Goal: Check status: Check status

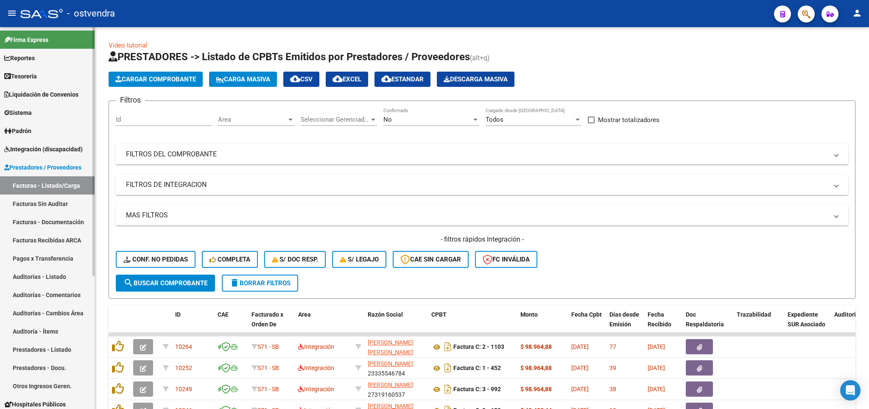
click at [28, 147] on span "Integración (discapacidad)" at bounding box center [43, 149] width 78 height 9
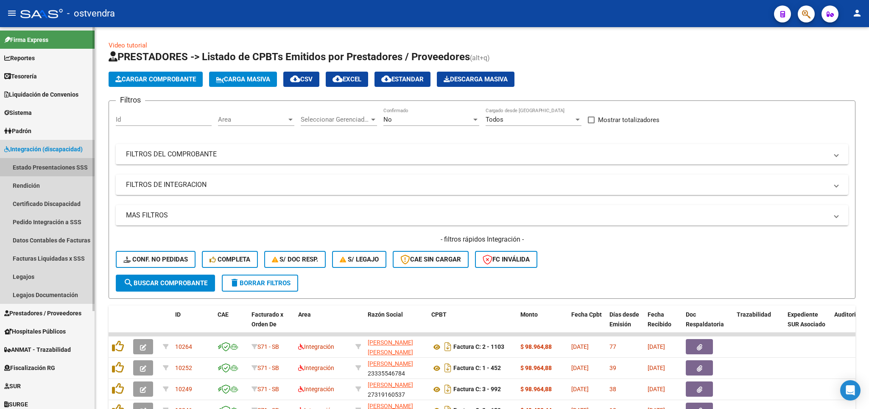
click at [33, 161] on link "Estado Presentaciones SSS" at bounding box center [47, 167] width 95 height 18
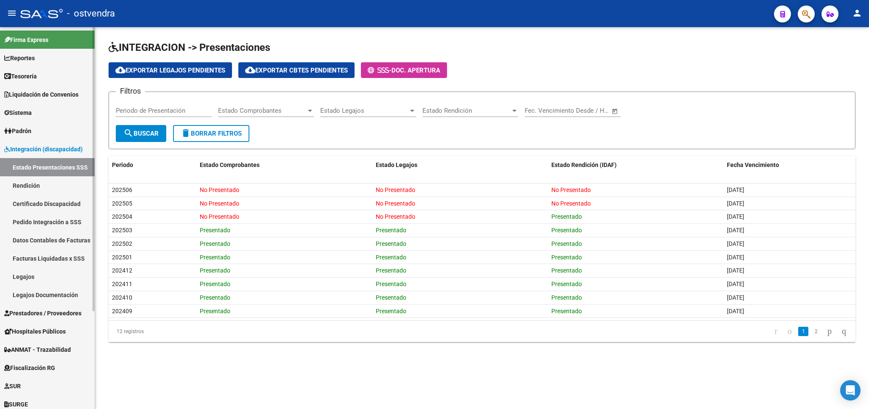
click at [27, 279] on link "Legajos" at bounding box center [47, 276] width 95 height 18
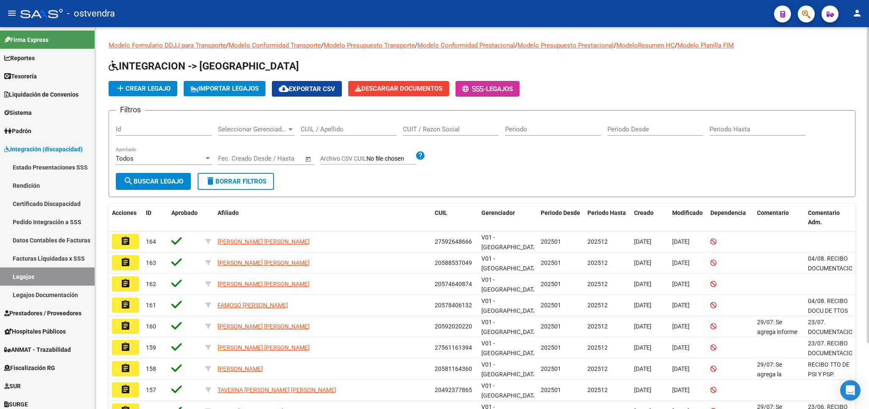
click at [342, 133] on input "CUIL / Apellido" at bounding box center [349, 129] width 96 height 8
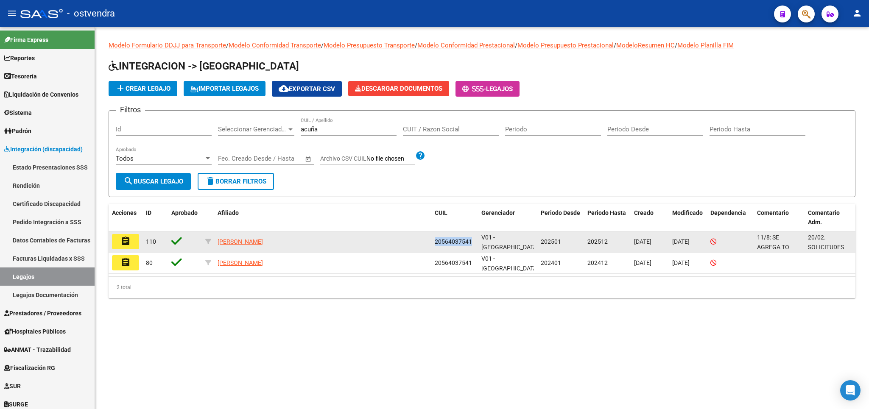
drag, startPoint x: 436, startPoint y: 242, endPoint x: 471, endPoint y: 242, distance: 34.8
click at [471, 242] on span "20564037541" at bounding box center [453, 241] width 37 height 7
copy span "20564037541"
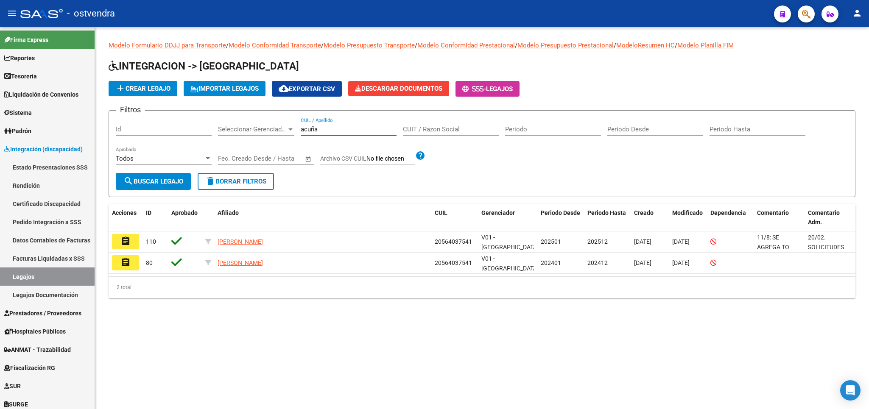
drag, startPoint x: 330, startPoint y: 127, endPoint x: 286, endPoint y: 118, distance: 44.9
click at [301, 125] on input "acuña" at bounding box center [349, 129] width 96 height 8
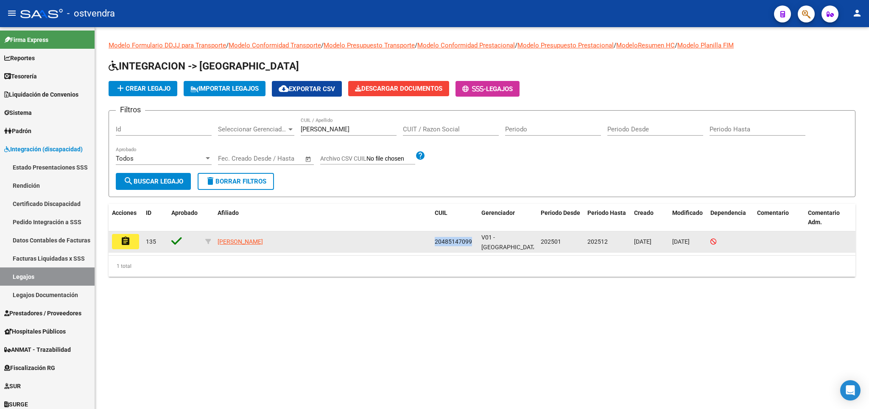
drag, startPoint x: 435, startPoint y: 242, endPoint x: 462, endPoint y: 242, distance: 26.7
click at [469, 237] on div "20485147099" at bounding box center [455, 242] width 40 height 10
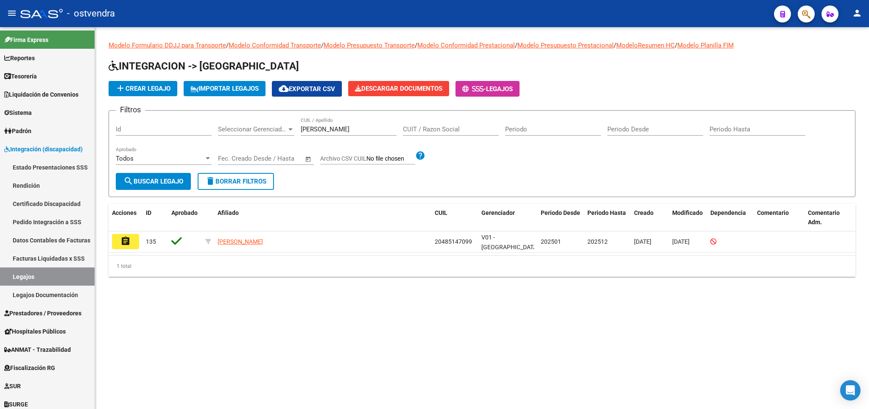
click at [431, 304] on mat-sidenav-content "Modelo Formulario DDJJ para Transporte / Modelo Conformidad Transporte / Modelo…" at bounding box center [482, 218] width 774 height 382
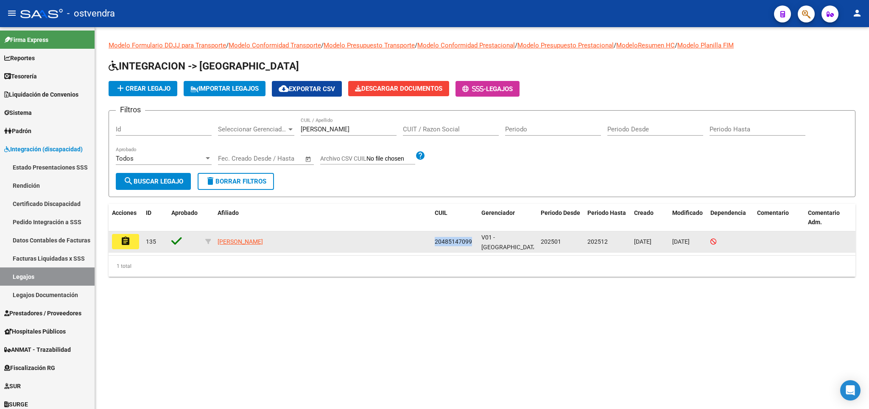
drag, startPoint x: 433, startPoint y: 240, endPoint x: 473, endPoint y: 239, distance: 39.5
click at [473, 239] on datatable-body-cell "20485147099" at bounding box center [454, 241] width 47 height 21
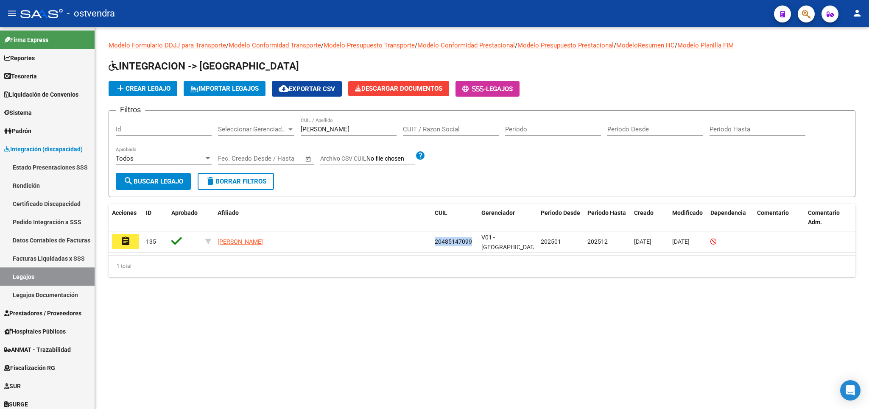
copy span "20485147099"
drag, startPoint x: 321, startPoint y: 125, endPoint x: 269, endPoint y: 123, distance: 52.2
click at [301, 125] on input "BECERRA" at bounding box center [349, 129] width 96 height 8
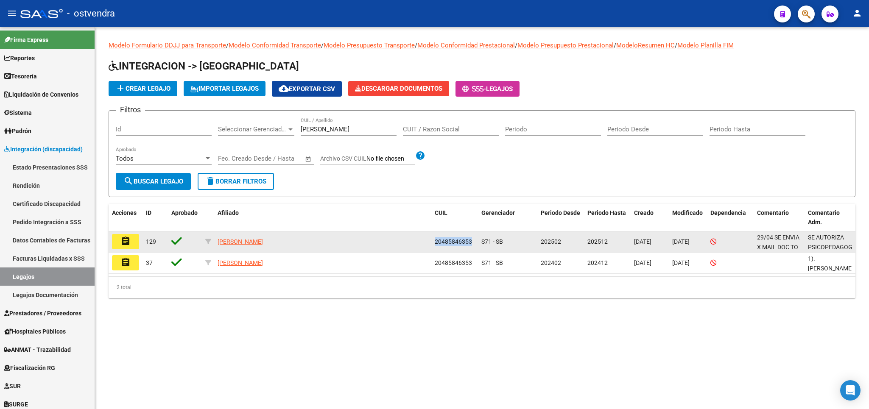
drag, startPoint x: 435, startPoint y: 242, endPoint x: 471, endPoint y: 241, distance: 36.1
click at [471, 241] on datatable-body-cell "20485846353" at bounding box center [454, 241] width 47 height 21
copy span "20485846353"
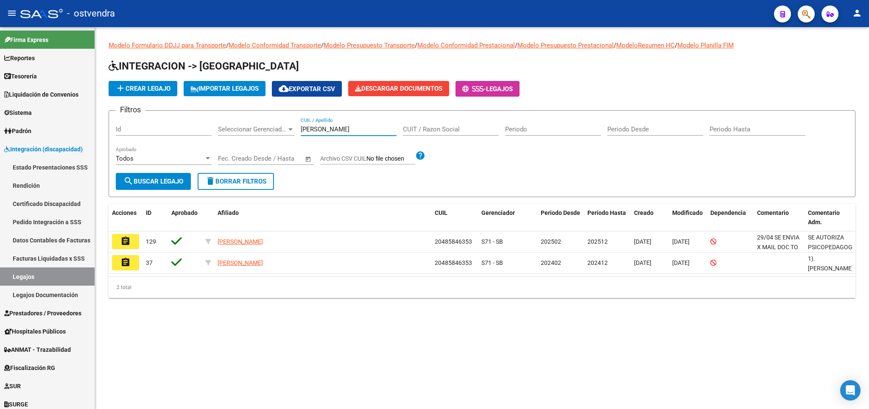
drag, startPoint x: 337, startPoint y: 128, endPoint x: 275, endPoint y: 123, distance: 62.1
click at [301, 125] on input "BINELLI" at bounding box center [349, 129] width 96 height 8
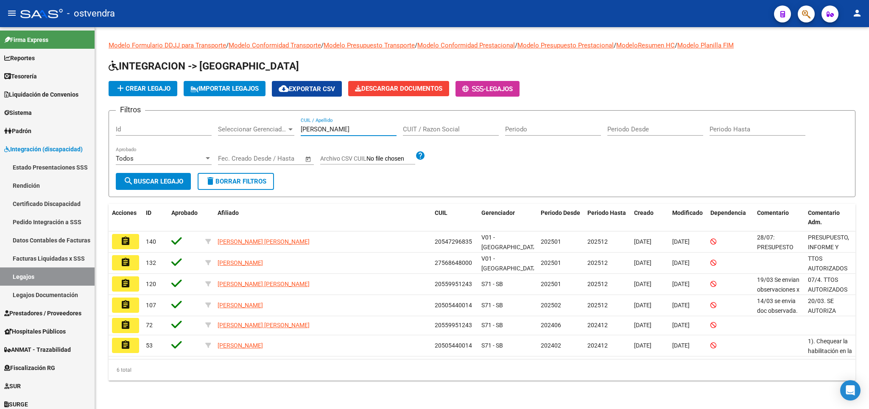
type input "CASTILL"
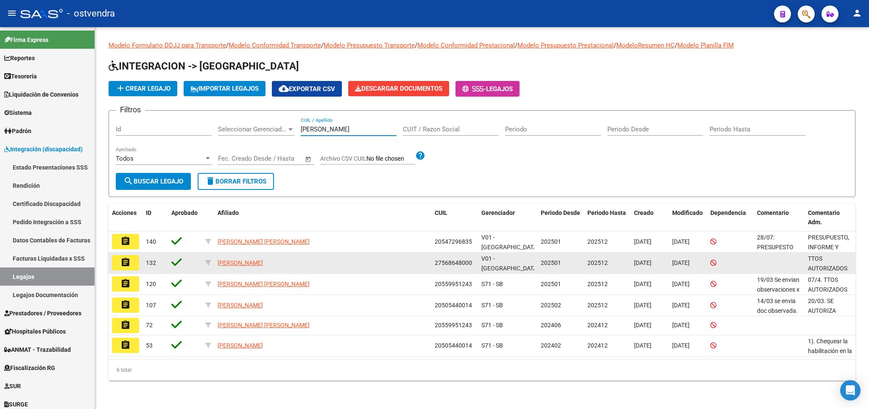
click at [130, 268] on button "assignment" at bounding box center [125, 262] width 27 height 15
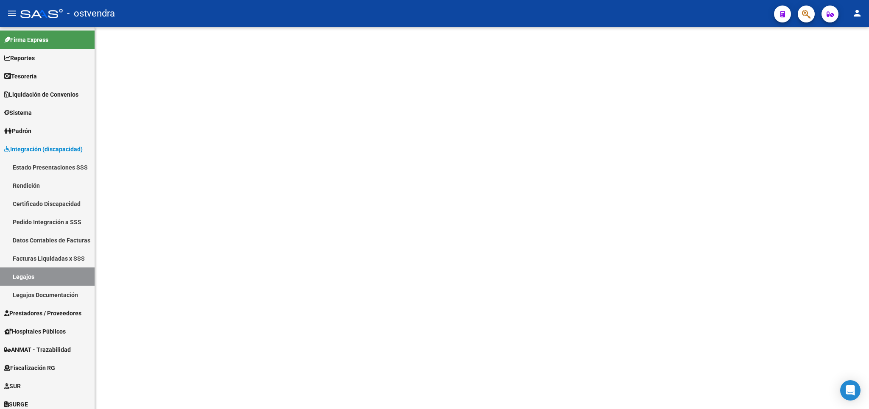
click at [130, 268] on mat-sidenav-content at bounding box center [482, 218] width 774 height 382
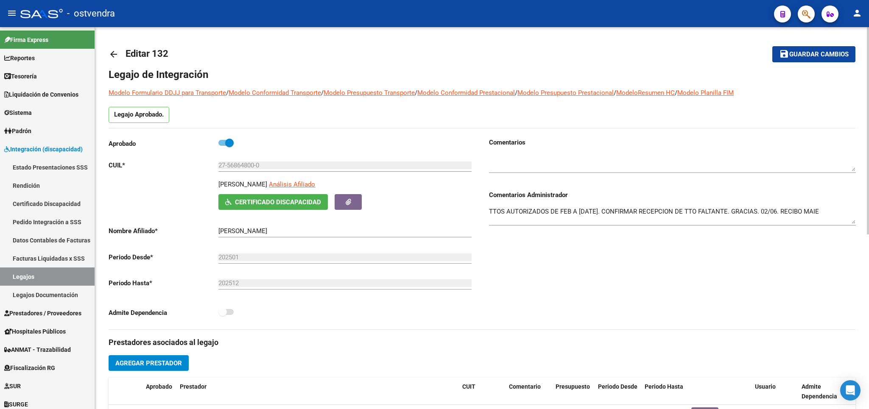
click at [630, 298] on div "Comentarios Comentarios Administrador TTOS AUTORIZADOS DE FEB A DIC 2025. CONFI…" at bounding box center [668, 234] width 373 height 192
click at [356, 206] on button "button" at bounding box center [347, 202] width 27 height 16
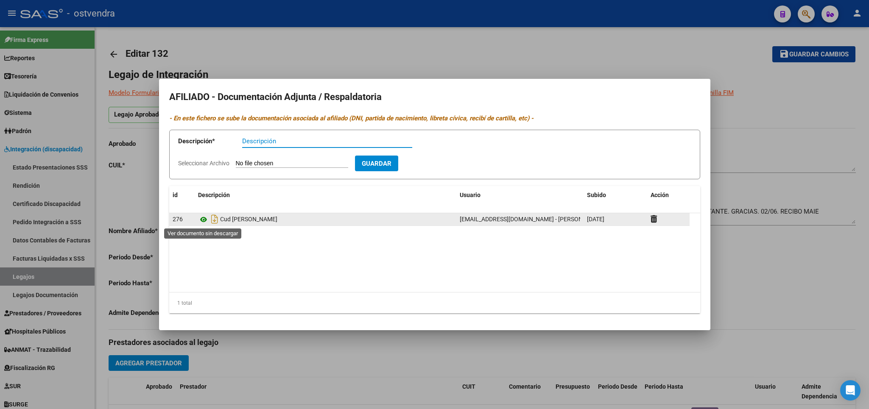
click at [202, 220] on icon at bounding box center [203, 220] width 11 height 10
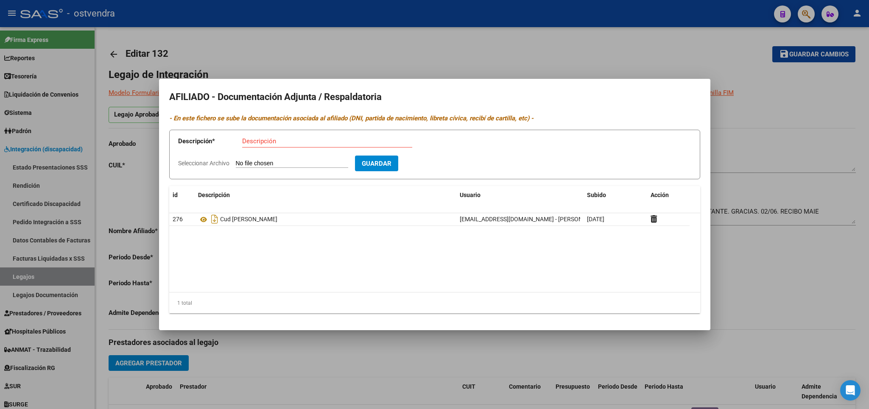
click at [806, 106] on div at bounding box center [434, 204] width 869 height 409
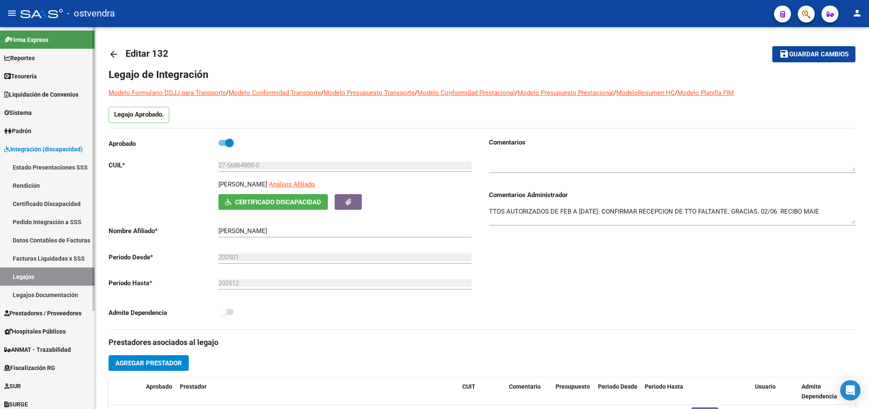
click at [34, 276] on link "Legajos" at bounding box center [47, 276] width 95 height 18
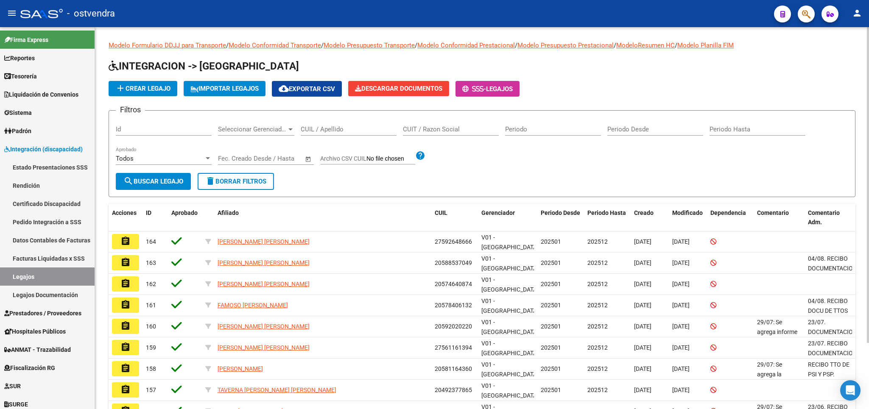
click at [317, 132] on input "CUIL / Apellido" at bounding box center [349, 129] width 96 height 8
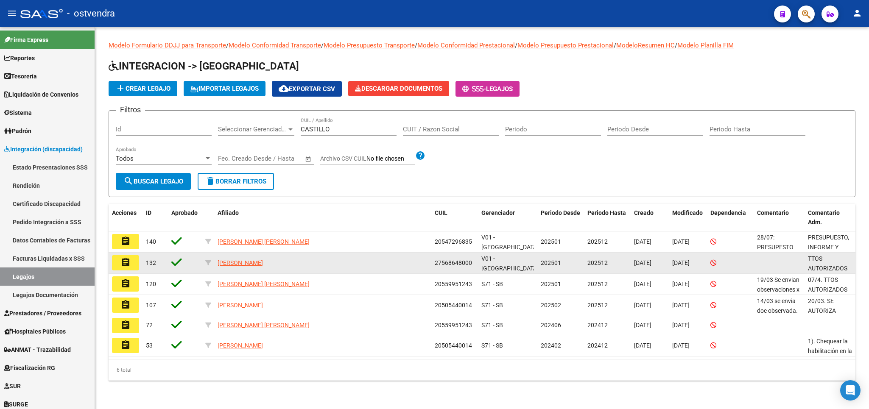
drag, startPoint x: 436, startPoint y: 262, endPoint x: 476, endPoint y: 266, distance: 40.0
click at [474, 266] on div "27568648000" at bounding box center [455, 263] width 40 height 10
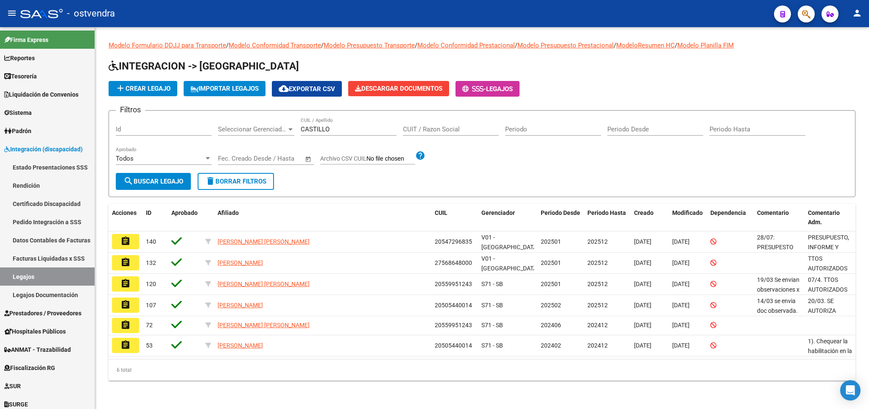
copy span "27568648000"
drag, startPoint x: 347, startPoint y: 126, endPoint x: 276, endPoint y: 130, distance: 71.3
click at [301, 130] on input "CASTILLO" at bounding box center [349, 129] width 96 height 8
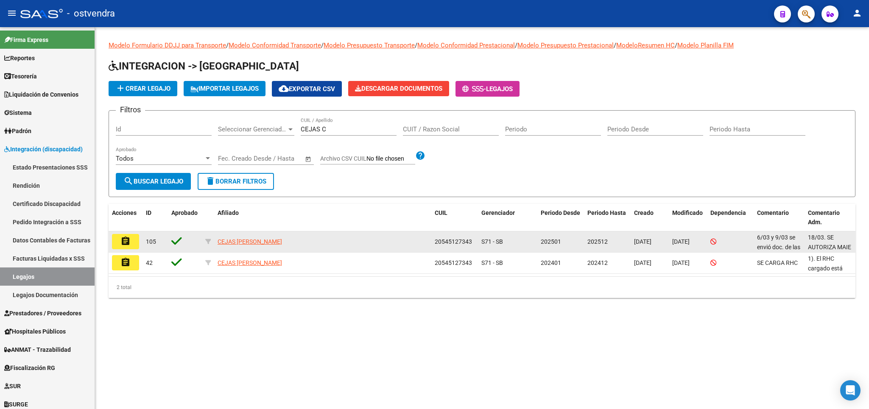
drag, startPoint x: 436, startPoint y: 242, endPoint x: 471, endPoint y: 244, distance: 35.6
click at [471, 244] on span "20545127343" at bounding box center [453, 241] width 37 height 7
copy span "20545127343"
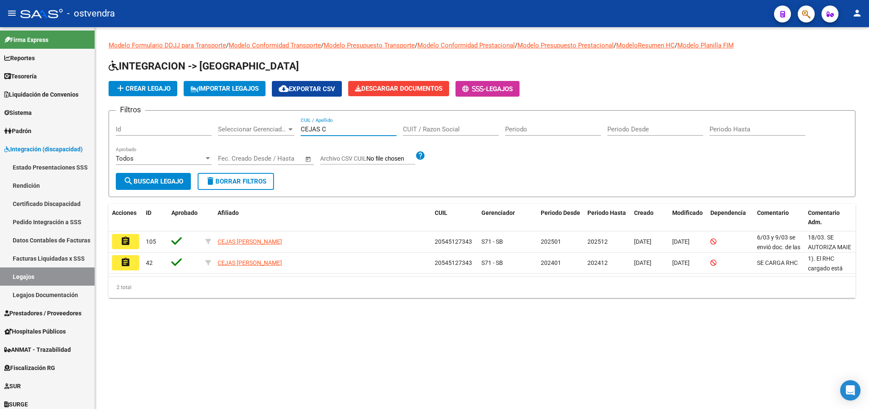
drag, startPoint x: 352, startPoint y: 131, endPoint x: 299, endPoint y: 134, distance: 53.1
click at [301, 133] on input "CEJAS C" at bounding box center [349, 129] width 96 height 8
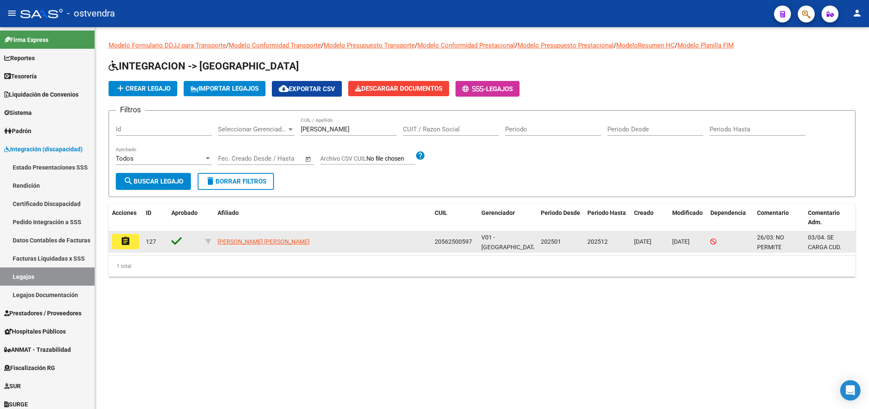
drag, startPoint x: 435, startPoint y: 243, endPoint x: 468, endPoint y: 244, distance: 33.1
click at [471, 244] on span "20562500597" at bounding box center [453, 241] width 37 height 7
copy span "20562500597"
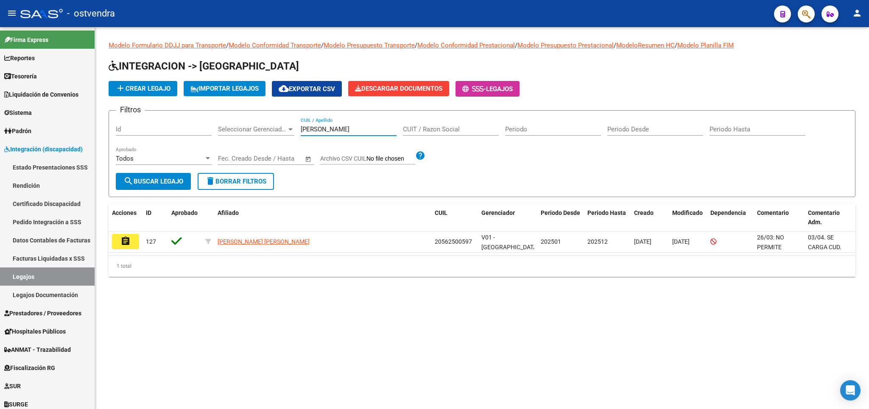
drag, startPoint x: 329, startPoint y: 128, endPoint x: 273, endPoint y: 128, distance: 56.0
click at [301, 128] on input "GAYO" at bounding box center [349, 129] width 96 height 8
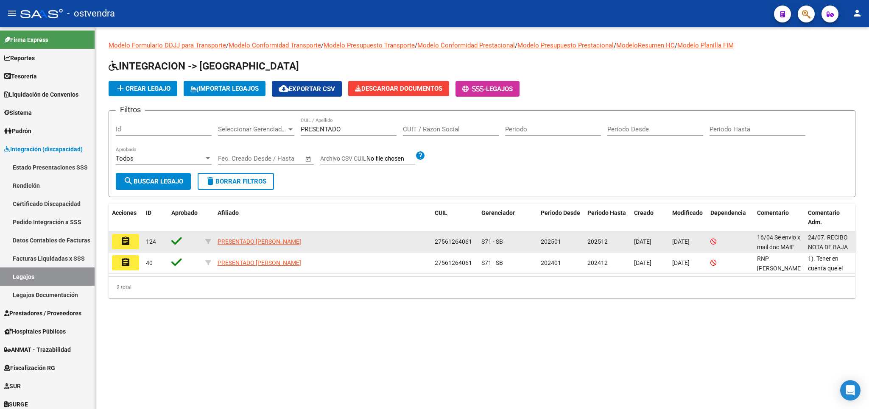
drag, startPoint x: 434, startPoint y: 242, endPoint x: 471, endPoint y: 245, distance: 37.9
click at [471, 245] on datatable-body-cell "27561264061" at bounding box center [454, 241] width 47 height 21
copy span "27561264061"
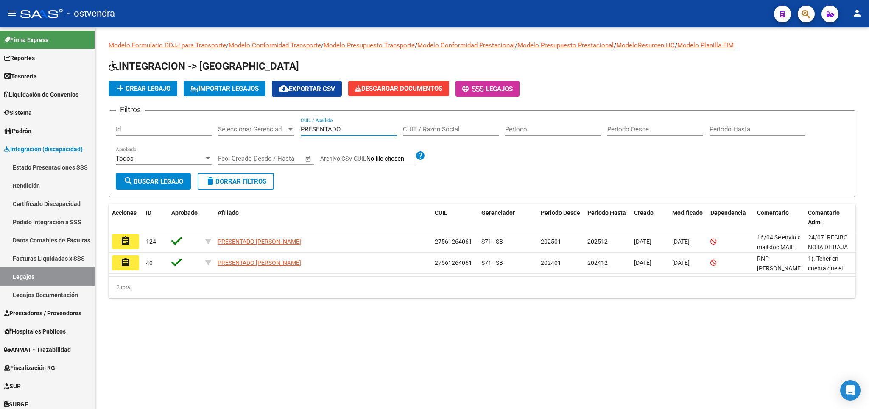
drag, startPoint x: 368, startPoint y: 132, endPoint x: 258, endPoint y: 133, distance: 110.2
click at [301, 133] on input "PRESENTADO" at bounding box center [349, 129] width 96 height 8
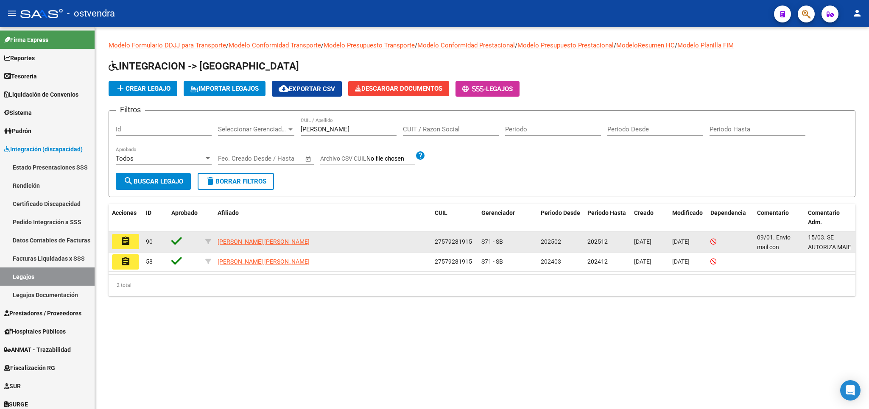
drag, startPoint x: 435, startPoint y: 242, endPoint x: 471, endPoint y: 244, distance: 35.7
click at [474, 242] on div "27579281915" at bounding box center [455, 242] width 40 height 10
copy span "27579281915"
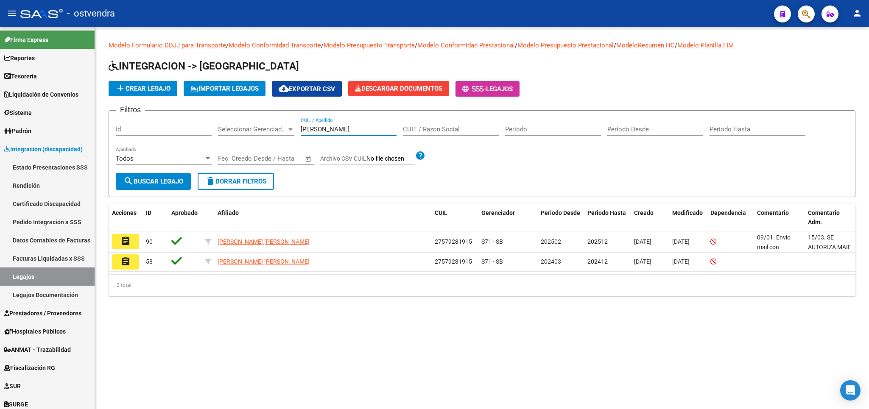
drag, startPoint x: 346, startPoint y: 130, endPoint x: 253, endPoint y: 123, distance: 93.1
click at [301, 125] on input "QUISPE" at bounding box center [349, 129] width 96 height 8
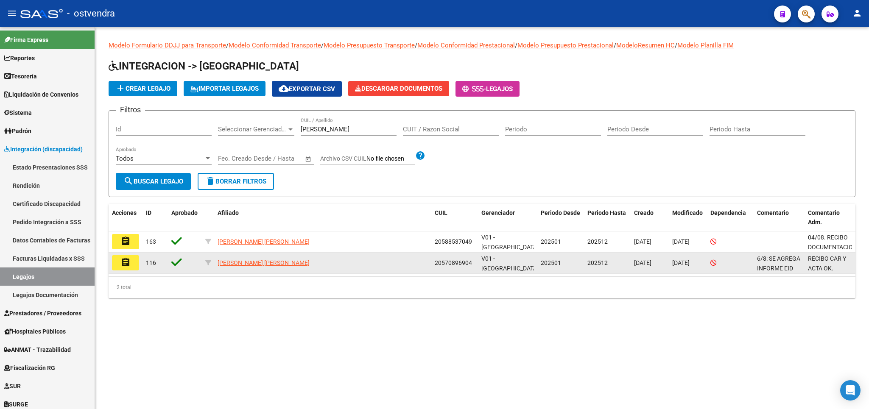
drag, startPoint x: 435, startPoint y: 266, endPoint x: 473, endPoint y: 265, distance: 38.6
click at [474, 264] on datatable-body-cell "20570896904" at bounding box center [454, 263] width 47 height 21
copy span "20570896904"
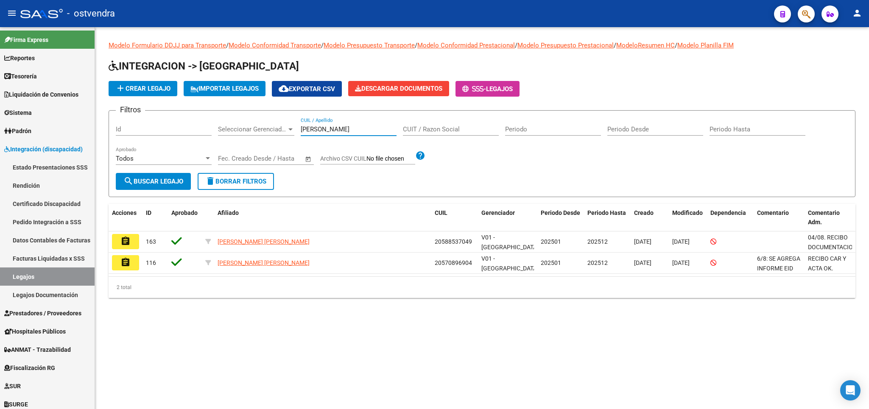
drag, startPoint x: 351, startPoint y: 134, endPoint x: 293, endPoint y: 132, distance: 58.5
click at [301, 132] on input "RODRIGUEZ" at bounding box center [349, 129] width 96 height 8
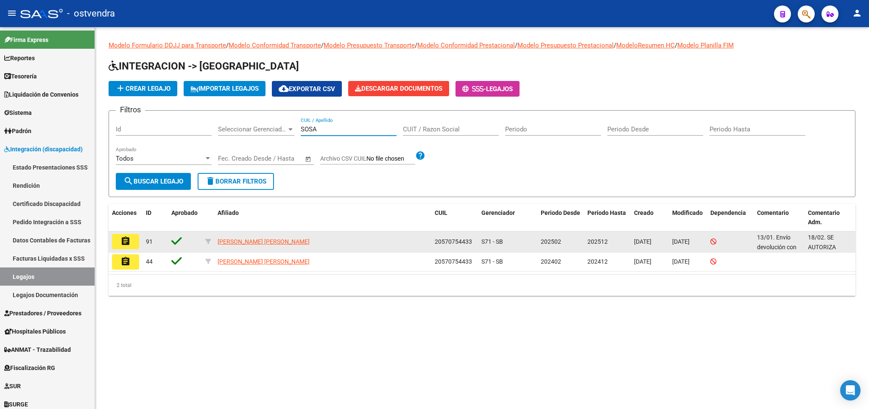
type input "SOSA"
drag, startPoint x: 435, startPoint y: 243, endPoint x: 471, endPoint y: 243, distance: 36.0
click at [471, 243] on datatable-body-cell "20570754433" at bounding box center [454, 241] width 47 height 21
copy span "20570754433"
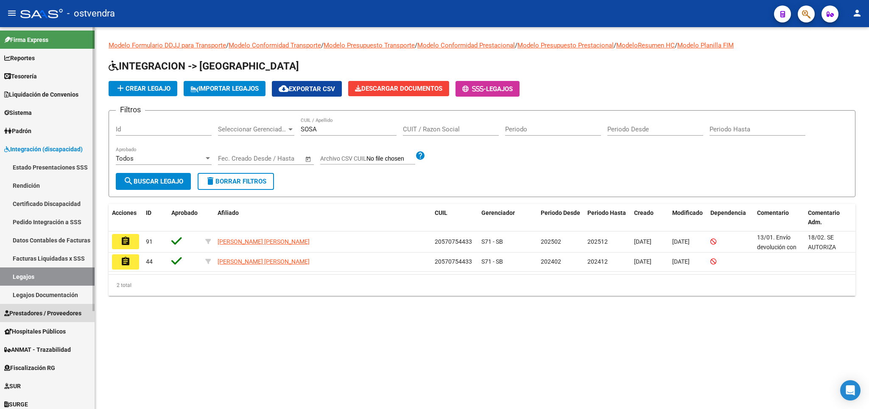
click at [36, 316] on span "Prestadores / Proveedores" at bounding box center [42, 313] width 77 height 9
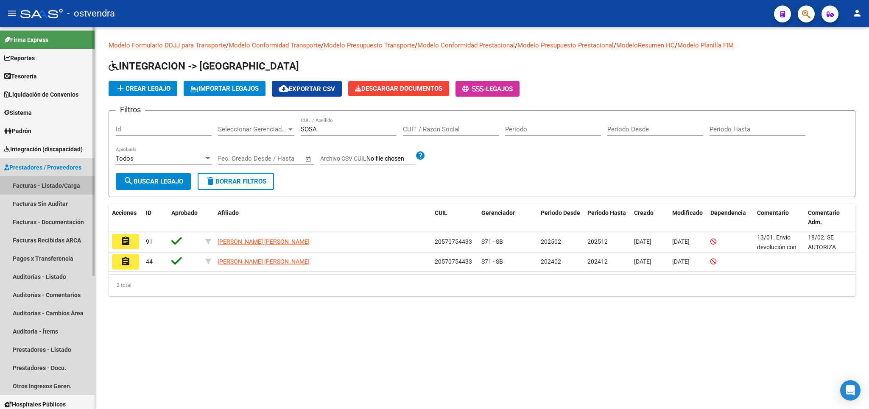
click at [44, 188] on link "Facturas - Listado/Carga" at bounding box center [47, 185] width 95 height 18
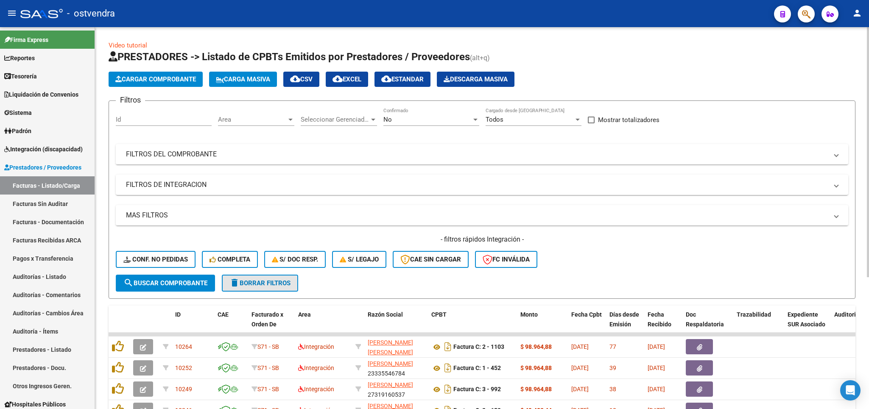
click at [276, 282] on span "delete Borrar Filtros" at bounding box center [259, 283] width 61 height 8
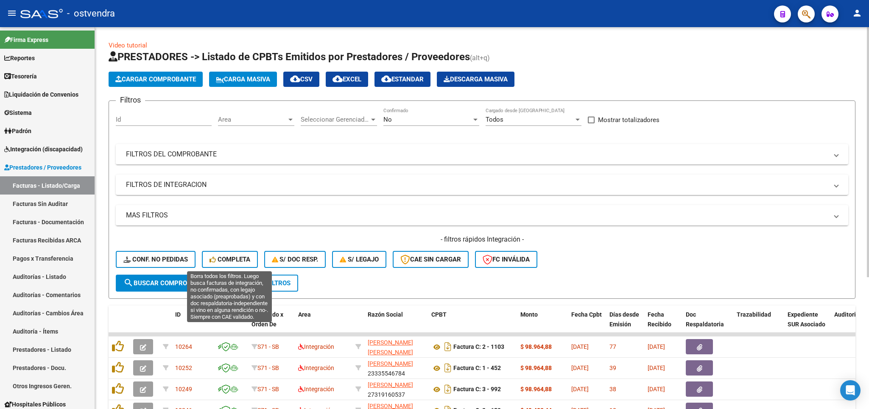
click at [221, 261] on span "Completa" at bounding box center [229, 260] width 41 height 8
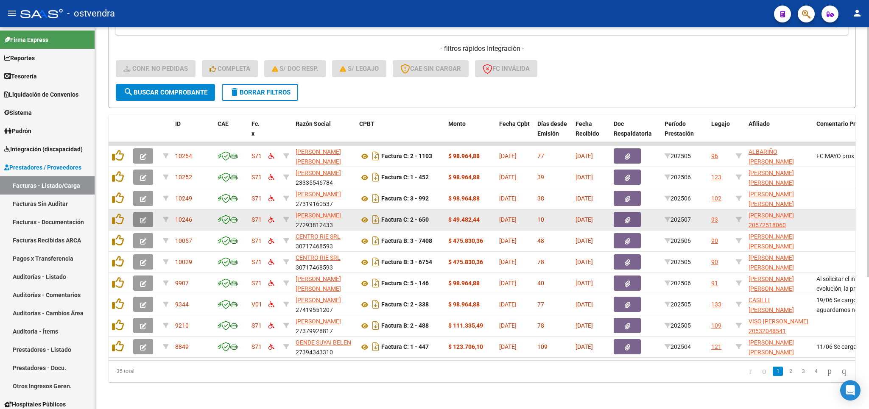
click at [147, 212] on button "button" at bounding box center [143, 219] width 20 height 15
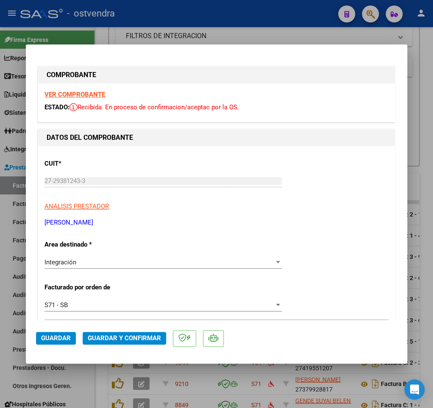
scroll to position [254, 0]
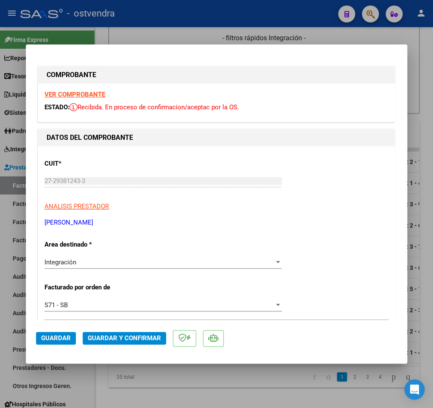
click at [70, 95] on strong "VER COMPROBANTE" at bounding box center [75, 95] width 61 height 8
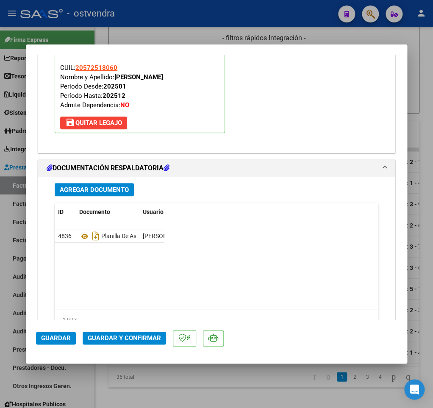
scroll to position [954, 0]
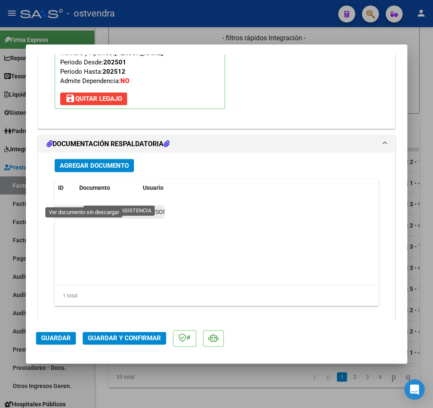
click at [82, 207] on icon at bounding box center [84, 212] width 11 height 10
click at [139, 337] on span "Guardar y Confirmar" at bounding box center [124, 338] width 73 height 8
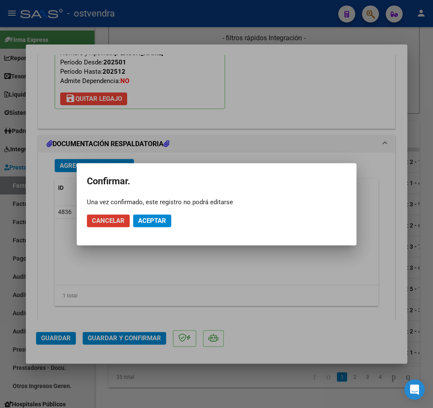
click at [150, 220] on span "Aceptar" at bounding box center [152, 221] width 28 height 8
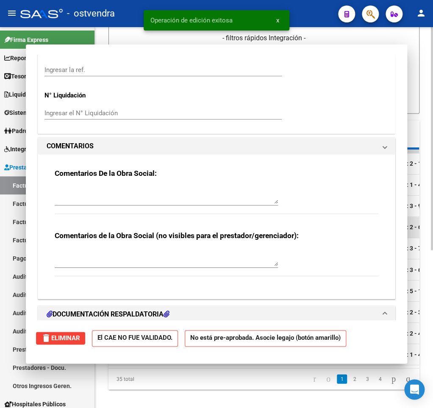
scroll to position [254, 0]
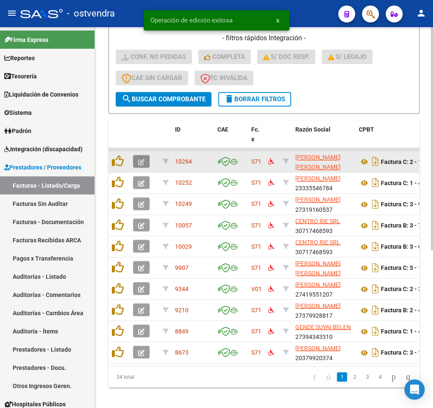
click at [142, 164] on icon "button" at bounding box center [141, 162] width 6 height 6
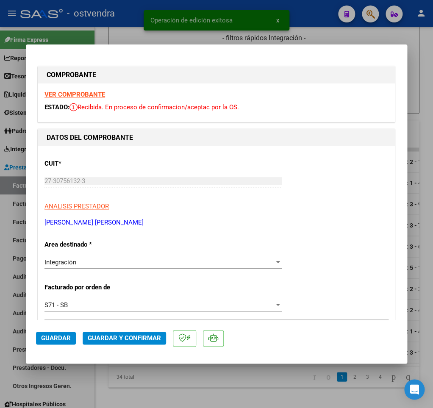
click at [69, 89] on div "VER COMPROBANTE ESTADO: Recibida. En proceso de confirmacion/aceptac por la OS." at bounding box center [216, 103] width 357 height 39
click at [71, 92] on strong "VER COMPROBANTE" at bounding box center [75, 95] width 61 height 8
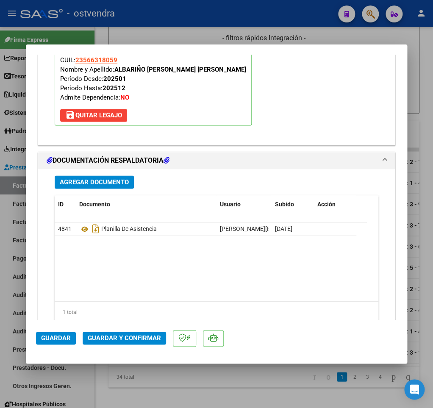
scroll to position [1158, 0]
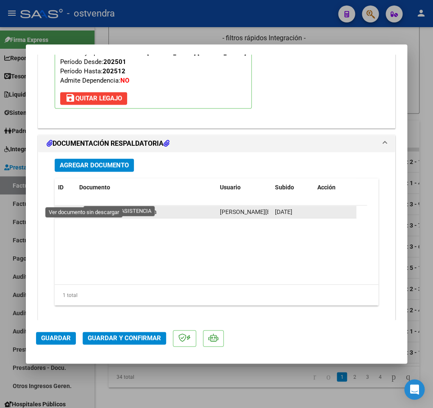
click at [84, 207] on icon at bounding box center [84, 212] width 11 height 10
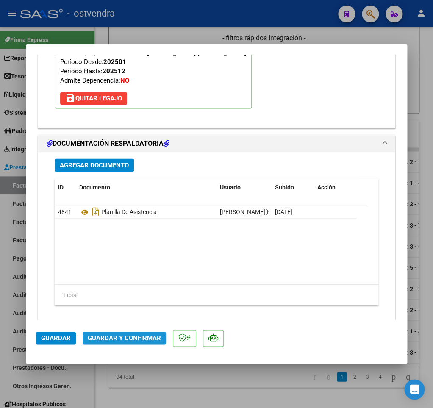
click at [117, 337] on span "Guardar y Confirmar" at bounding box center [124, 338] width 73 height 8
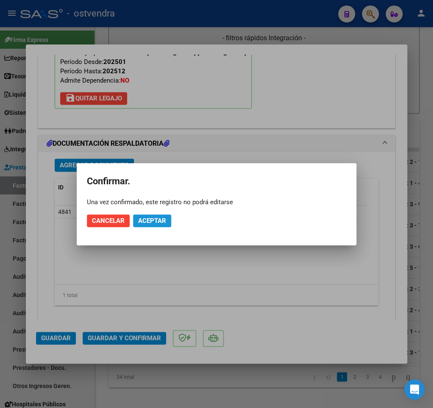
click at [154, 223] on span "Aceptar" at bounding box center [152, 221] width 28 height 8
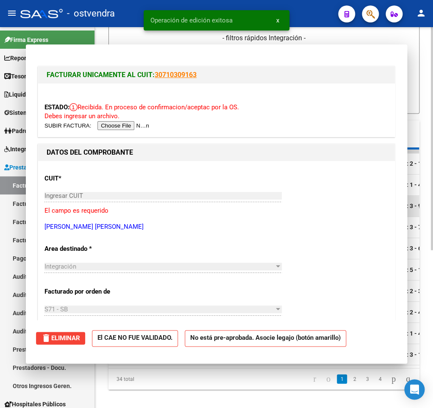
scroll to position [254, 0]
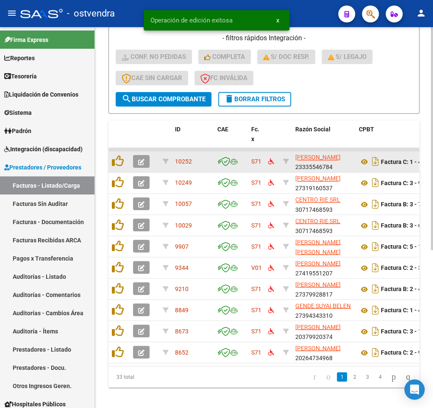
click at [142, 160] on icon "button" at bounding box center [141, 162] width 6 height 6
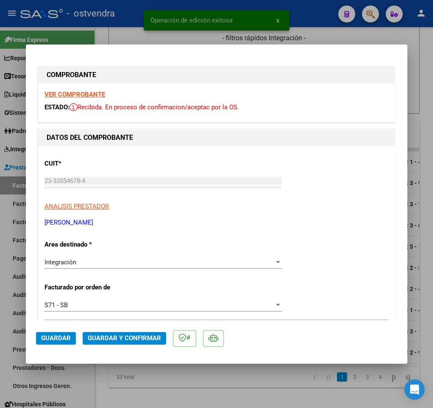
click at [85, 92] on strong "VER COMPROBANTE" at bounding box center [75, 95] width 61 height 8
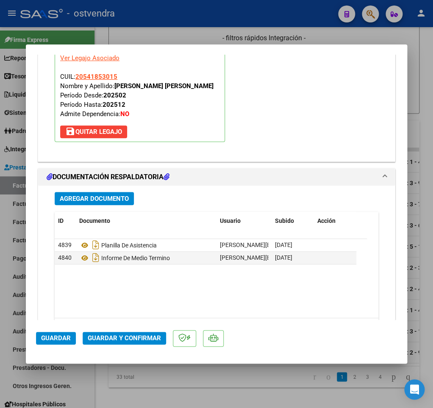
scroll to position [942, 0]
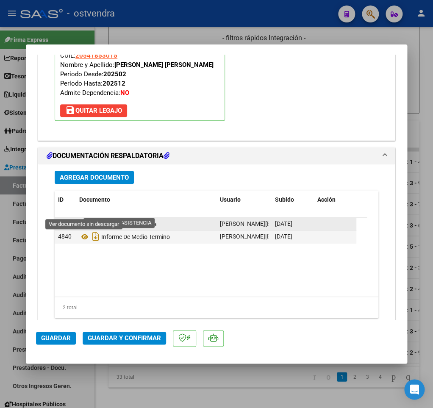
click at [85, 219] on icon at bounding box center [84, 224] width 11 height 10
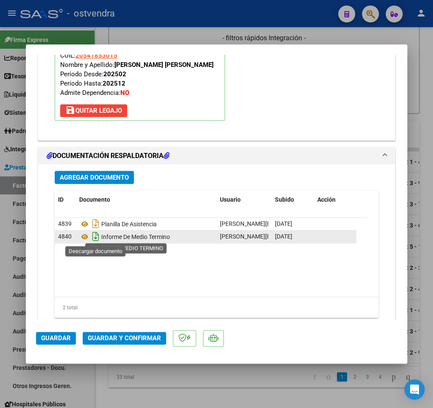
click at [98, 240] on icon "Descargar documento" at bounding box center [95, 237] width 11 height 14
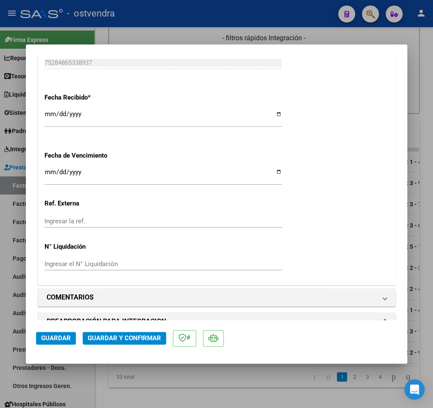
scroll to position [496, 0]
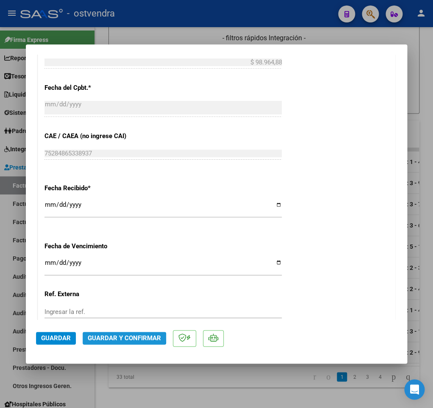
click at [119, 337] on span "Guardar y Confirmar" at bounding box center [124, 338] width 73 height 8
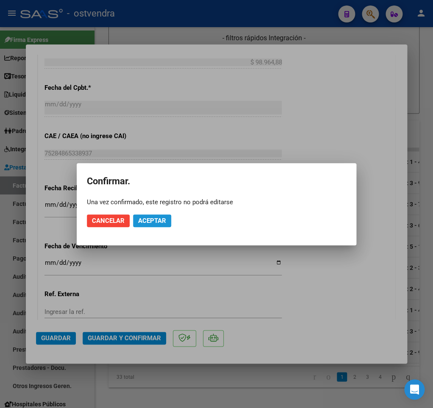
click at [160, 220] on span "Aceptar" at bounding box center [152, 221] width 28 height 8
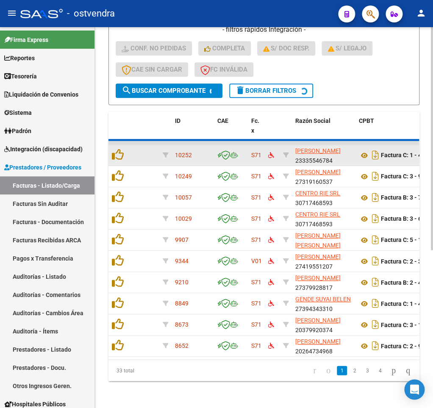
scroll to position [254, 0]
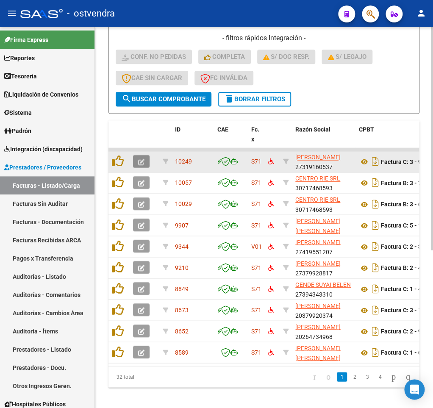
click at [142, 163] on icon "button" at bounding box center [141, 162] width 6 height 6
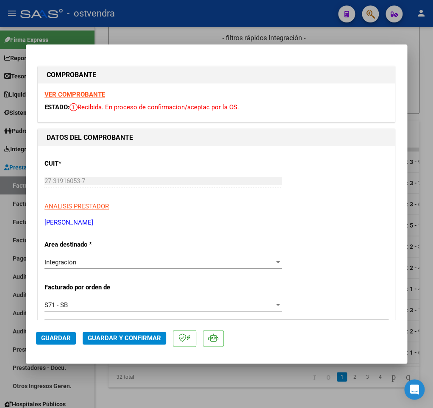
click at [88, 95] on strong "VER COMPROBANTE" at bounding box center [75, 95] width 61 height 8
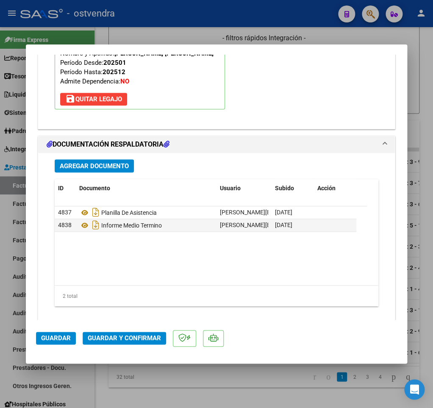
scroll to position [954, 0]
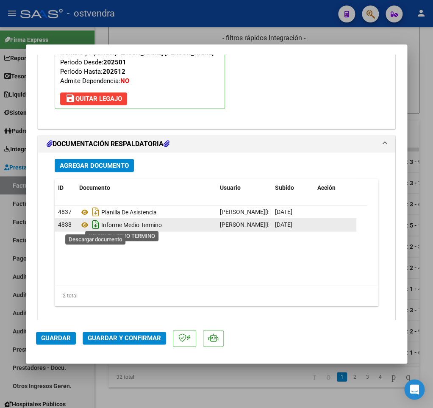
click at [95, 225] on icon "Descargar documento" at bounding box center [95, 225] width 11 height 14
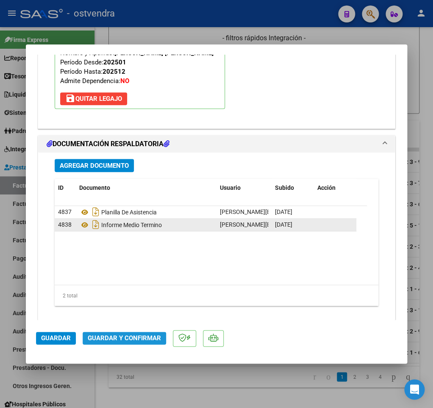
click at [125, 341] on span "Guardar y Confirmar" at bounding box center [124, 338] width 73 height 8
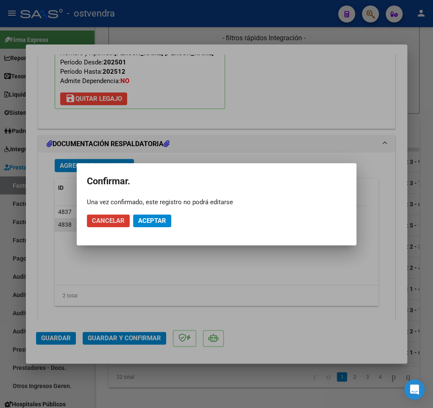
click at [150, 221] on span "Aceptar" at bounding box center [152, 221] width 28 height 8
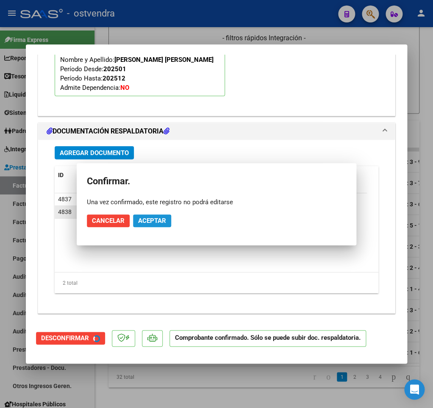
scroll to position [858, 0]
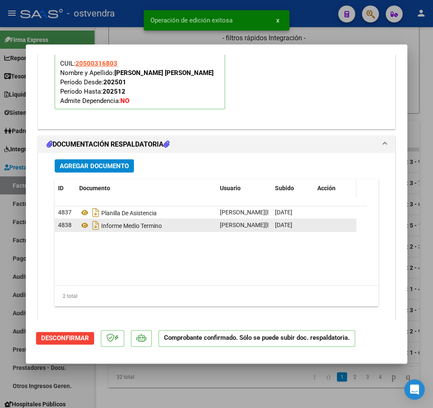
type input "$ 0,00"
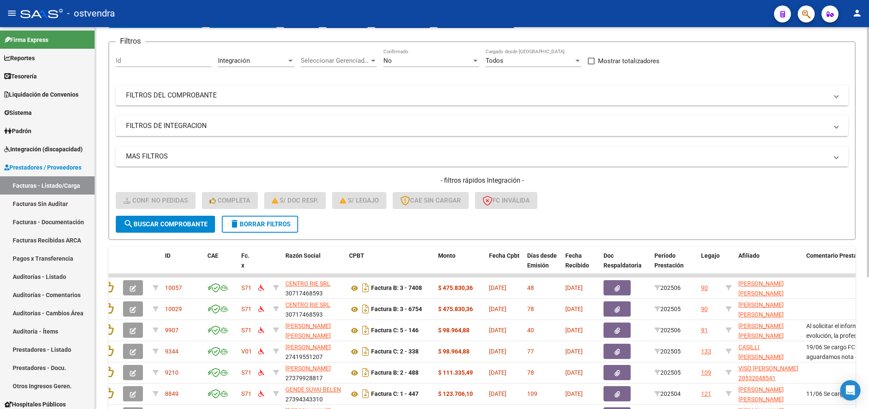
scroll to position [3, 0]
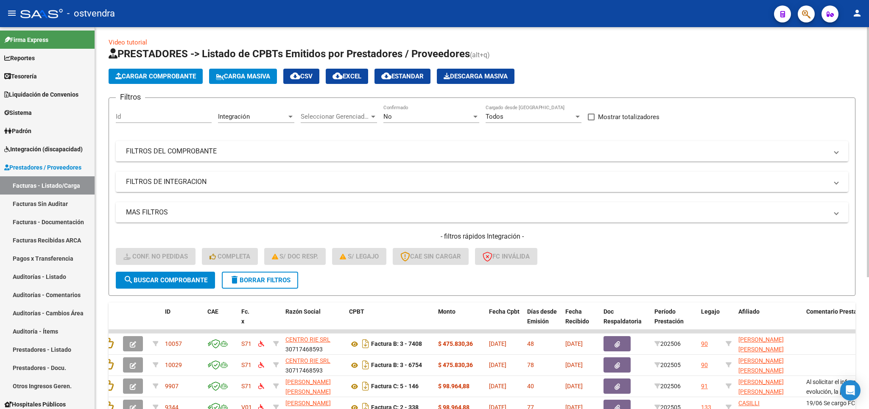
click at [248, 281] on span "delete Borrar Filtros" at bounding box center [259, 280] width 61 height 8
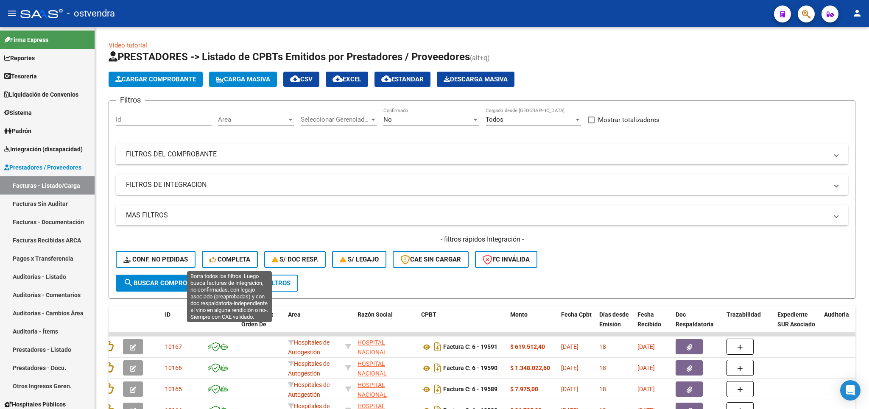
scroll to position [0, 10]
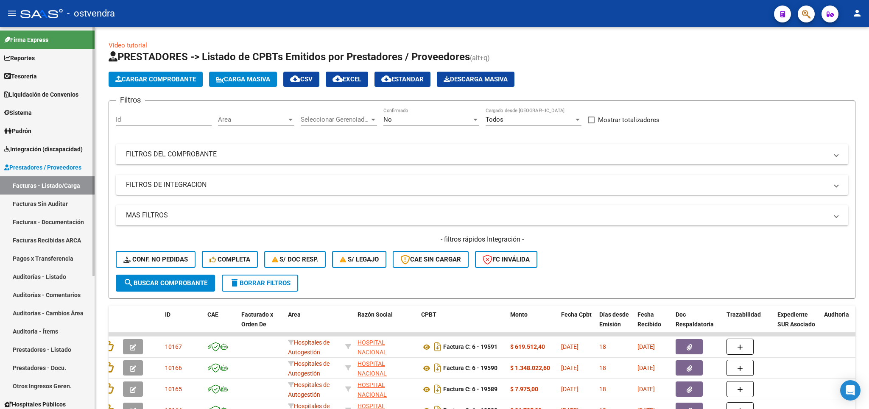
click at [39, 166] on span "Prestadores / Proveedores" at bounding box center [42, 167] width 77 height 9
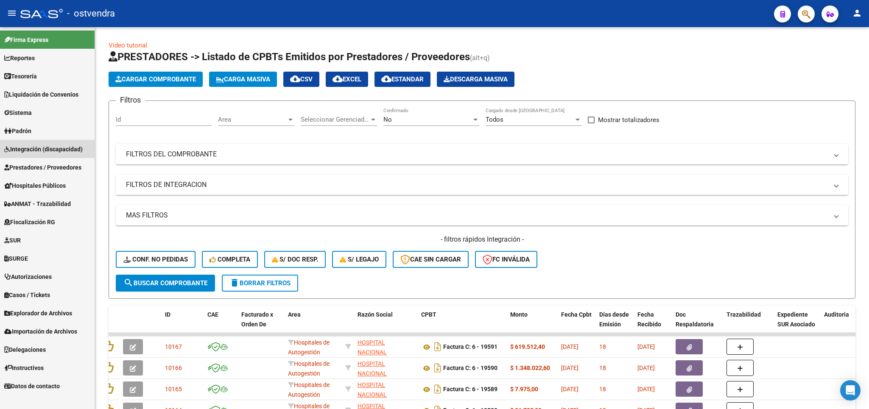
click at [42, 150] on span "Integración (discapacidad)" at bounding box center [43, 149] width 78 height 9
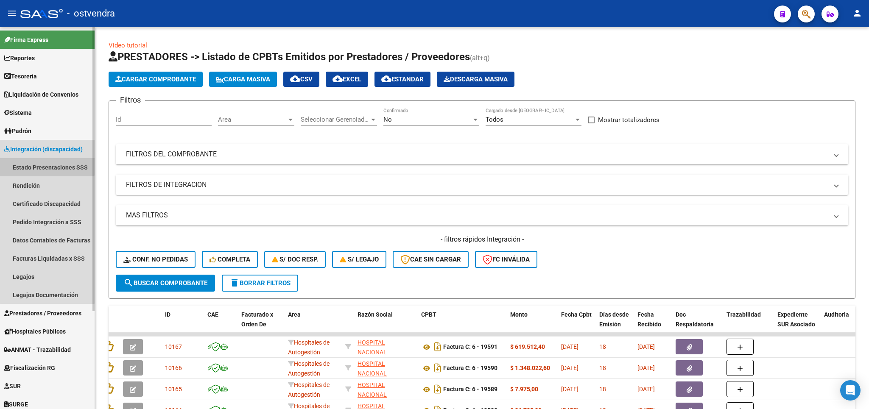
click at [47, 164] on link "Estado Presentaciones SSS" at bounding box center [47, 167] width 95 height 18
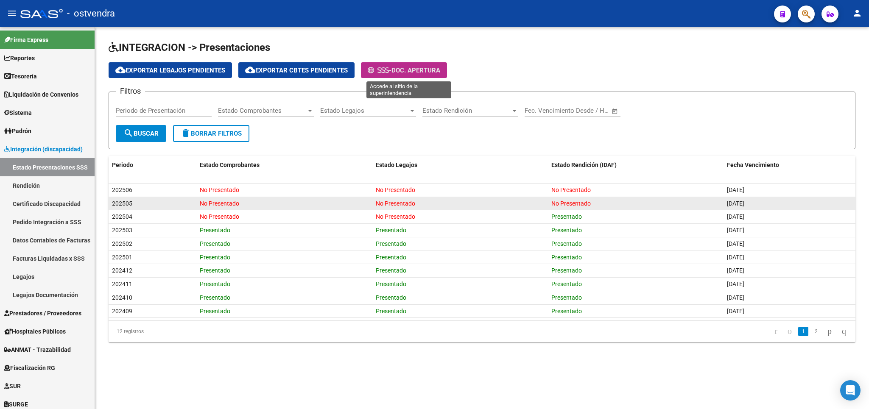
drag, startPoint x: 387, startPoint y: 72, endPoint x: 521, endPoint y: 208, distance: 191.3
click at [385, 72] on icon at bounding box center [383, 70] width 4 height 6
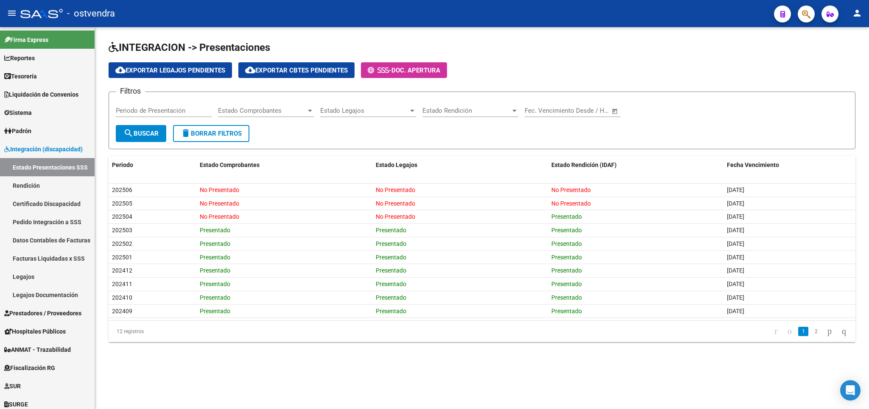
click at [572, 39] on div "INTEGRACION -> Presentaciones cloud_download Exportar Legajos Pendientes cloud_…" at bounding box center [482, 198] width 774 height 342
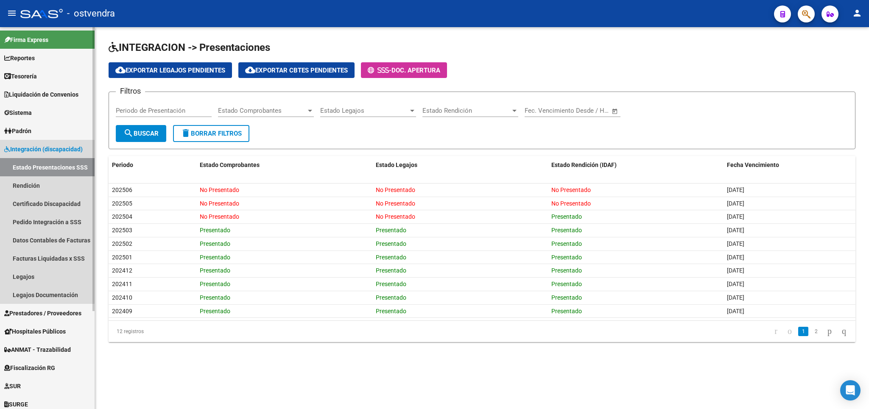
click at [32, 146] on span "Integración (discapacidad)" at bounding box center [43, 149] width 78 height 9
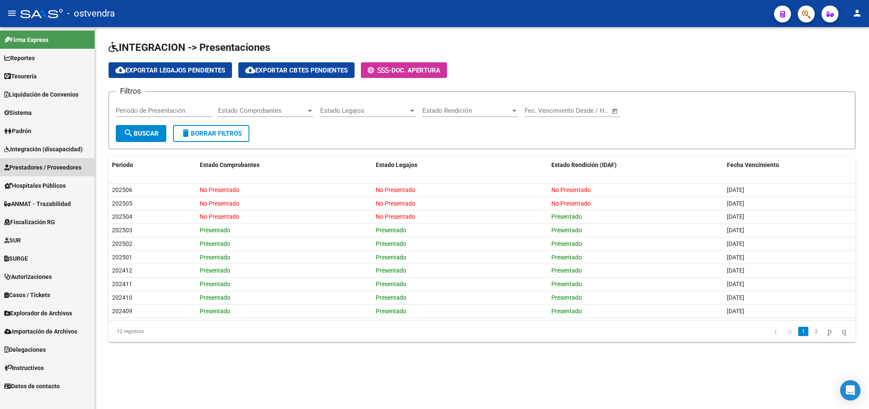
click at [31, 162] on link "Prestadores / Proveedores" at bounding box center [47, 167] width 95 height 18
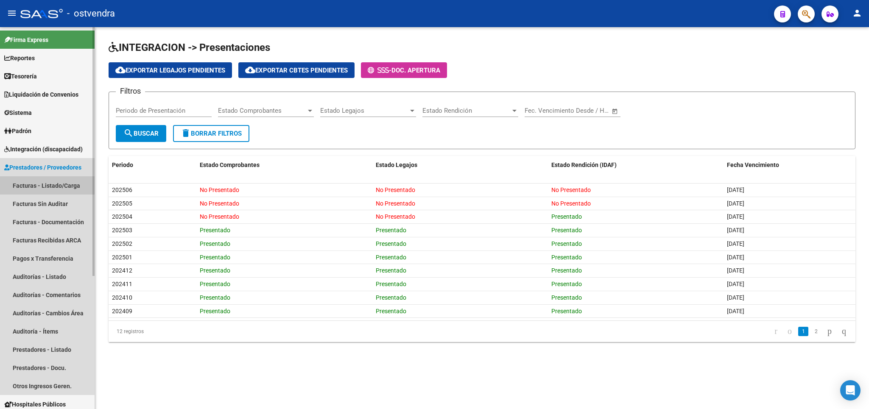
drag, startPoint x: 37, startPoint y: 180, endPoint x: 70, endPoint y: 198, distance: 37.2
click at [39, 182] on link "Facturas - Listado/Carga" at bounding box center [47, 185] width 95 height 18
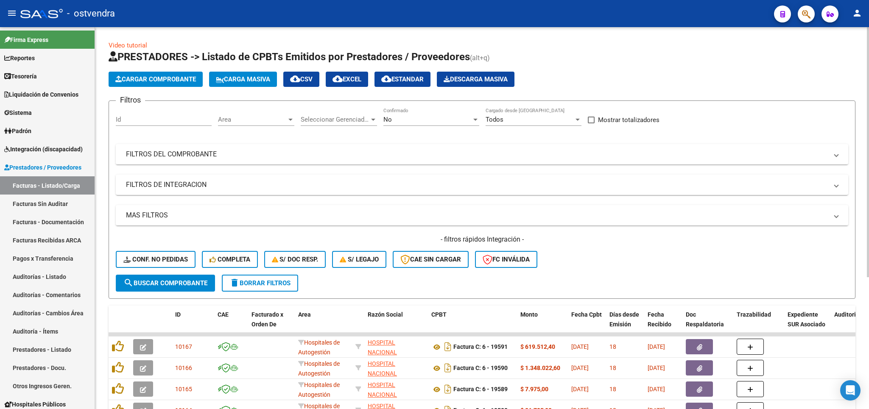
click at [270, 287] on button "delete Borrar Filtros" at bounding box center [260, 283] width 76 height 17
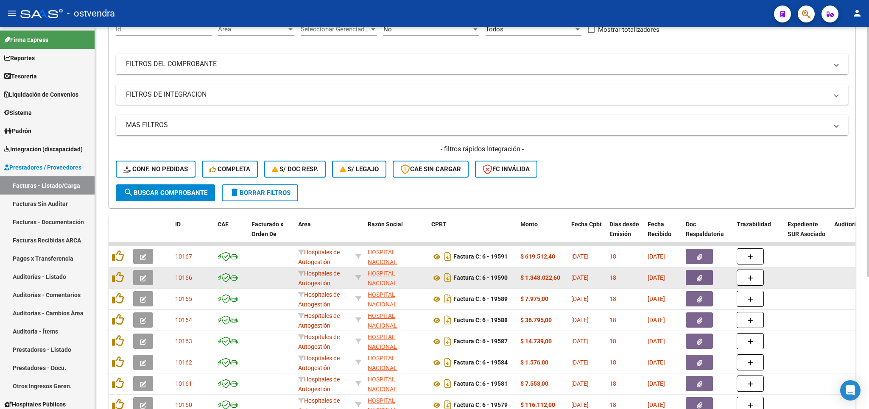
scroll to position [99, 0]
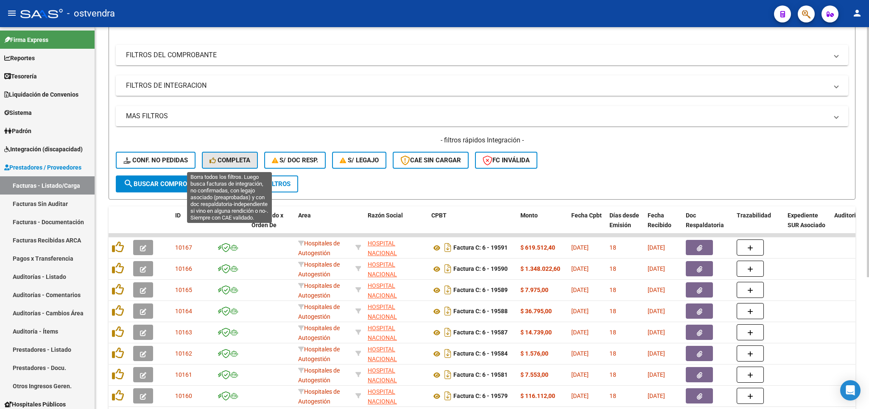
click at [220, 159] on span "Completa" at bounding box center [229, 160] width 41 height 8
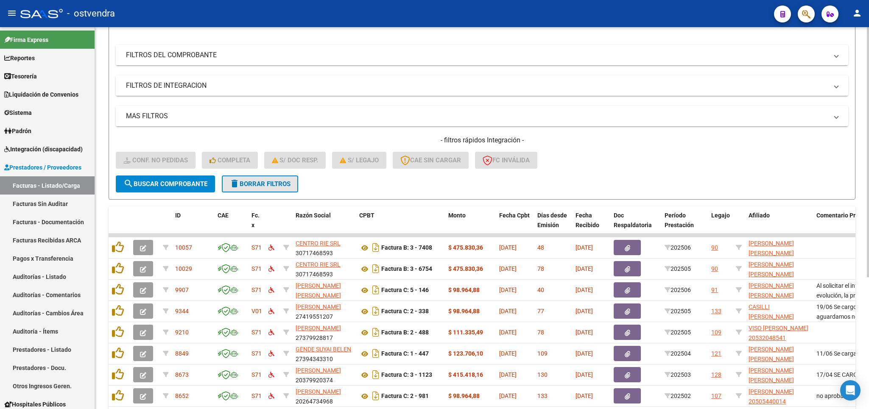
drag, startPoint x: 262, startPoint y: 185, endPoint x: 137, endPoint y: 165, distance: 125.9
click at [256, 185] on span "delete Borrar Filtros" at bounding box center [259, 184] width 61 height 8
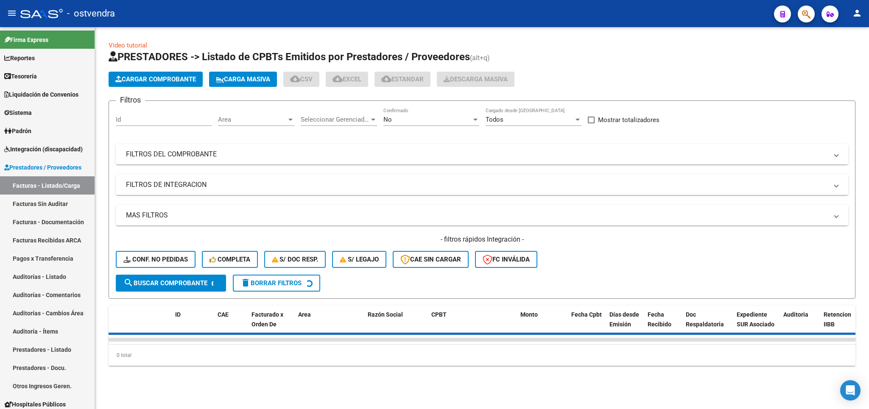
scroll to position [0, 0]
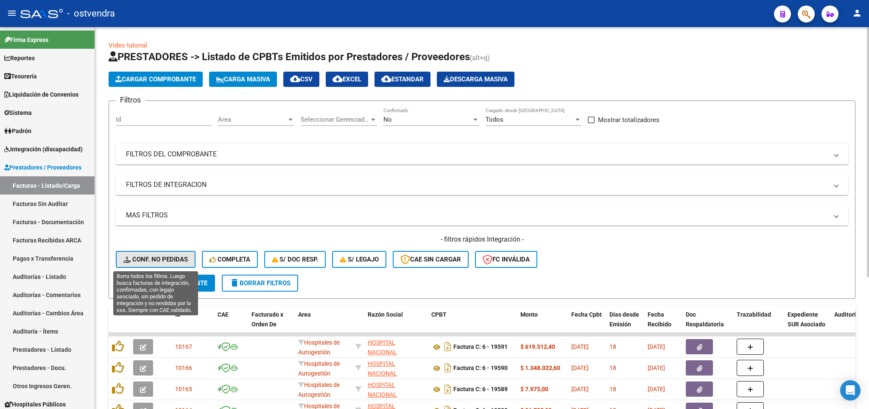
click at [149, 258] on span "Conf. no pedidas" at bounding box center [155, 260] width 64 height 8
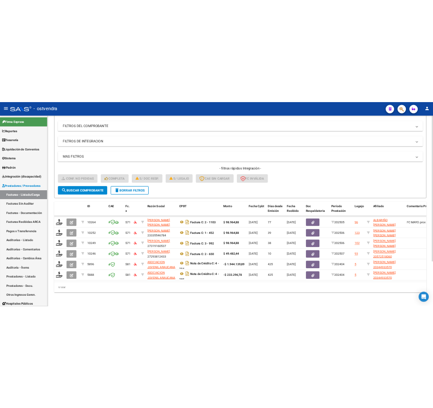
scroll to position [117, 0]
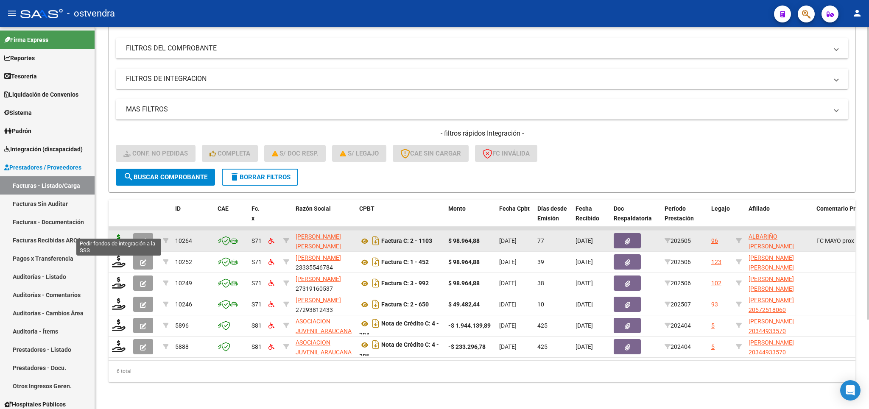
click at [117, 234] on icon at bounding box center [119, 240] width 14 height 12
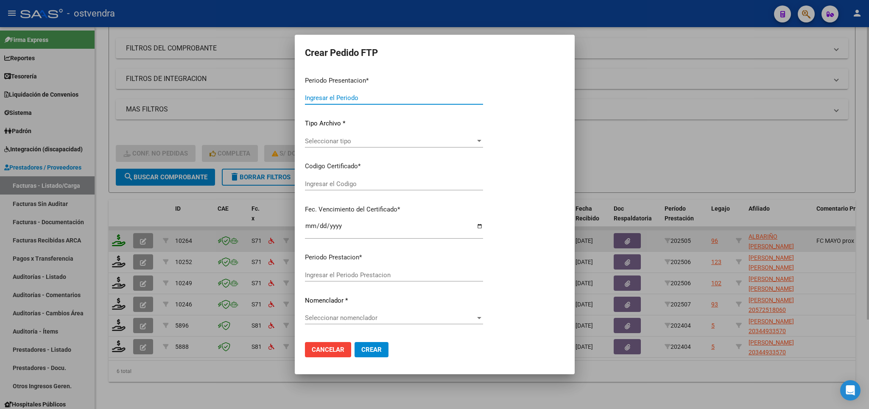
type input "202507"
type input "202505"
type input "$ 98.964,88"
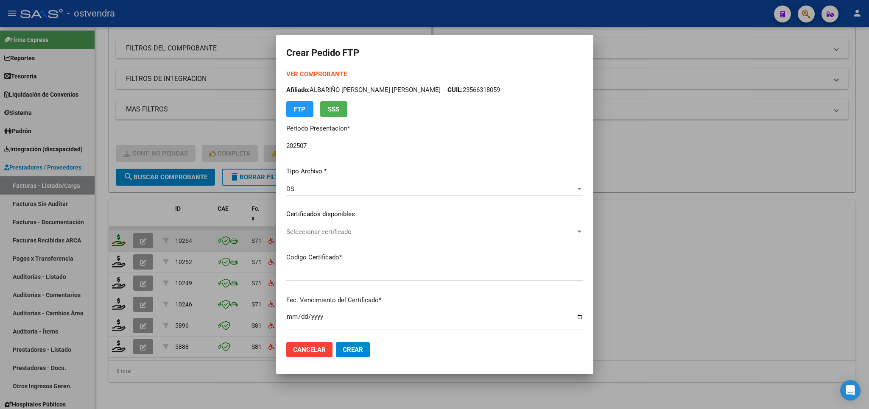
type input "ARG02000566318052024110620341106BUE-309"
type input "[DATE]"
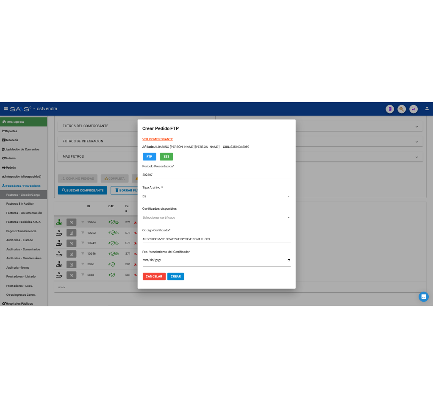
scroll to position [169, 0]
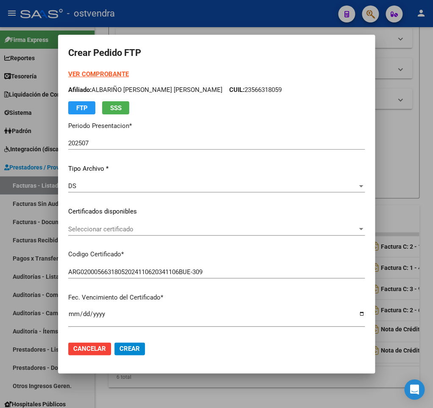
click at [122, 70] on form "Crear Pedido FTP VER COMPROBANTE ARCA Padrón Afiliado: ALBARIÑO [PERSON_NAME] […" at bounding box center [216, 204] width 297 height 319
click at [124, 72] on strong "VER COMPROBANTE" at bounding box center [98, 74] width 61 height 8
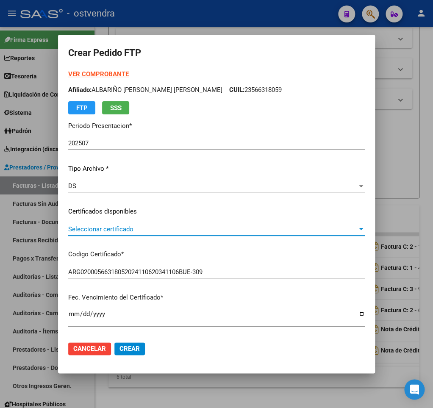
click at [129, 231] on span "Seleccionar certificado" at bounding box center [212, 230] width 289 height 8
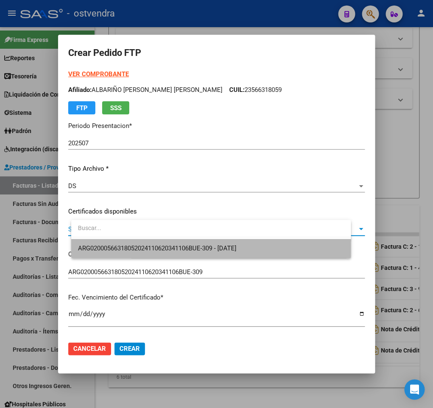
click at [134, 244] on span "ARG02000566318052024110620341106BUE-309 - [DATE]" at bounding box center [211, 248] width 266 height 19
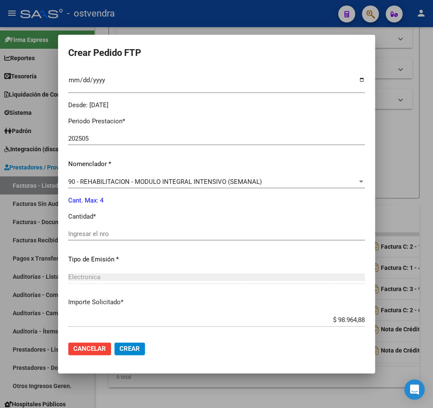
scroll to position [248, 0]
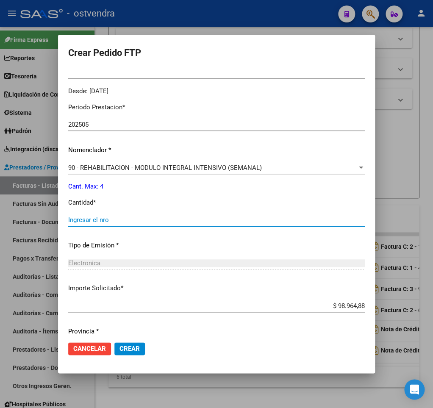
click at [123, 216] on input "Ingresar el nro" at bounding box center [216, 220] width 297 height 8
type input "4"
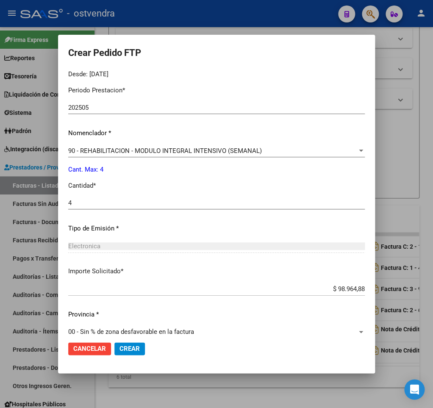
scroll to position [271, 0]
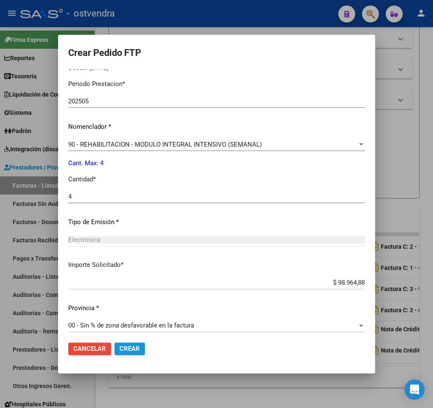
click at [140, 352] on span "Crear" at bounding box center [130, 349] width 20 height 8
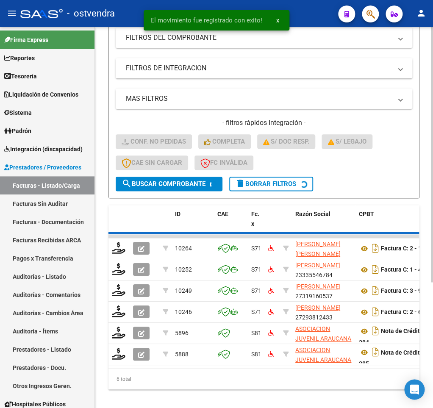
scroll to position [164, 0]
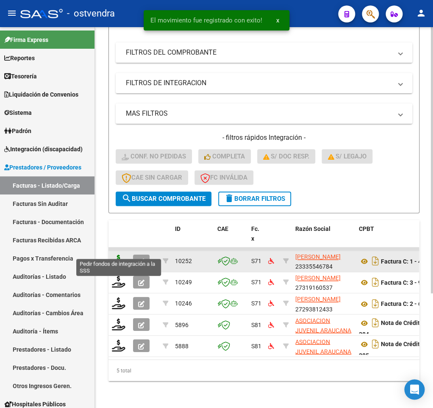
click at [119, 255] on icon at bounding box center [119, 261] width 14 height 12
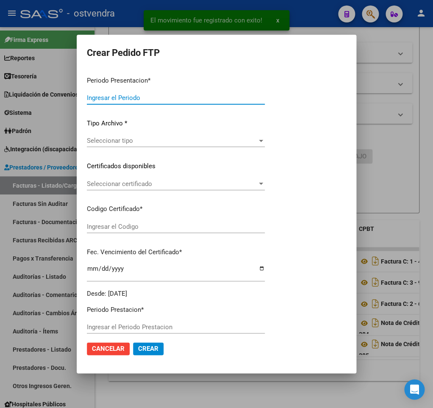
type input "202507"
type input "202506"
type input "$ 98.964,88"
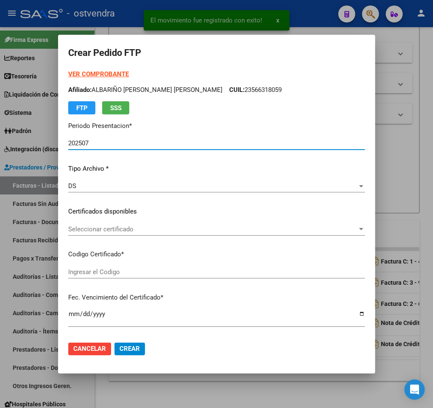
type input "ARG02000541853012018082220200822BS437"
type input "[DATE]"
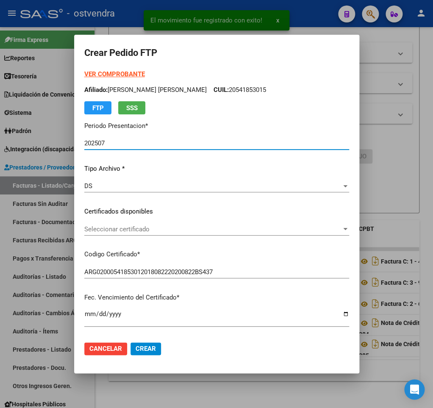
click at [108, 73] on strong "VER COMPROBANTE" at bounding box center [114, 74] width 61 height 8
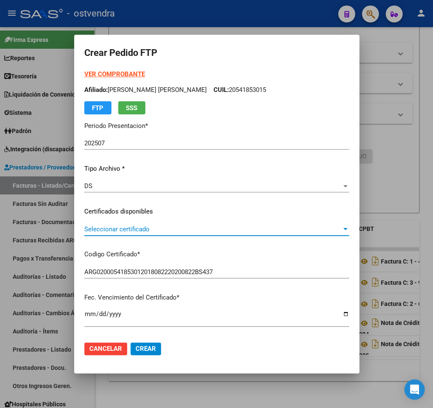
click at [151, 232] on span "Seleccionar certificado" at bounding box center [212, 230] width 257 height 8
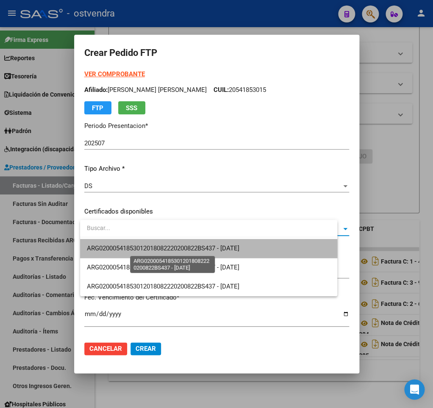
click at [160, 249] on span "ARG02000541853012018082220200822BS437 - [DATE]" at bounding box center [163, 249] width 153 height 8
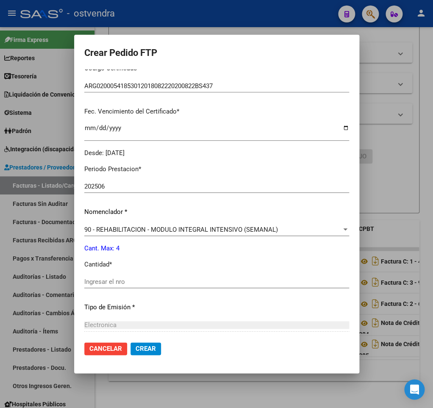
scroll to position [198, 0]
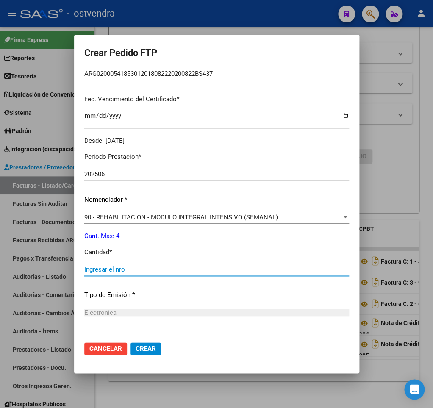
click at [149, 266] on input "Ingresar el nro" at bounding box center [216, 270] width 265 height 8
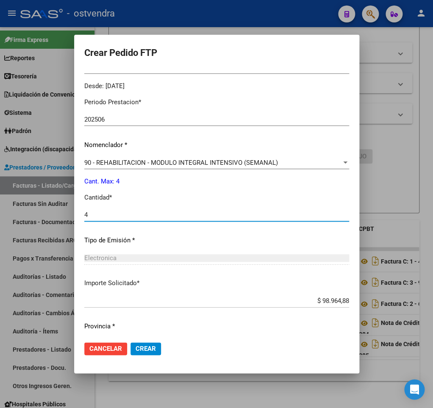
scroll to position [271, 0]
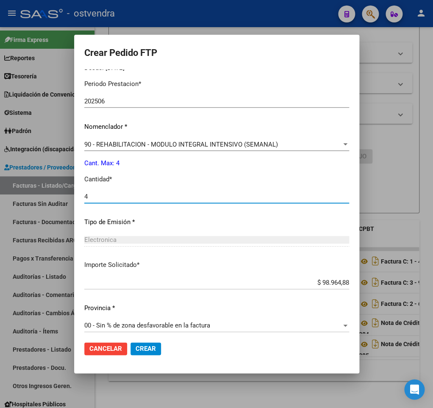
type input "4"
click at [160, 351] on button "Crear" at bounding box center [146, 349] width 31 height 13
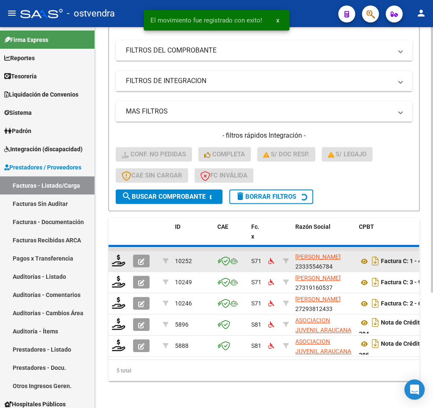
scroll to position [144, 0]
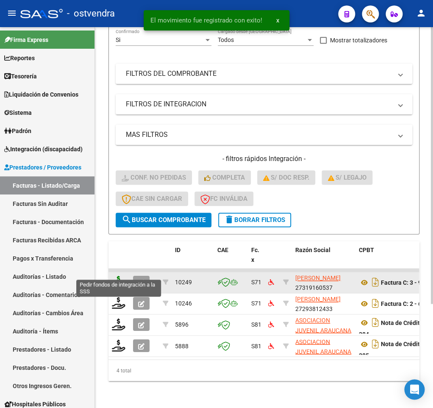
click at [122, 276] on icon at bounding box center [119, 282] width 14 height 12
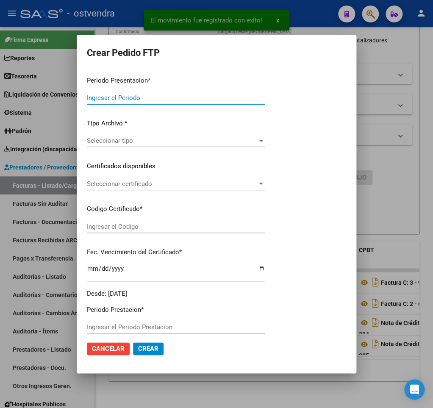
type input "202507"
type input "202506"
type input "$ 98.964,88"
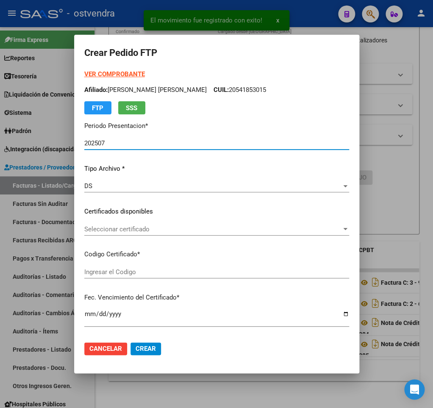
type input "ARG02000500316802021100420231004BS427"
type input "[DATE]"
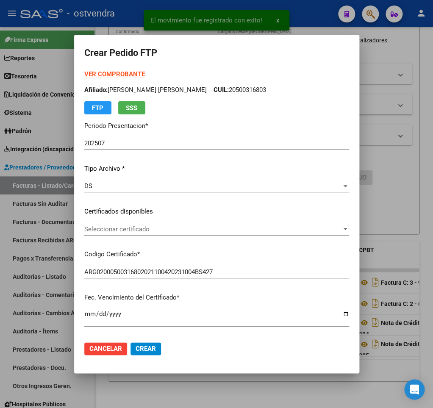
click at [118, 73] on strong "VER COMPROBANTE" at bounding box center [114, 74] width 61 height 8
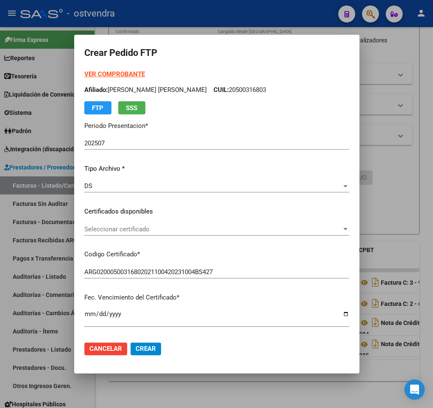
click at [127, 229] on span "Seleccionar certificado" at bounding box center [212, 230] width 257 height 8
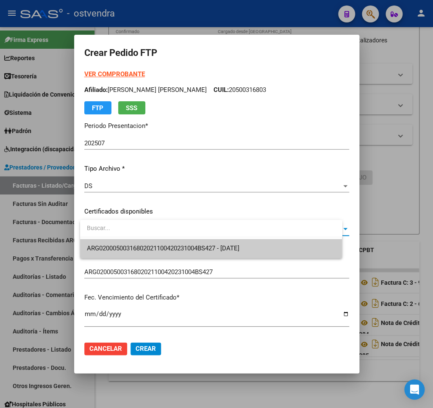
click at [132, 244] on span "ARG02000500316802021100420231004BS427 - [DATE]" at bounding box center [211, 248] width 249 height 19
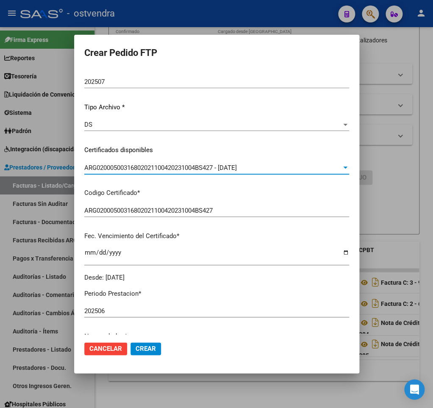
scroll to position [149, 0]
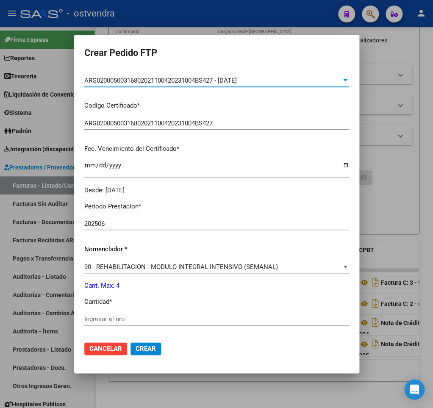
click at [121, 315] on input "Ingresar el nro" at bounding box center [216, 319] width 265 height 8
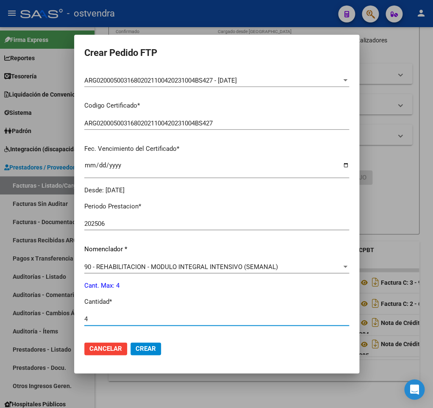
type input "4"
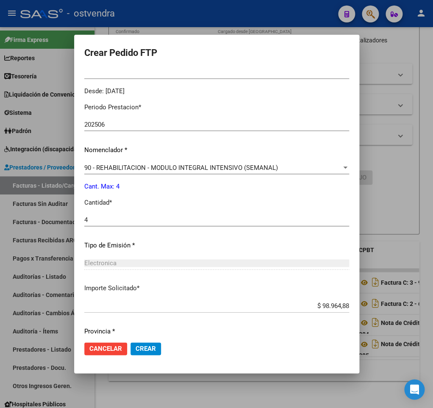
scroll to position [271, 0]
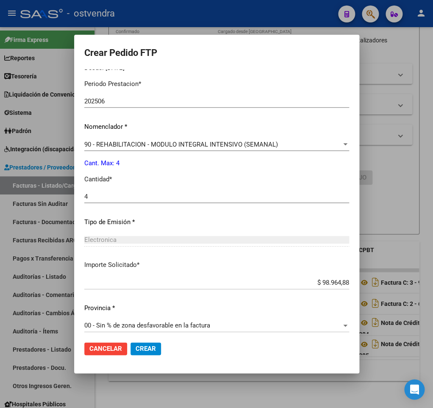
click at [153, 352] on span "Crear" at bounding box center [146, 349] width 20 height 8
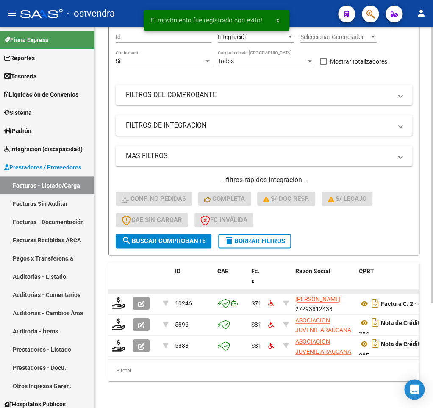
scroll to position [122, 0]
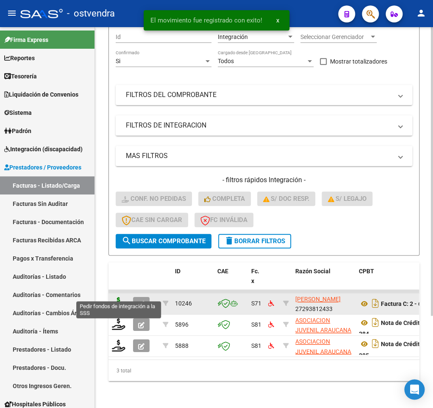
click at [117, 297] on icon at bounding box center [119, 303] width 14 height 12
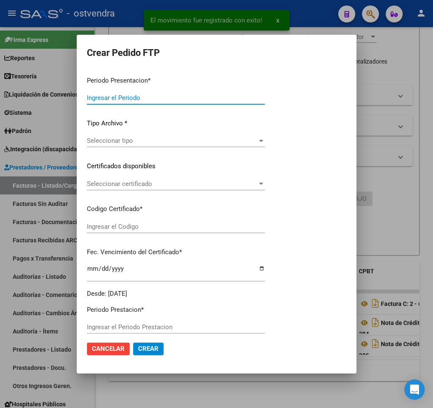
type input "202507"
type input "$ 49.482,44"
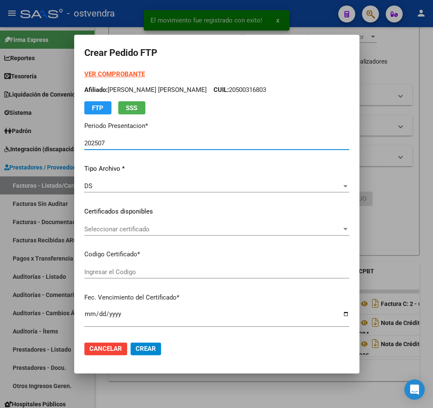
type input "ARG02000572518062021080920260809BS316"
type input "[DATE]"
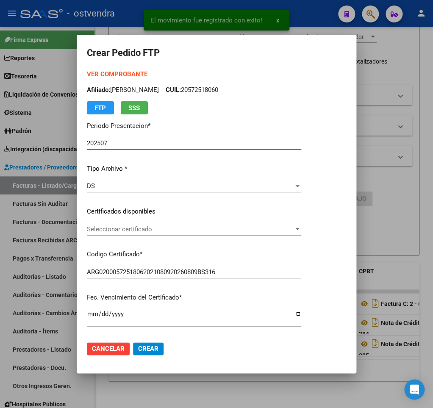
click at [111, 75] on strong "VER COMPROBANTE" at bounding box center [117, 74] width 61 height 8
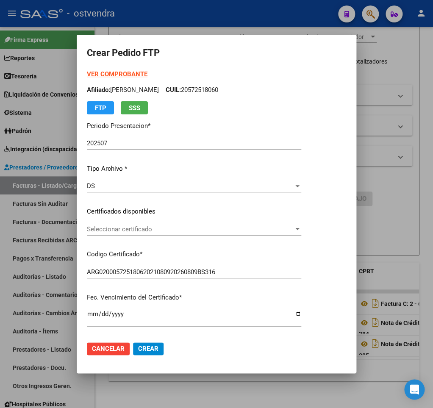
click at [148, 231] on span "Seleccionar certificado" at bounding box center [190, 230] width 207 height 8
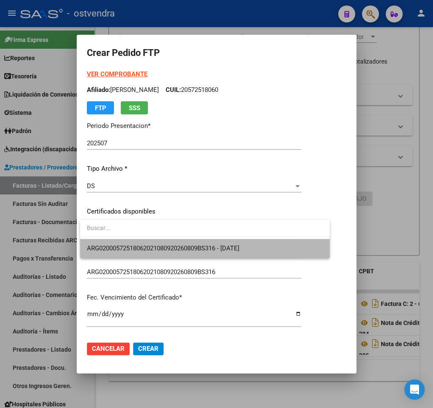
click at [153, 244] on span "ARG02000572518062021080920260809BS316 - [DATE]" at bounding box center [205, 248] width 236 height 19
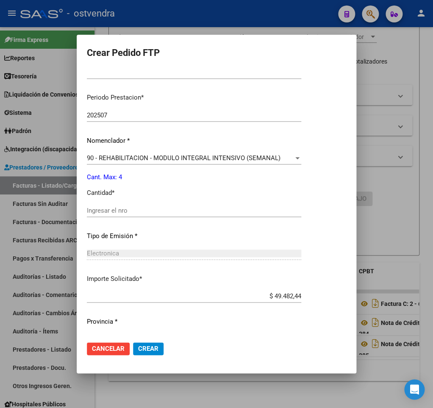
scroll to position [262, 0]
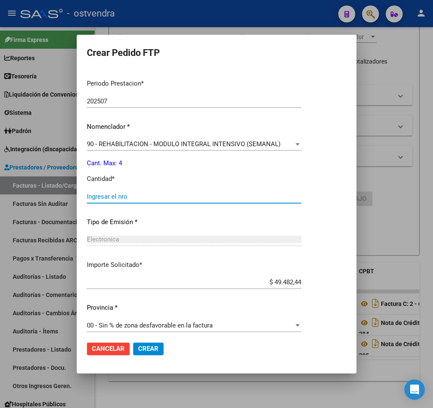
click at [134, 193] on input "Ingresar el nro" at bounding box center [194, 197] width 215 height 8
type input "4"
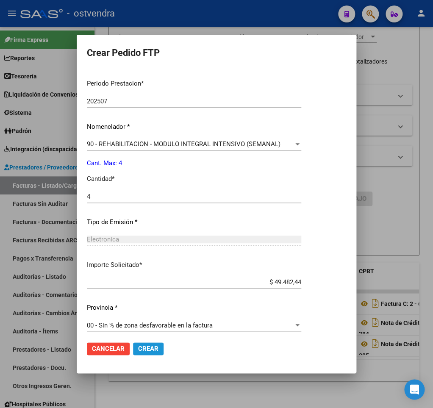
click at [154, 346] on span "Crear" at bounding box center [148, 349] width 20 height 8
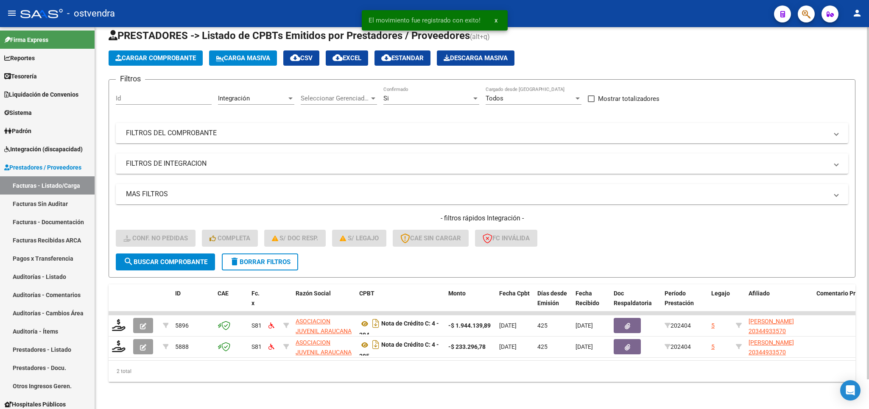
scroll to position [32, 0]
click at [24, 150] on span "Integración (discapacidad)" at bounding box center [43, 149] width 78 height 9
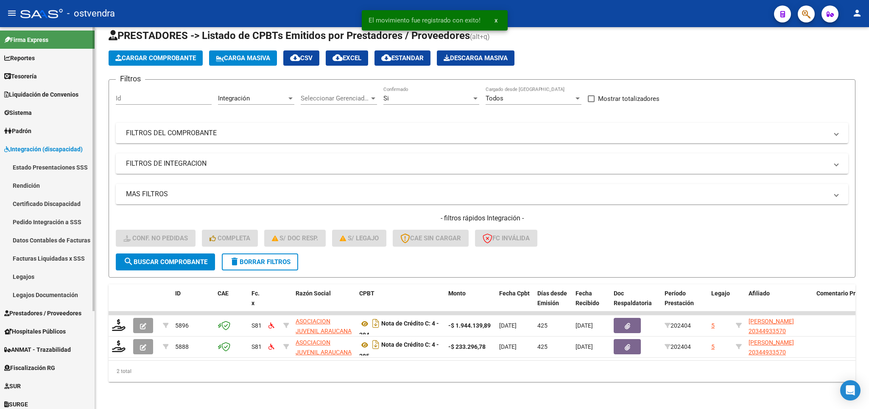
click at [31, 221] on link "Pedido Integración a SSS" at bounding box center [47, 222] width 95 height 18
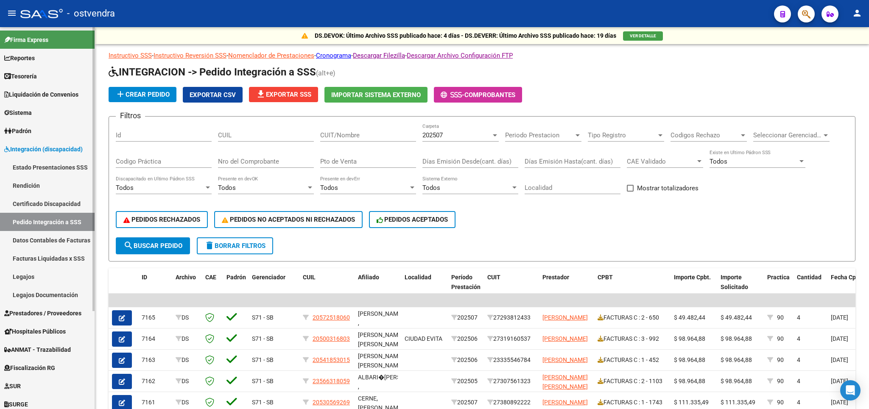
drag, startPoint x: 42, startPoint y: 310, endPoint x: 42, endPoint y: 317, distance: 6.4
click at [42, 311] on span "Prestadores / Proveedores" at bounding box center [42, 313] width 77 height 9
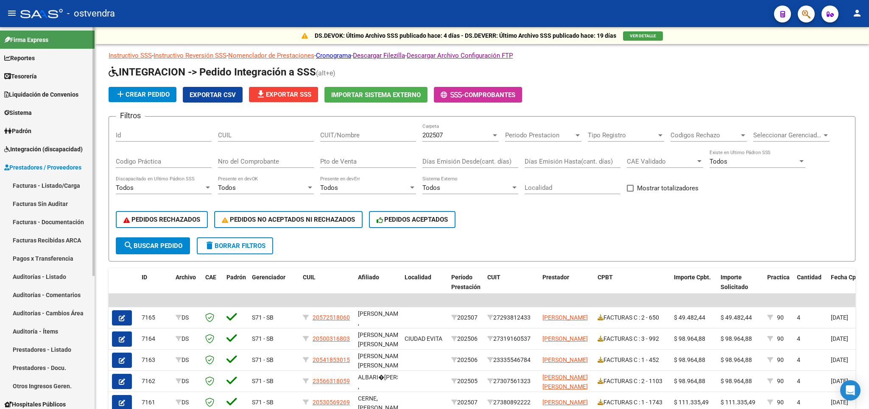
click at [34, 150] on span "Integración (discapacidad)" at bounding box center [43, 149] width 78 height 9
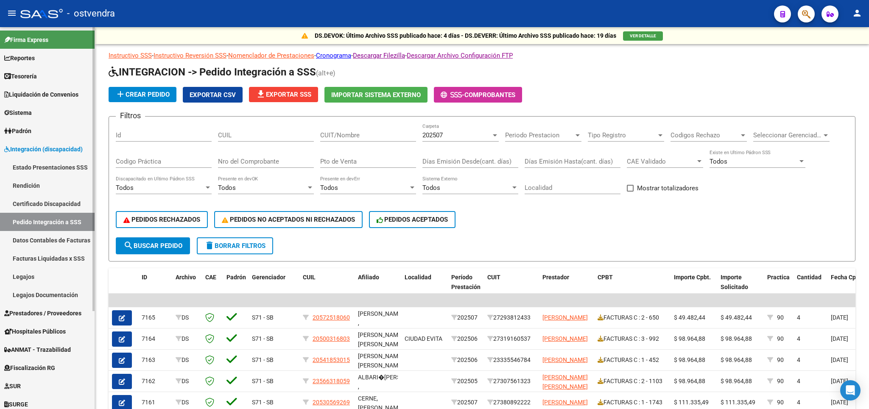
click at [31, 320] on link "Prestadores / Proveedores" at bounding box center [47, 313] width 95 height 18
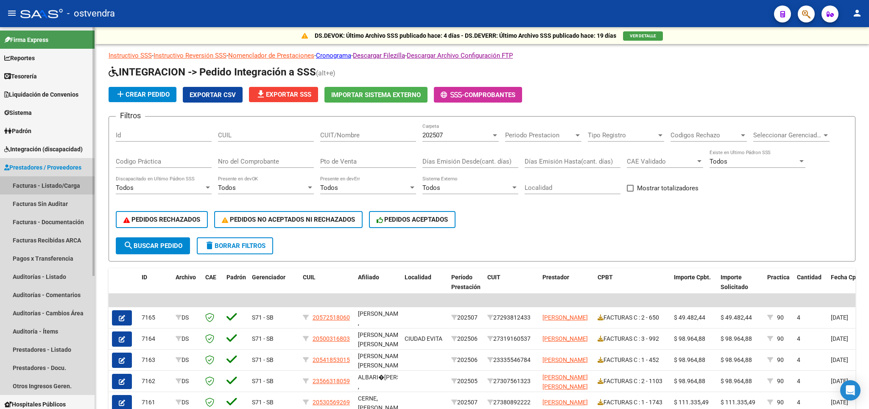
click at [45, 182] on link "Facturas - Listado/Carga" at bounding box center [47, 185] width 95 height 18
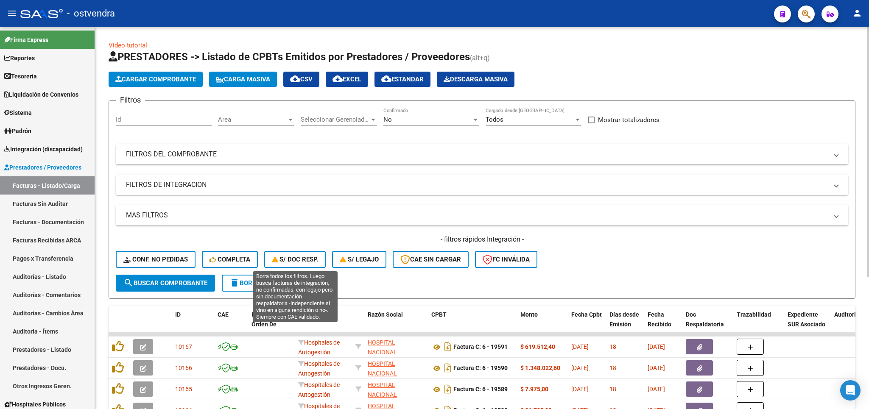
click at [305, 261] on span "S/ Doc Resp." at bounding box center [295, 260] width 47 height 8
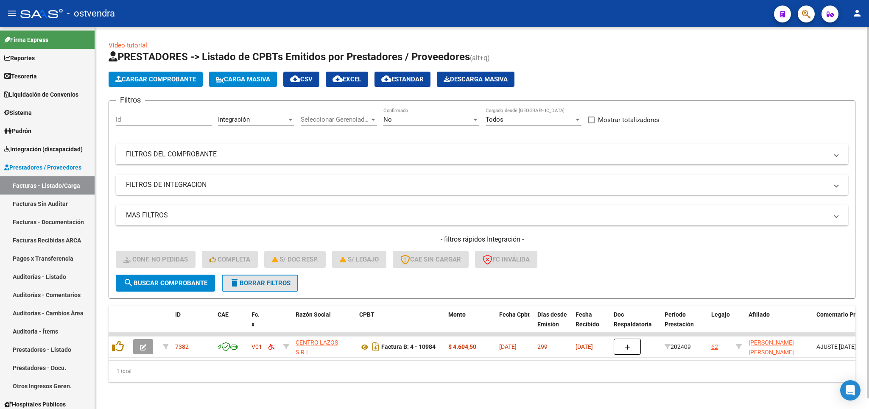
click at [273, 277] on button "delete Borrar Filtros" at bounding box center [260, 283] width 76 height 17
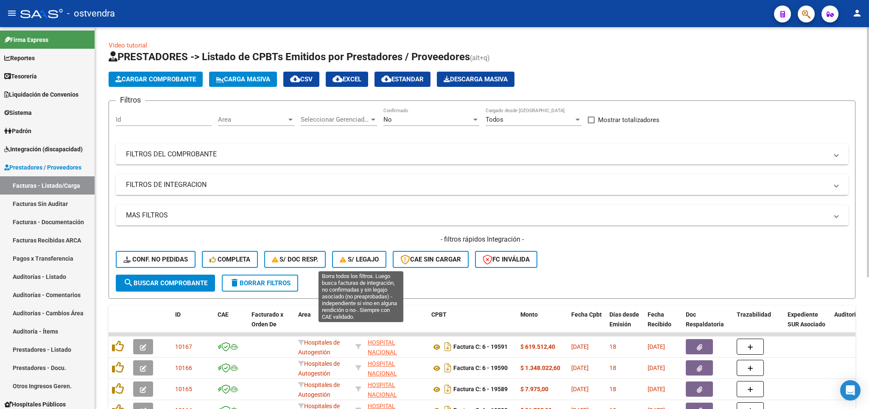
click at [373, 258] on span "S/ legajo" at bounding box center [359, 260] width 39 height 8
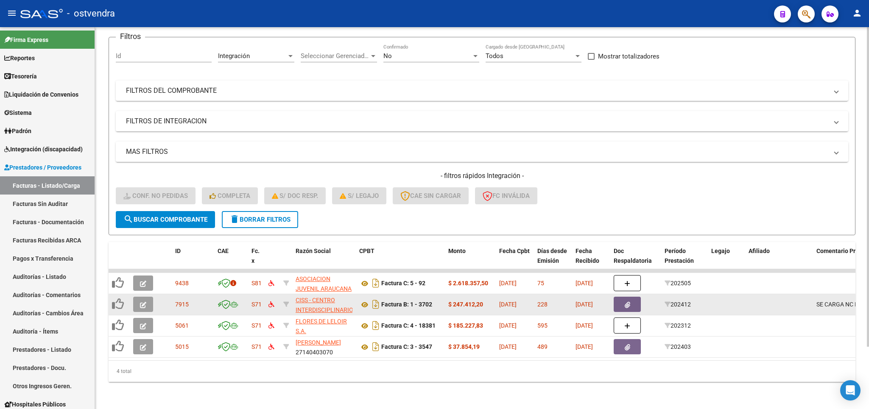
scroll to position [74, 0]
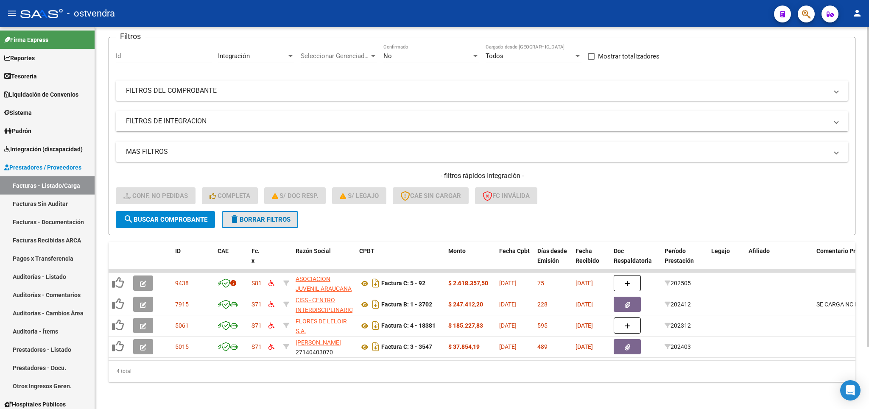
click at [266, 216] on span "delete Borrar Filtros" at bounding box center [259, 220] width 61 height 8
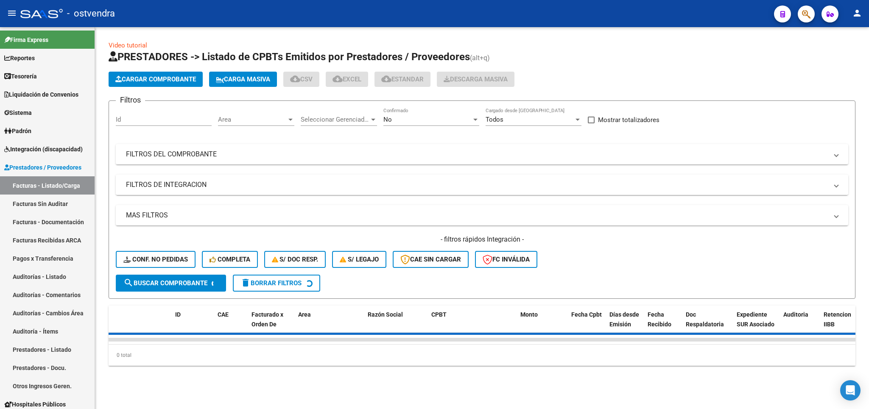
scroll to position [0, 0]
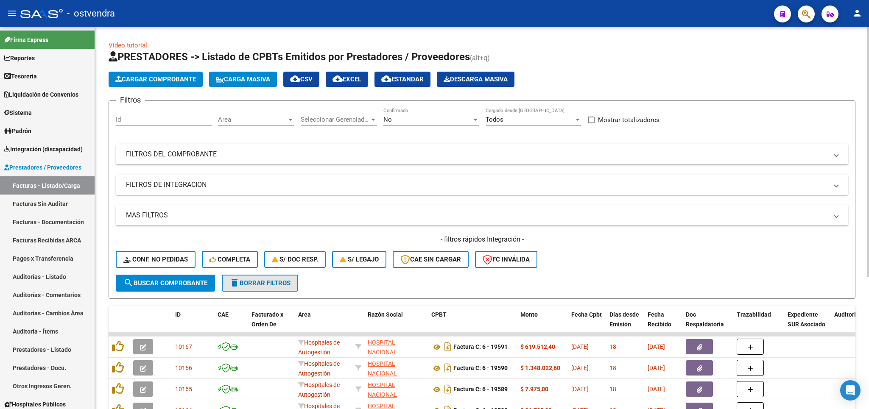
click at [255, 282] on span "delete Borrar Filtros" at bounding box center [259, 283] width 61 height 8
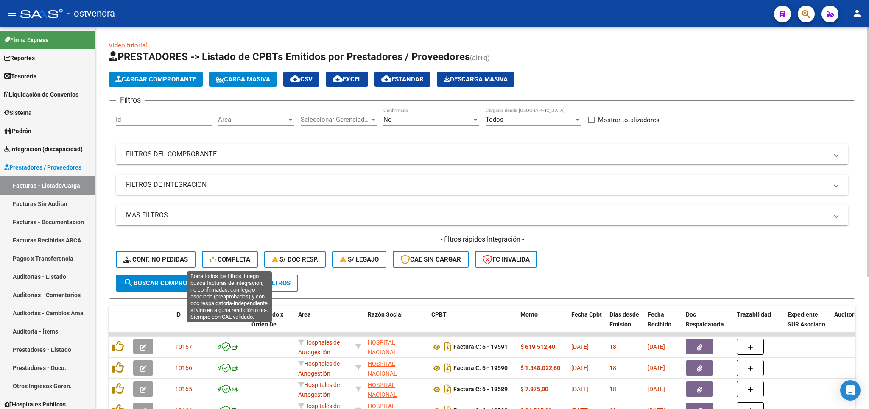
click at [236, 257] on span "Completa" at bounding box center [229, 260] width 41 height 8
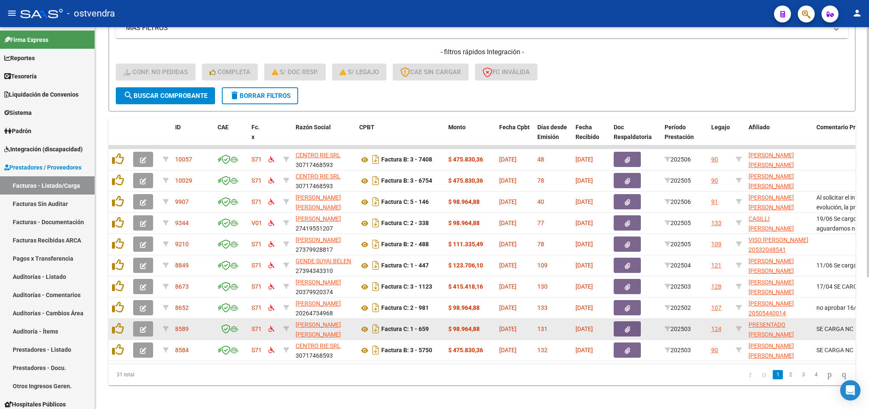
scroll to position [201, 0]
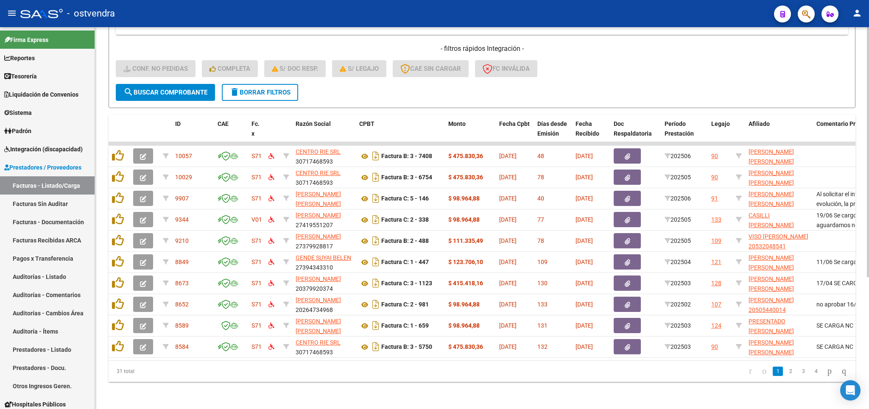
click at [256, 89] on span "delete Borrar Filtros" at bounding box center [259, 93] width 61 height 8
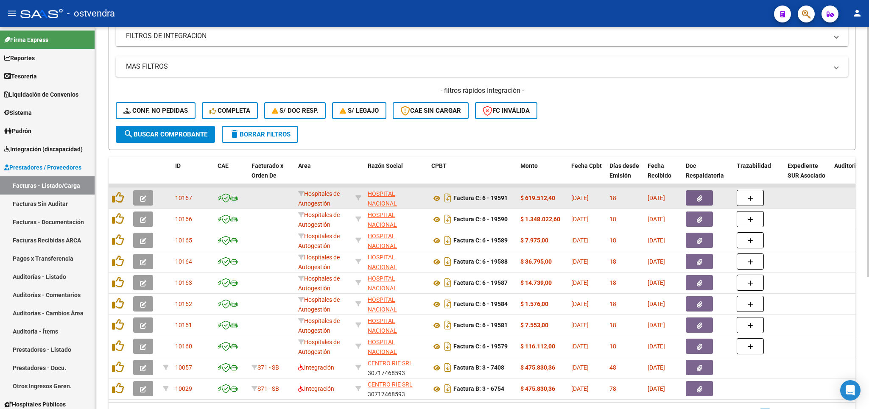
scroll to position [0, 0]
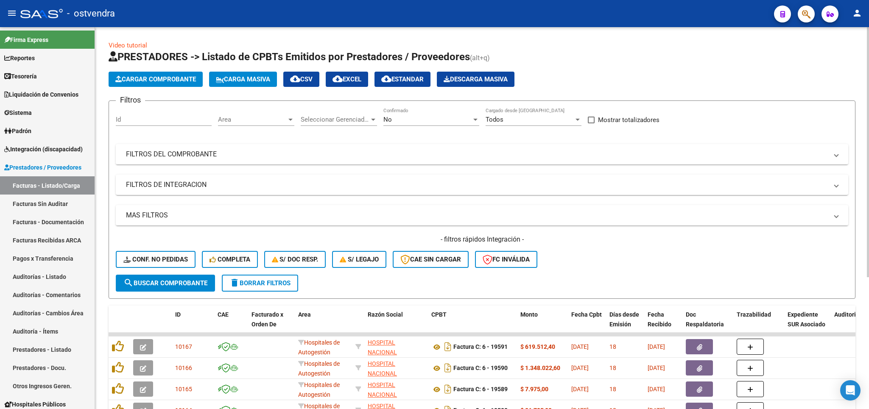
click at [267, 286] on span "delete Borrar Filtros" at bounding box center [259, 283] width 61 height 8
click at [48, 147] on span "Integración (discapacidad)" at bounding box center [43, 149] width 78 height 9
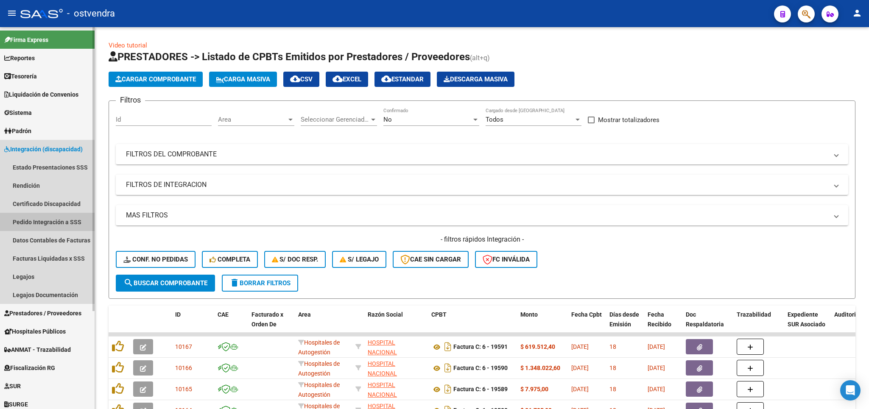
drag, startPoint x: 46, startPoint y: 223, endPoint x: 80, endPoint y: 221, distance: 34.0
click at [46, 223] on link "Pedido Integración a SSS" at bounding box center [47, 222] width 95 height 18
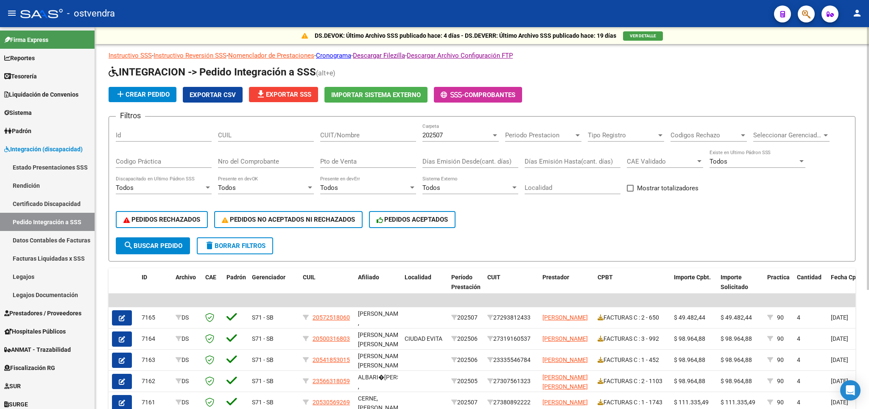
click at [237, 248] on span "delete Borrar Filtros" at bounding box center [234, 246] width 61 height 8
click at [230, 95] on span "Exportar CSV" at bounding box center [212, 95] width 46 height 8
click at [276, 93] on span "file_download Exportar SSS" at bounding box center [284, 95] width 56 height 8
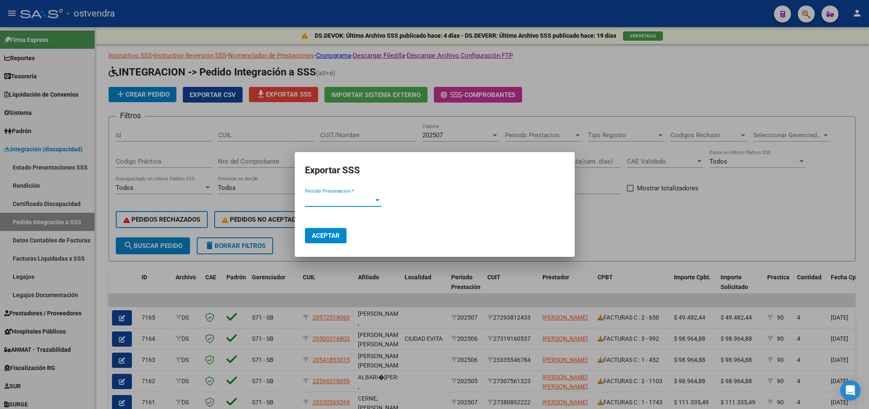
click at [347, 204] on div "Periodo Presentacion * Periodo Presentacion *" at bounding box center [343, 204] width 76 height 21
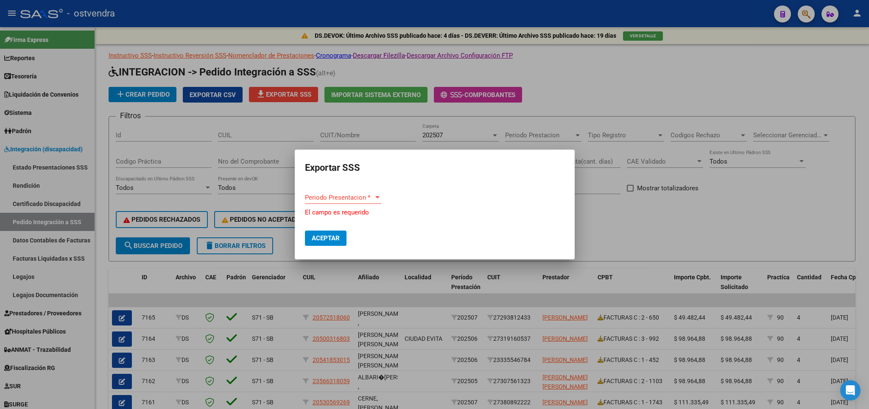
click at [370, 195] on span "Periodo Presentacion *" at bounding box center [339, 198] width 69 height 8
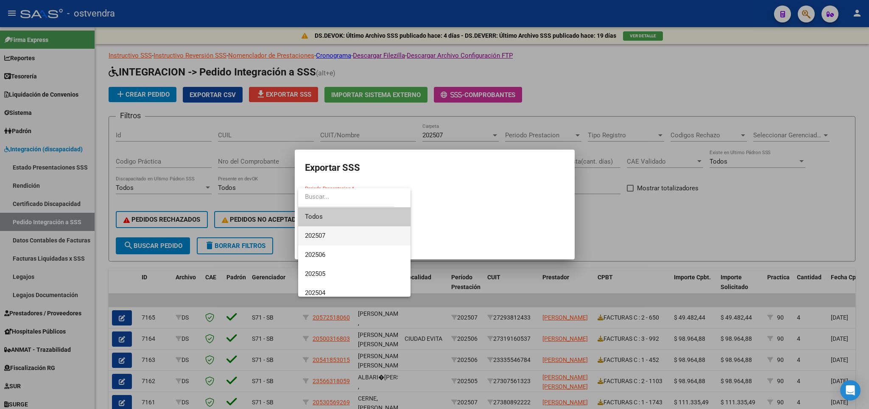
click at [329, 226] on span "202507" at bounding box center [354, 235] width 99 height 19
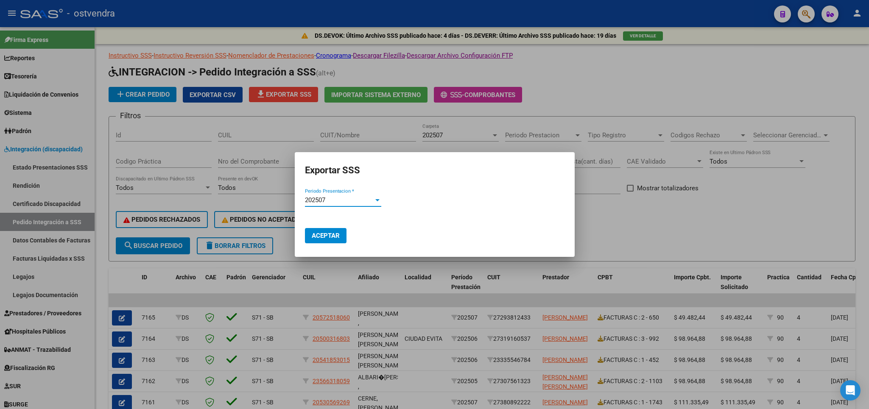
click at [326, 231] on button "Aceptar" at bounding box center [326, 235] width 42 height 15
drag, startPoint x: 727, startPoint y: 88, endPoint x: 724, endPoint y: 90, distance: 4.6
click at [726, 89] on div at bounding box center [434, 204] width 869 height 409
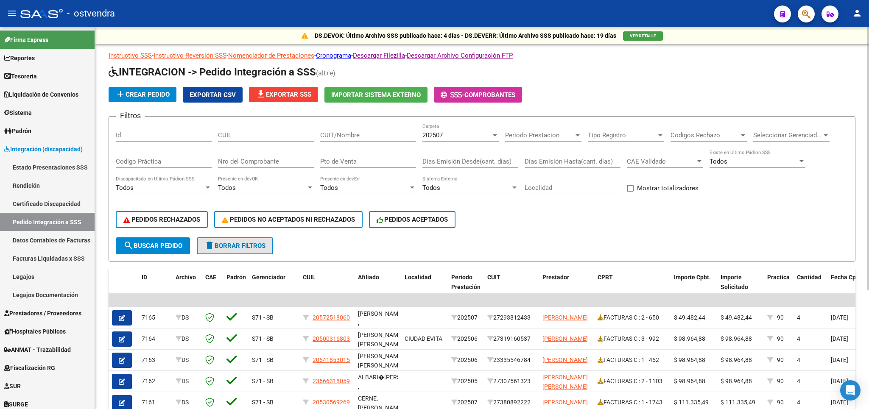
click at [254, 245] on span "delete Borrar Filtros" at bounding box center [234, 246] width 61 height 8
click at [167, 156] on div "Codigo Práctica" at bounding box center [164, 159] width 96 height 18
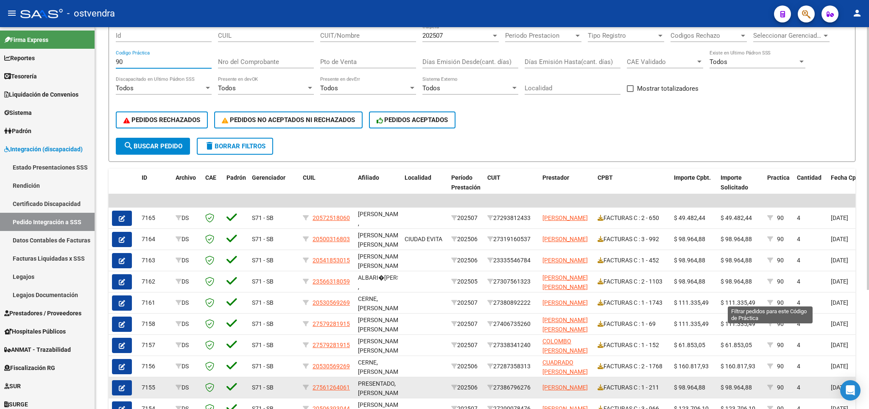
scroll to position [173, 0]
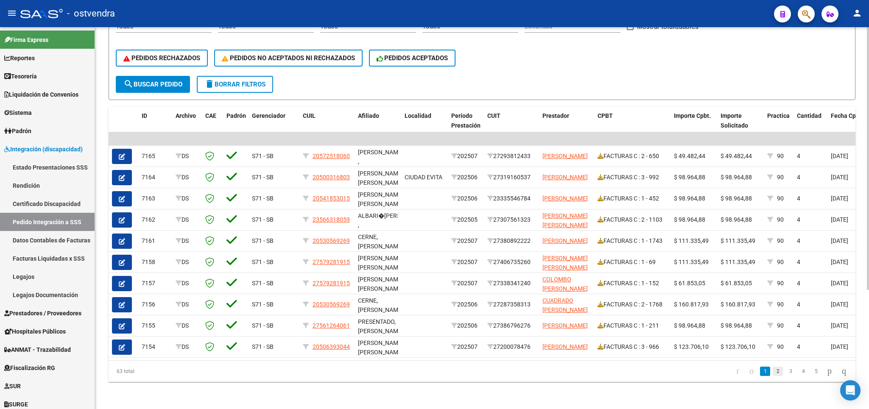
click at [772, 371] on link "2" at bounding box center [777, 371] width 10 height 9
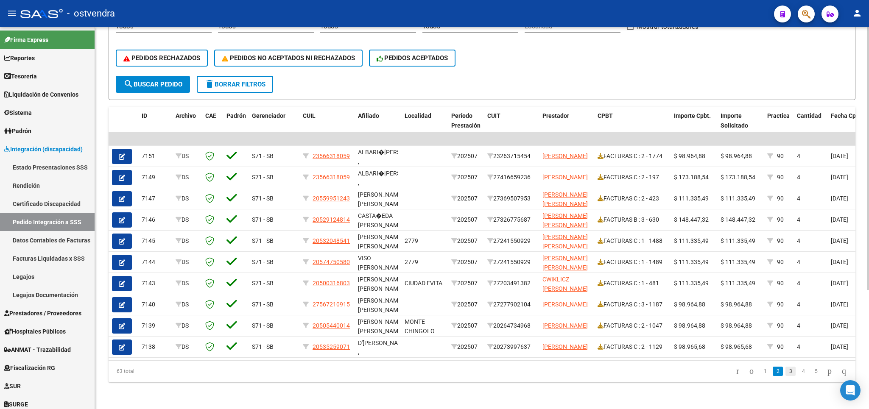
click at [785, 373] on link "3" at bounding box center [790, 371] width 10 height 9
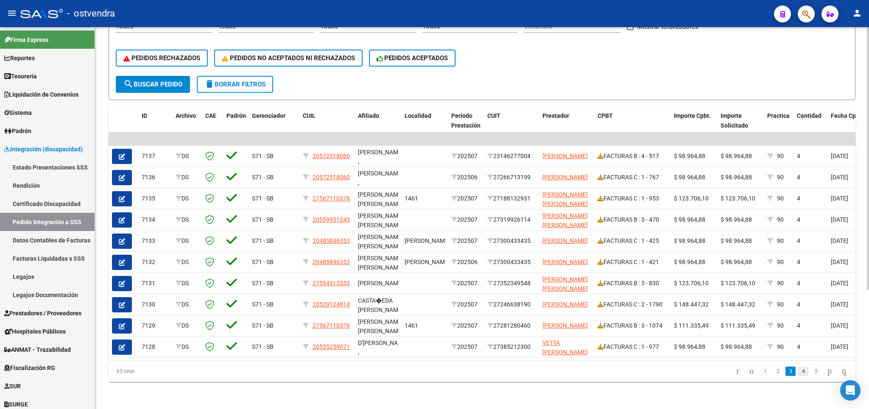
click at [798, 373] on link "4" at bounding box center [803, 371] width 10 height 9
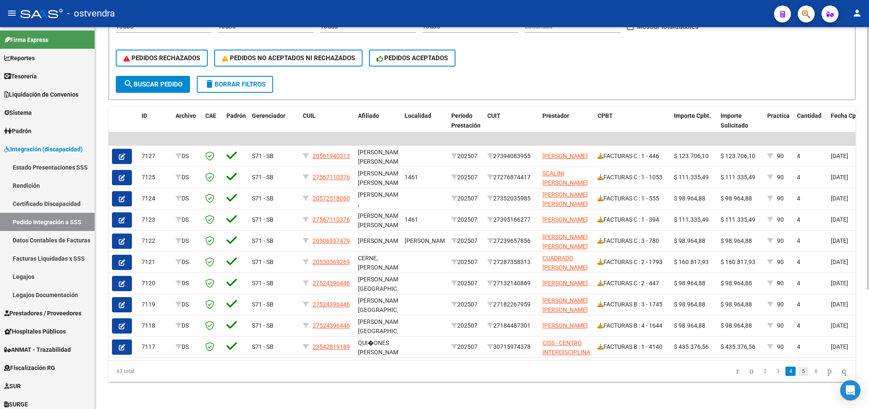
click at [798, 373] on link "5" at bounding box center [803, 371] width 10 height 9
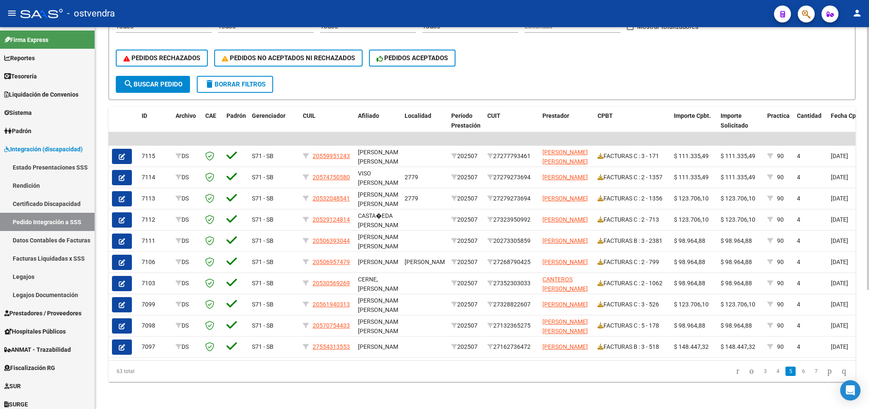
click at [798, 373] on link "6" at bounding box center [803, 371] width 10 height 9
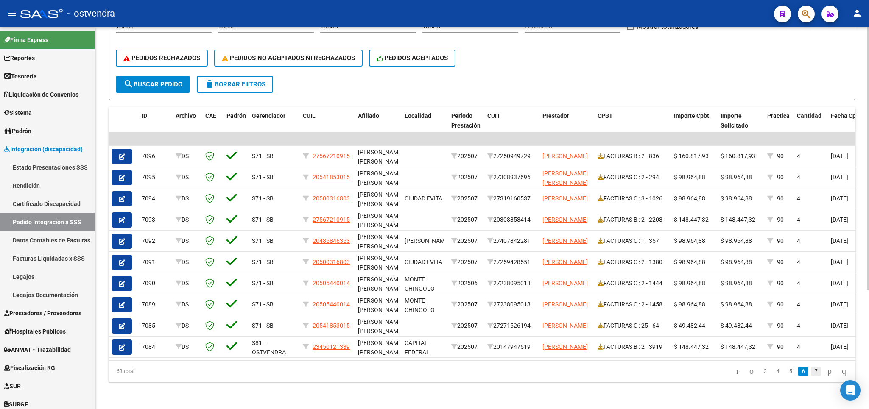
click at [811, 371] on link "7" at bounding box center [816, 371] width 10 height 9
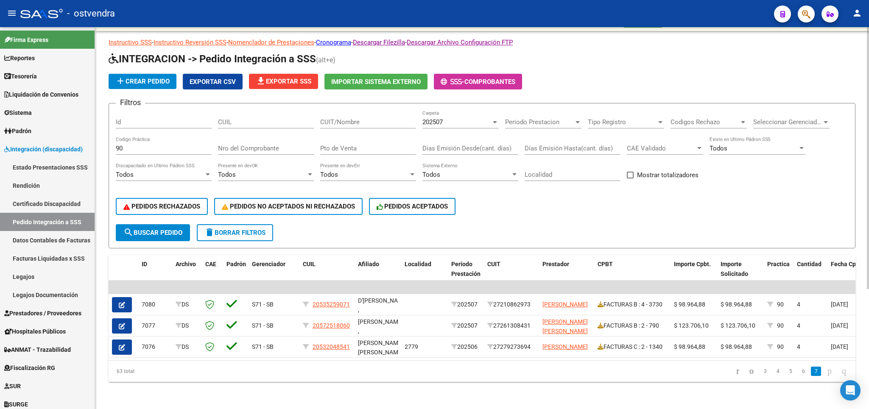
scroll to position [25, 0]
drag, startPoint x: 163, startPoint y: 137, endPoint x: 39, endPoint y: 140, distance: 123.8
click at [116, 145] on input "90" at bounding box center [164, 149] width 96 height 8
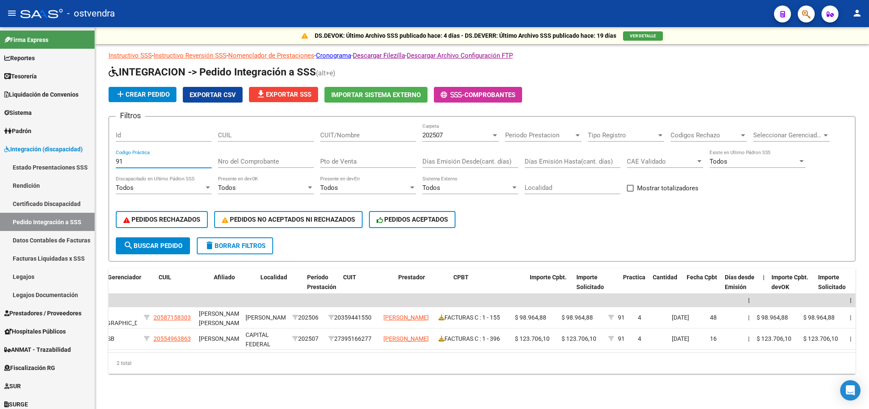
scroll to position [0, 0]
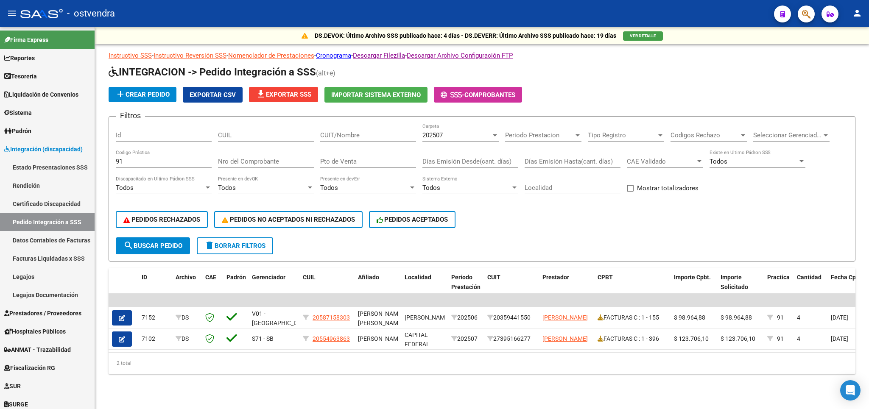
drag, startPoint x: 139, startPoint y: 164, endPoint x: 136, endPoint y: 156, distance: 7.8
click at [134, 161] on div "91 Codigo Práctica" at bounding box center [164, 159] width 96 height 18
drag, startPoint x: 136, startPoint y: 156, endPoint x: 76, endPoint y: 156, distance: 59.4
click at [116, 158] on input "91" at bounding box center [164, 162] width 96 height 8
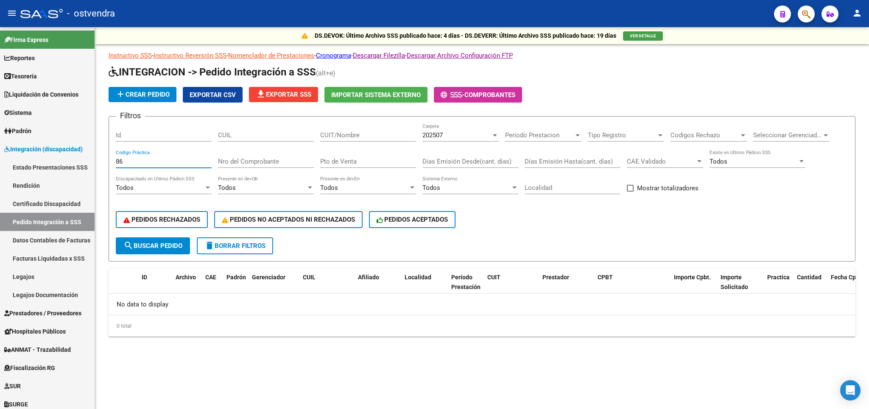
drag, startPoint x: 153, startPoint y: 160, endPoint x: 94, endPoint y: 167, distance: 59.0
click at [116, 165] on input "86" at bounding box center [164, 162] width 96 height 8
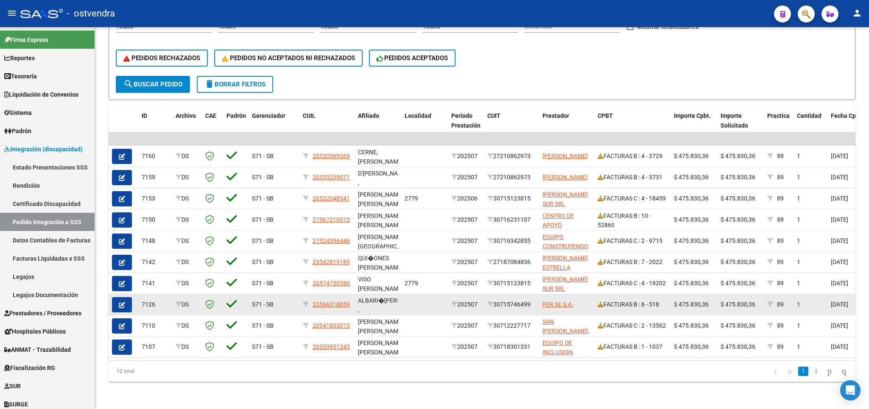
scroll to position [173, 0]
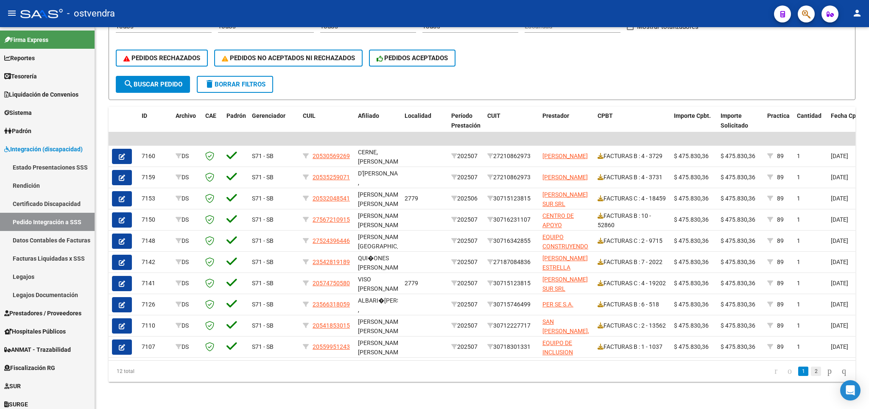
type input "89"
click at [811, 372] on link "2" at bounding box center [816, 371] width 10 height 9
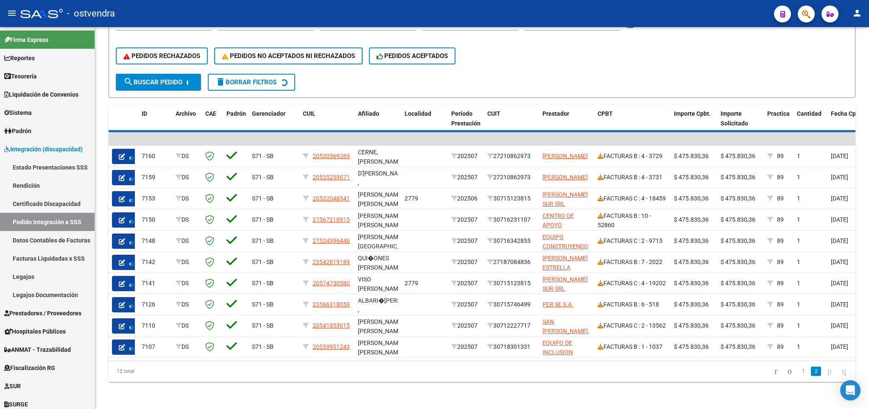
scroll to position [4, 0]
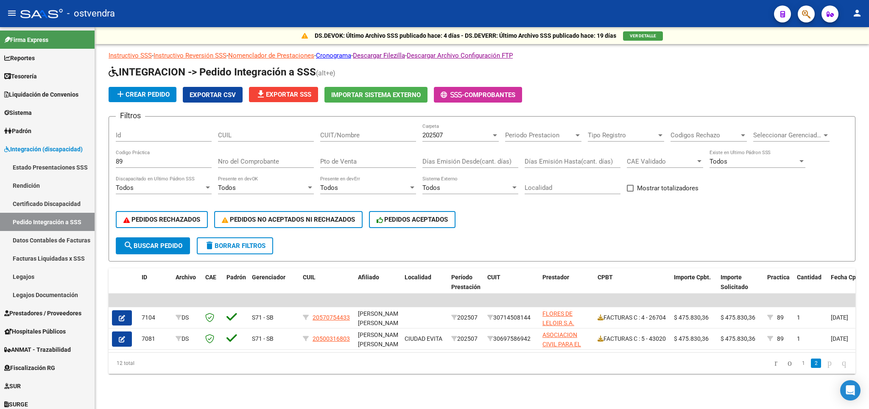
drag, startPoint x: 237, startPoint y: 242, endPoint x: 192, endPoint y: 234, distance: 46.5
click at [237, 242] on span "delete Borrar Filtros" at bounding box center [234, 246] width 61 height 8
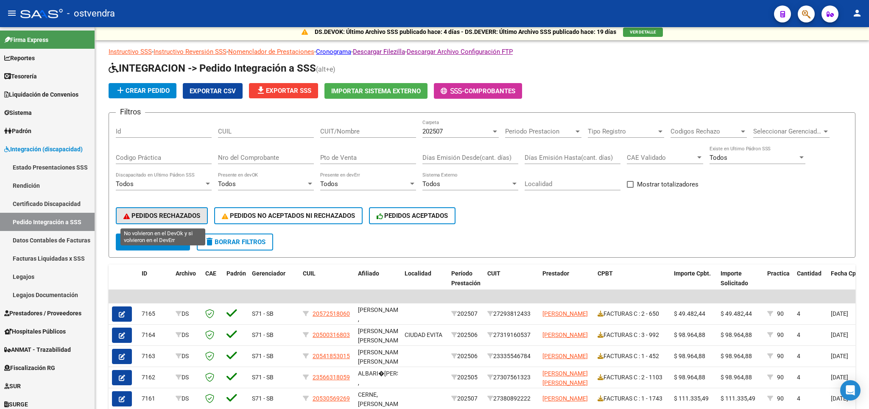
click at [138, 215] on span "PEDIDOS RECHAZADOS" at bounding box center [161, 216] width 77 height 8
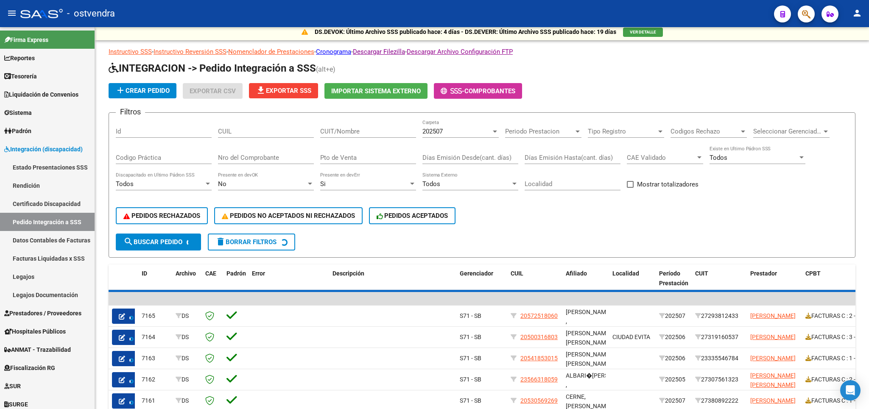
scroll to position [0, 0]
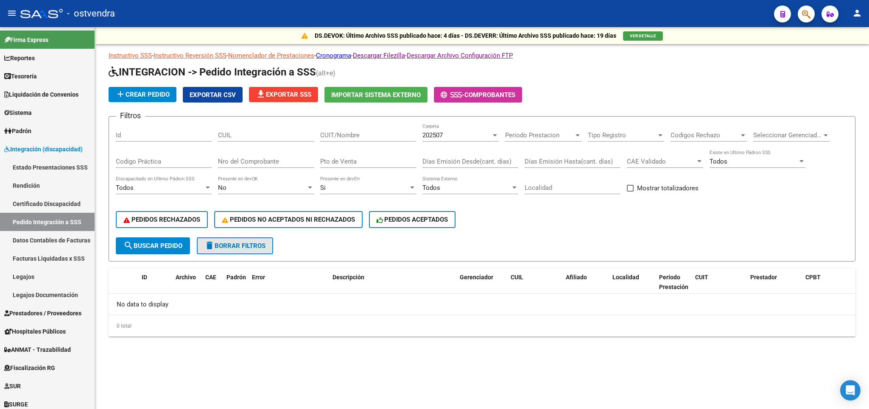
click at [225, 245] on span "delete Borrar Filtros" at bounding box center [234, 246] width 61 height 8
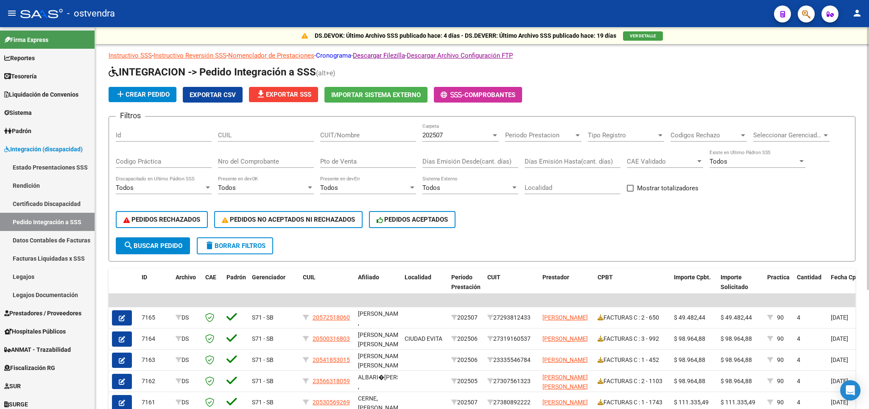
click at [344, 57] on link "Cronograma" at bounding box center [333, 56] width 35 height 8
click at [152, 14] on div "- ostvendra" at bounding box center [393, 13] width 747 height 19
click at [248, 251] on button "delete Borrar Filtros" at bounding box center [235, 245] width 76 height 17
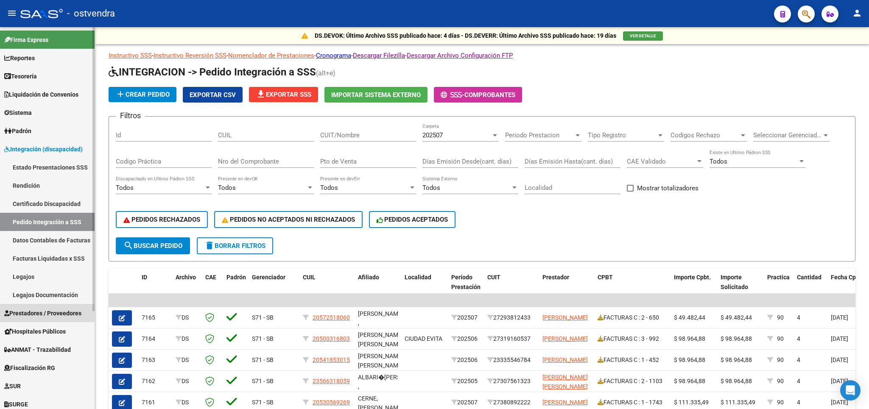
click at [34, 308] on link "Prestadores / Proveedores" at bounding box center [47, 313] width 95 height 18
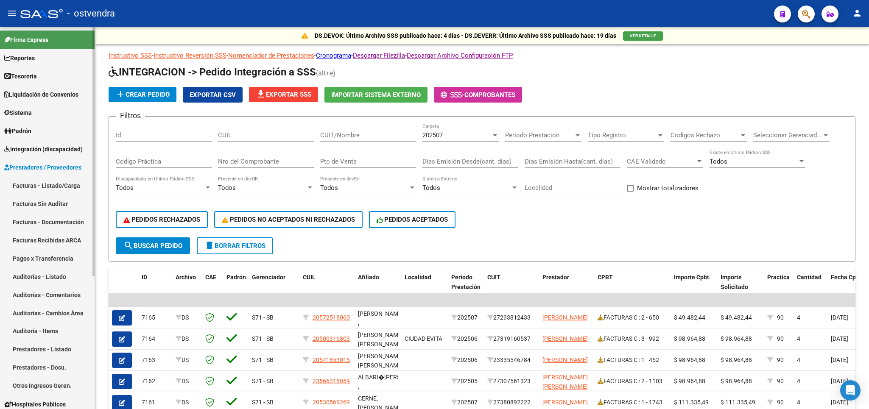
click at [46, 184] on link "Facturas - Listado/Carga" at bounding box center [47, 185] width 95 height 18
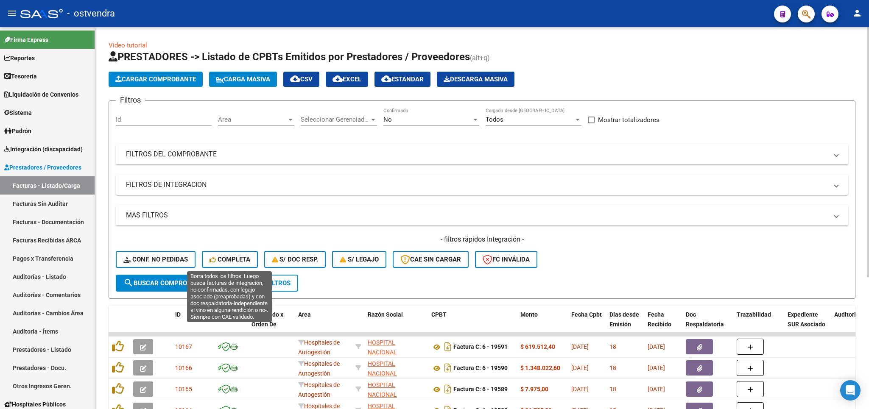
click at [231, 262] on span "Completa" at bounding box center [229, 260] width 41 height 8
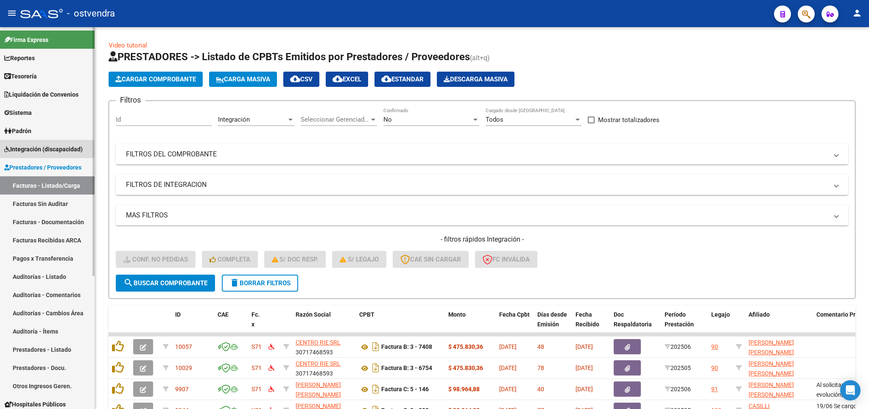
click at [33, 150] on span "Integración (discapacidad)" at bounding box center [43, 149] width 78 height 9
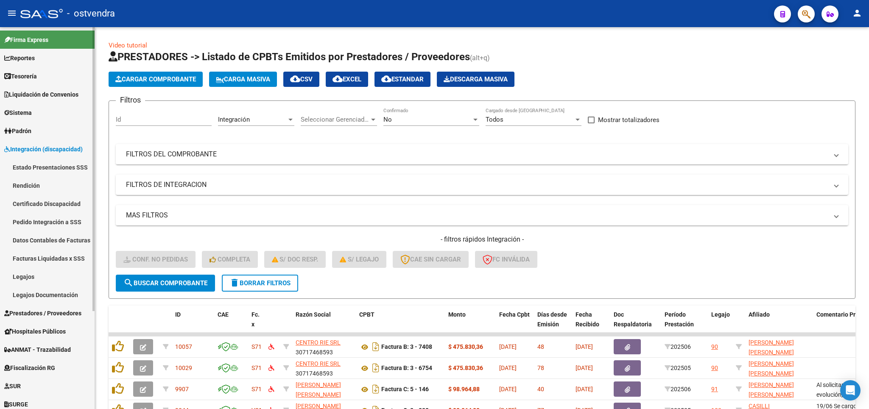
drag, startPoint x: 33, startPoint y: 259, endPoint x: 17, endPoint y: 245, distance: 21.7
click at [33, 259] on link "Facturas Liquidadas x SSS" at bounding box center [47, 258] width 95 height 18
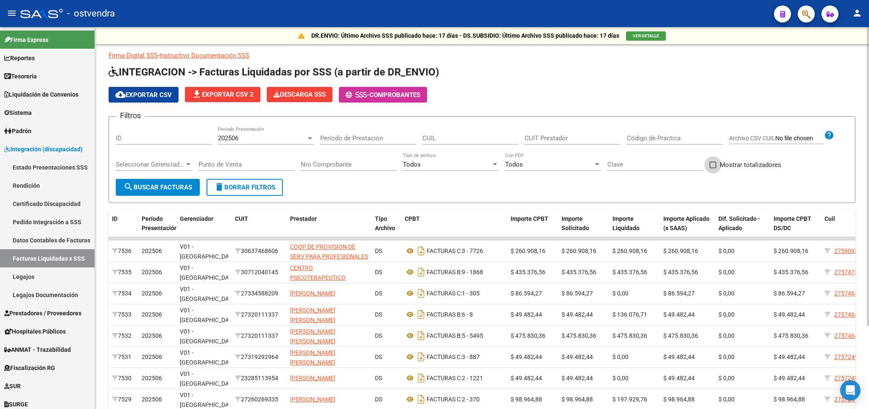
click at [713, 166] on span at bounding box center [712, 165] width 7 height 7
click at [713, 168] on input "Mostrar totalizadores" at bounding box center [712, 168] width 0 height 0
click at [179, 191] on span "search Buscar Facturas" at bounding box center [157, 188] width 69 height 8
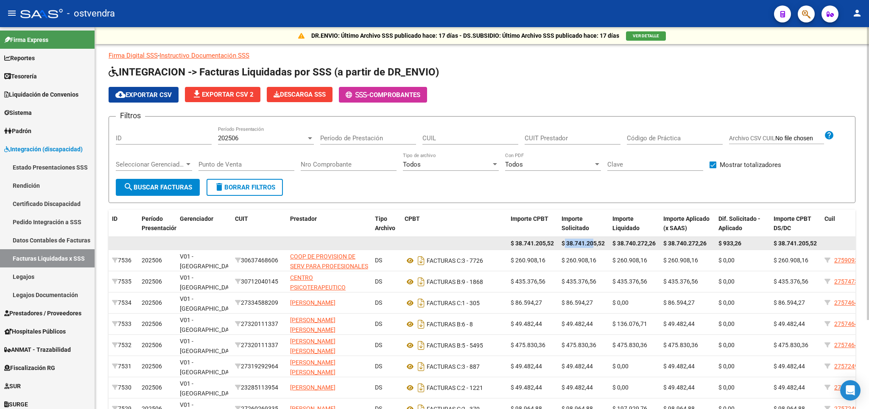
drag, startPoint x: 566, startPoint y: 242, endPoint x: 593, endPoint y: 244, distance: 27.2
click at [593, 244] on span "$ 38.741.205,52" at bounding box center [582, 243] width 43 height 7
drag, startPoint x: 605, startPoint y: 243, endPoint x: 568, endPoint y: 242, distance: 36.5
click at [568, 242] on span "$ 38.741.205,52" at bounding box center [582, 243] width 43 height 7
drag, startPoint x: 600, startPoint y: 264, endPoint x: 606, endPoint y: 245, distance: 19.6
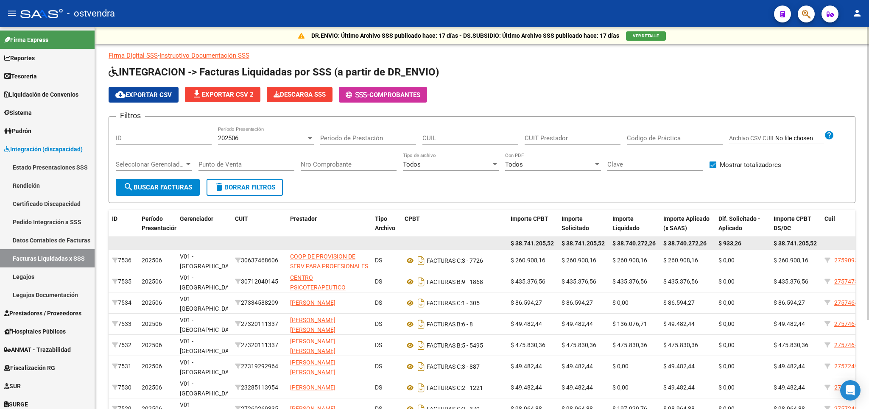
click at [600, 263] on div "$ 260.908,16" at bounding box center [583, 261] width 44 height 10
drag, startPoint x: 605, startPoint y: 244, endPoint x: 563, endPoint y: 244, distance: 42.0
click at [563, 244] on div "$ 38.741.205,52" at bounding box center [583, 244] width 44 height 10
drag, startPoint x: 567, startPoint y: 281, endPoint x: 586, endPoint y: 249, distance: 37.3
click at [567, 279] on span "$ 435.376,56" at bounding box center [578, 281] width 35 height 7
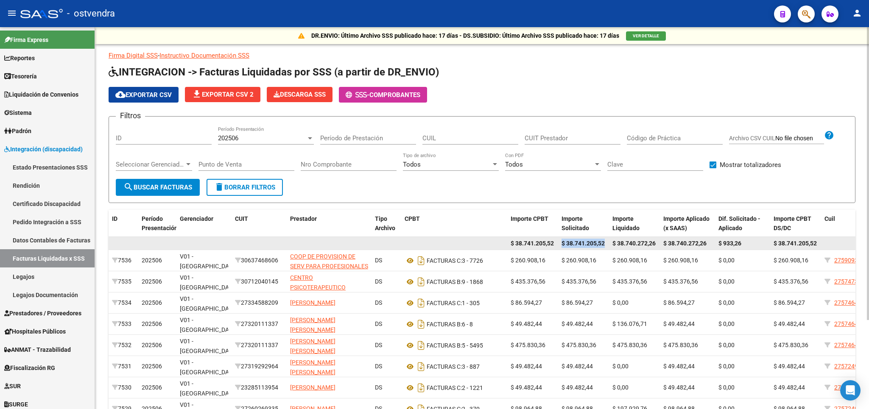
drag, startPoint x: 605, startPoint y: 244, endPoint x: 562, endPoint y: 243, distance: 43.2
click at [562, 243] on div "$ 38.741.205,52" at bounding box center [583, 244] width 44 height 10
copy span "$ 38.741.205,52"
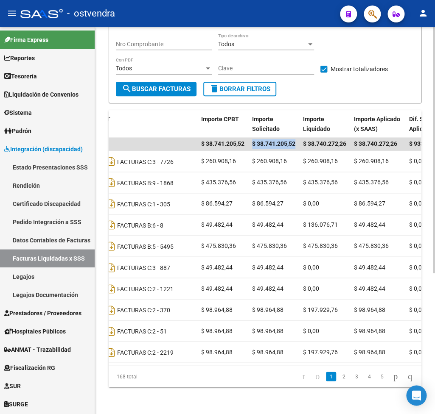
scroll to position [0, 312]
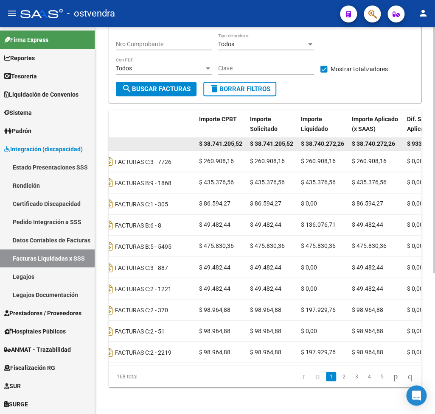
click at [316, 140] on span "$ 38.740.272,26" at bounding box center [322, 143] width 43 height 7
drag, startPoint x: 305, startPoint y: 134, endPoint x: 344, endPoint y: 132, distance: 39.5
click at [344, 140] on span "$ 38.740.272,26" at bounding box center [322, 143] width 43 height 7
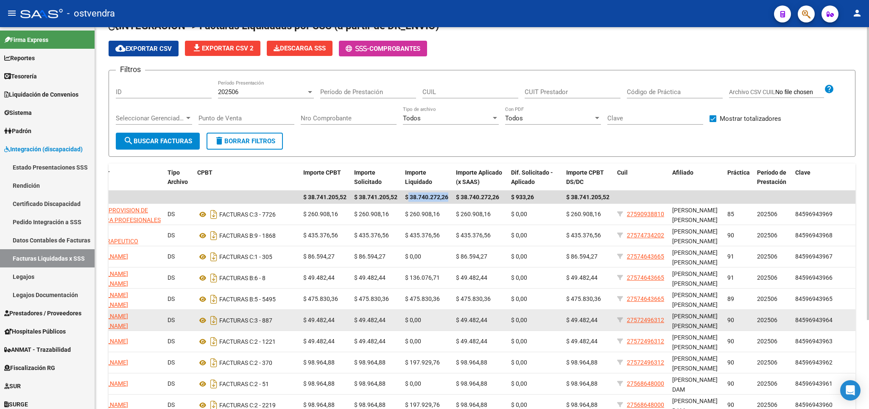
scroll to position [0, 0]
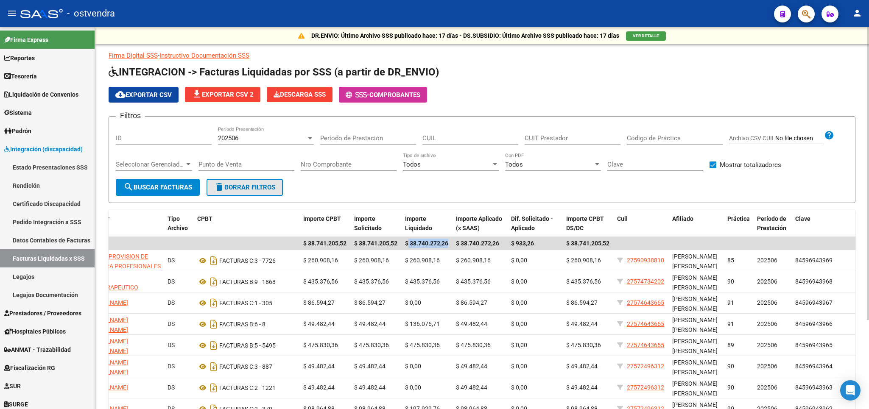
click at [230, 189] on span "delete Borrar Filtros" at bounding box center [244, 188] width 61 height 8
checkbox input "false"
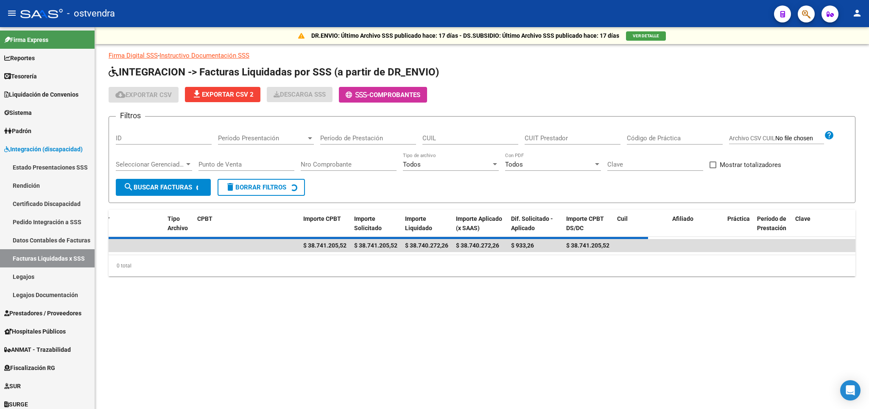
click at [250, 134] on div "Período Presentación Período Presentación" at bounding box center [266, 135] width 96 height 18
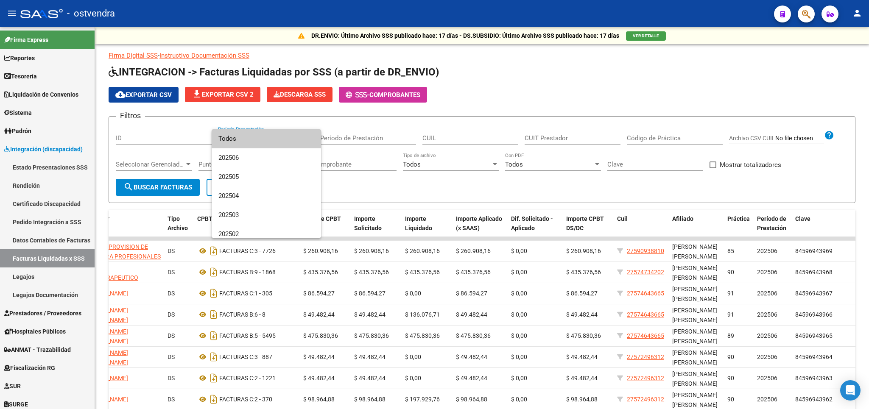
scroll to position [0, 207]
click at [39, 225] on div at bounding box center [434, 204] width 869 height 409
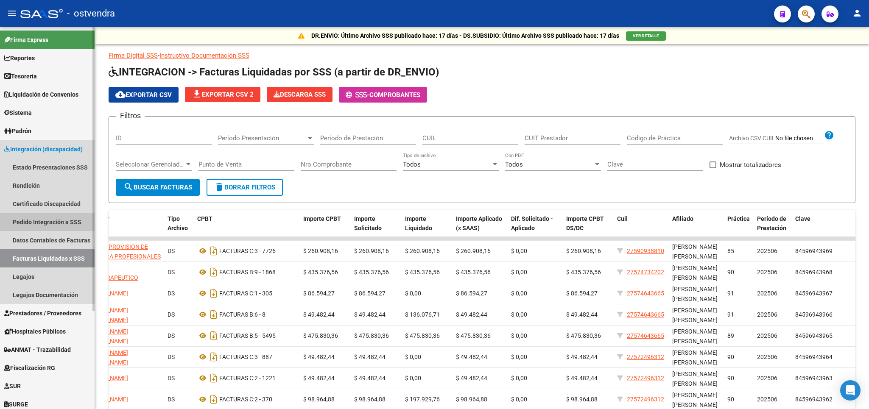
click at [50, 223] on link "Pedido Integración a SSS" at bounding box center [47, 222] width 95 height 18
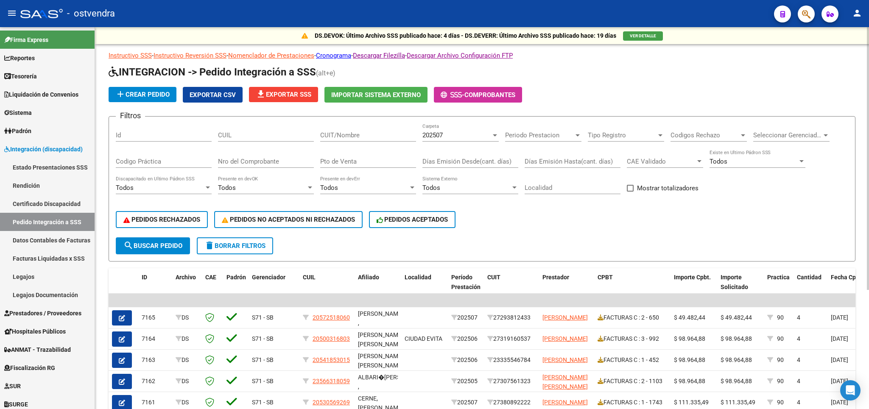
click at [637, 189] on label "Mostrar totalizadores" at bounding box center [663, 188] width 72 height 10
click at [630, 192] on input "Mostrar totalizadores" at bounding box center [630, 192] width 0 height 0
click at [156, 243] on span "search Buscar Pedido" at bounding box center [152, 246] width 59 height 8
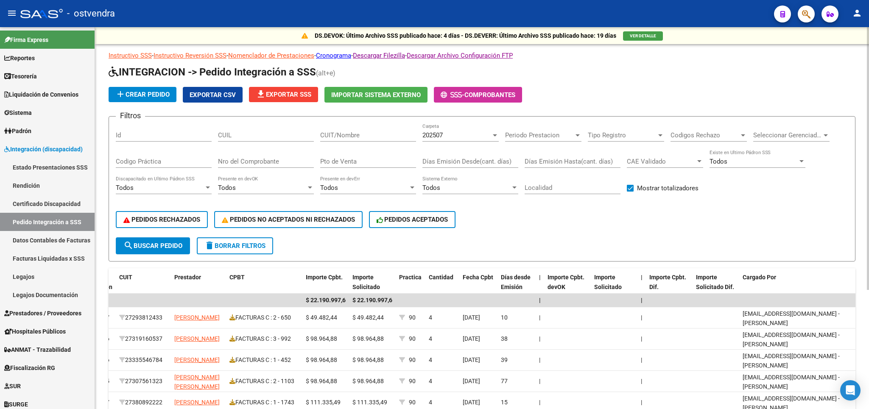
click at [773, 134] on span "Seleccionar Gerenciador" at bounding box center [787, 135] width 69 height 8
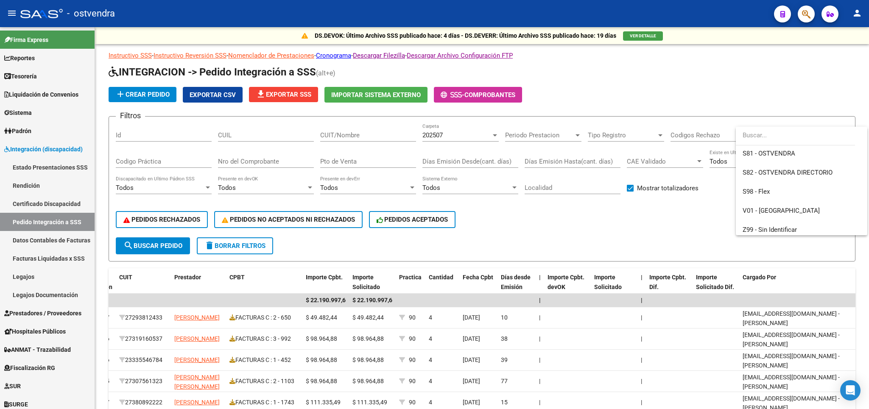
scroll to position [99, 0]
click at [760, 149] on span "S81 - OSTVENDRA" at bounding box center [768, 152] width 53 height 8
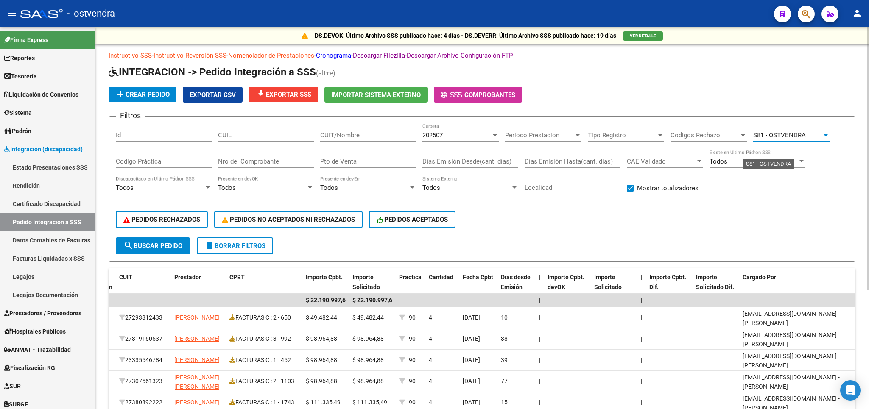
scroll to position [95, 0]
click at [169, 245] on span "search Buscar Pedido" at bounding box center [152, 246] width 59 height 8
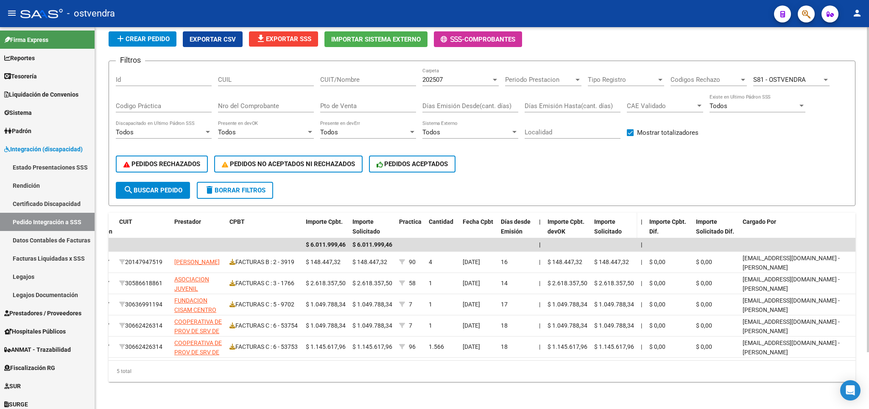
scroll to position [67, 0]
click at [252, 182] on button "delete Borrar Filtros" at bounding box center [235, 190] width 76 height 17
checkbox input "false"
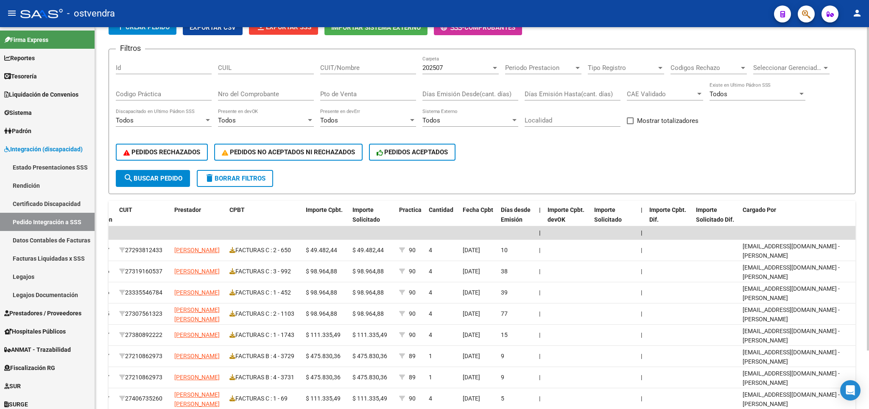
scroll to position [0, 368]
click at [459, 61] on div "202507 Carpeta" at bounding box center [460, 65] width 76 height 18
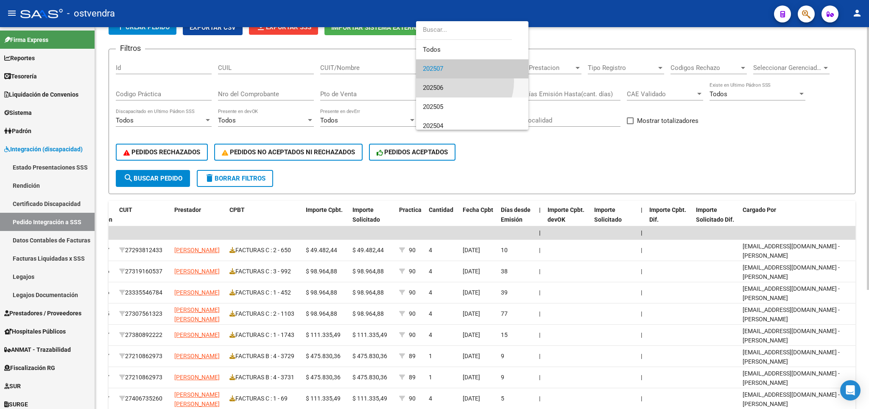
drag, startPoint x: 455, startPoint y: 81, endPoint x: 446, endPoint y: 88, distance: 10.9
click at [454, 83] on span "202506" at bounding box center [472, 87] width 99 height 19
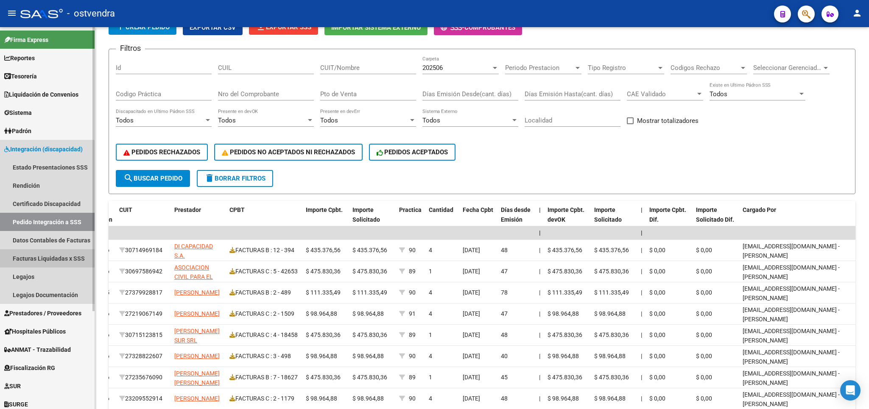
click at [39, 258] on link "Facturas Liquidadas x SSS" at bounding box center [47, 258] width 95 height 18
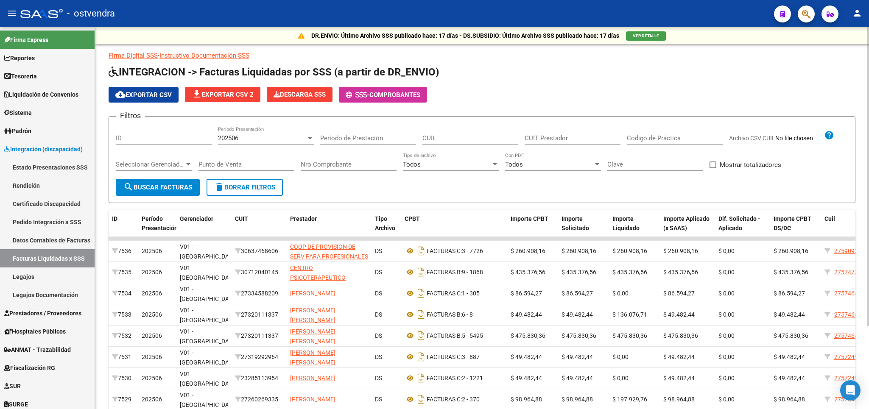
click at [181, 162] on span "Seleccionar Gerenciador" at bounding box center [150, 165] width 69 height 8
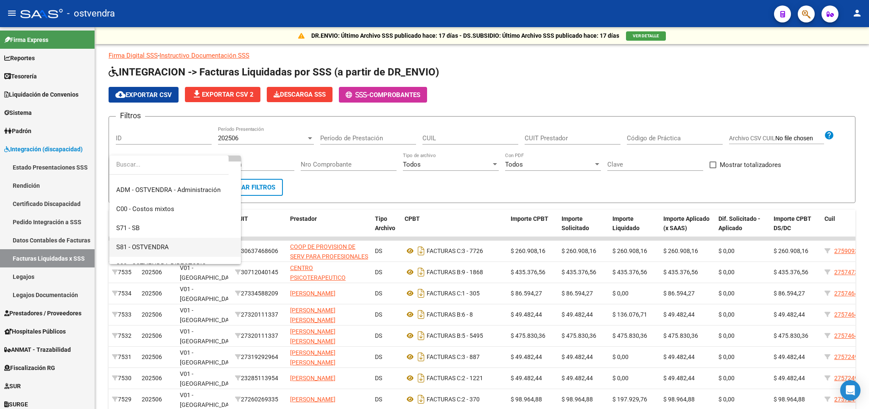
scroll to position [50, 0]
click at [141, 228] on span "S81 - OSTVENDRA" at bounding box center [142, 230] width 53 height 8
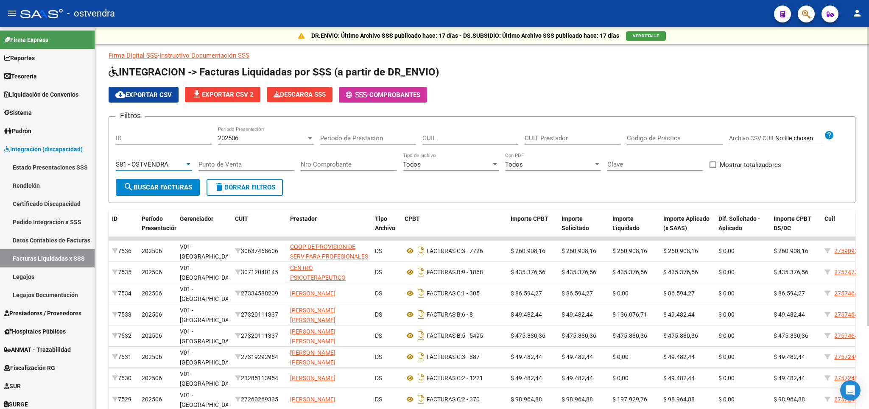
click at [147, 187] on span "search Buscar Facturas" at bounding box center [157, 188] width 69 height 8
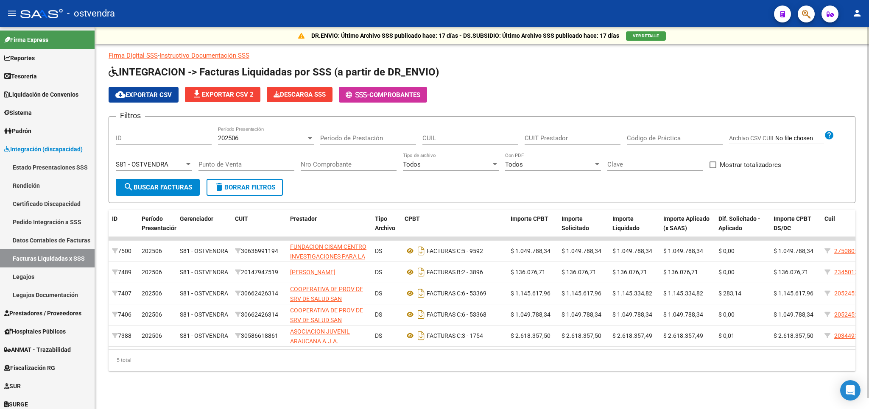
click at [716, 165] on span at bounding box center [712, 165] width 7 height 7
click at [713, 168] on input "Mostrar totalizadores" at bounding box center [712, 168] width 0 height 0
click at [160, 186] on span "search Buscar Facturas" at bounding box center [157, 188] width 69 height 8
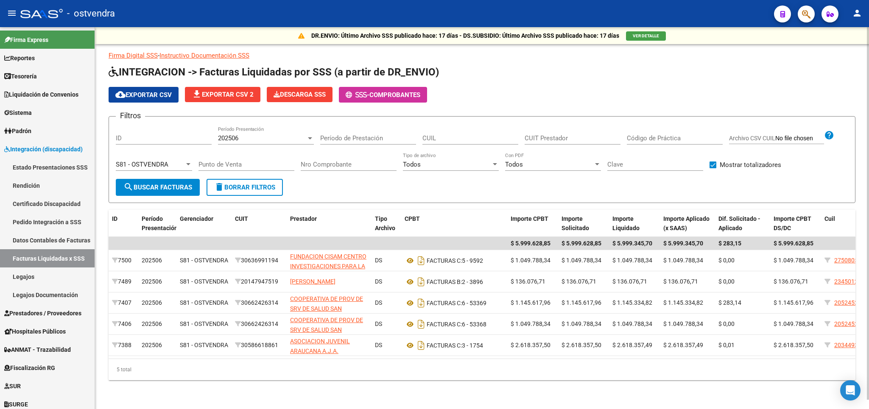
click at [187, 164] on div at bounding box center [188, 164] width 8 height 7
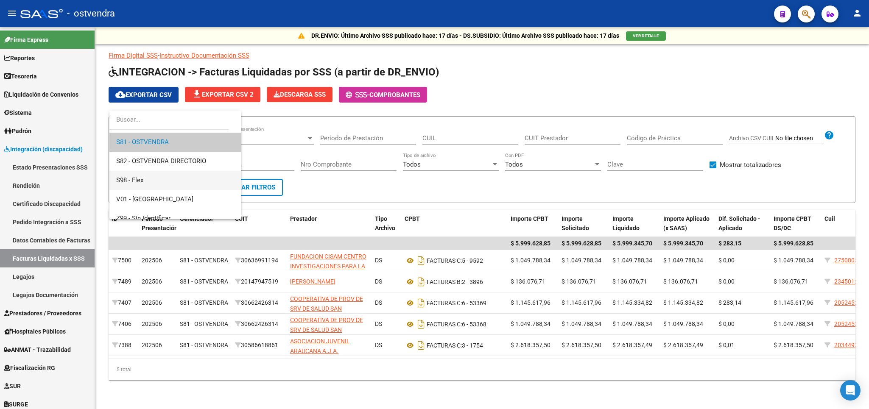
scroll to position [101, 0]
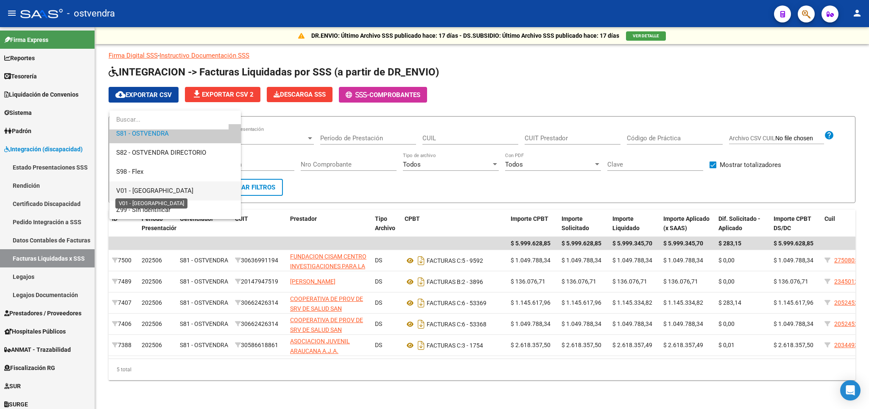
click at [145, 191] on span "V01 - [GEOGRAPHIC_DATA]" at bounding box center [154, 191] width 77 height 8
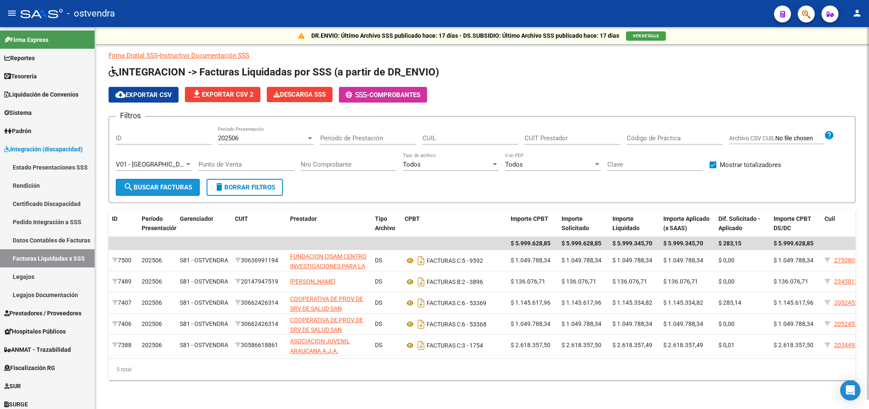
click at [155, 189] on span "search Buscar Facturas" at bounding box center [157, 188] width 69 height 8
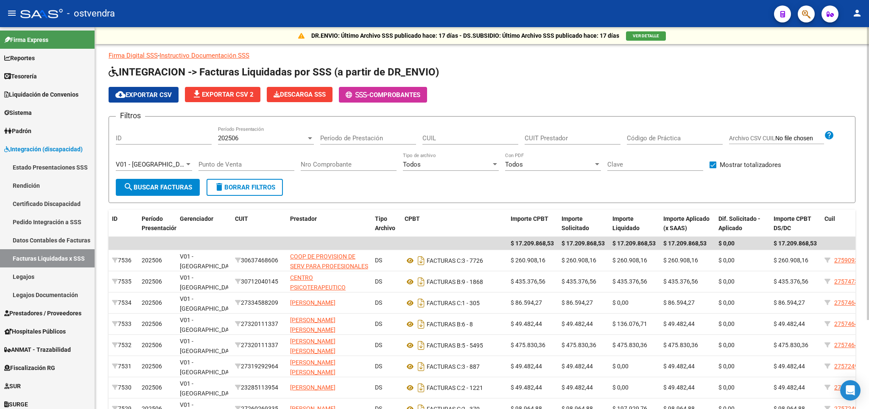
click at [166, 164] on div "V01 - [GEOGRAPHIC_DATA]" at bounding box center [150, 165] width 69 height 8
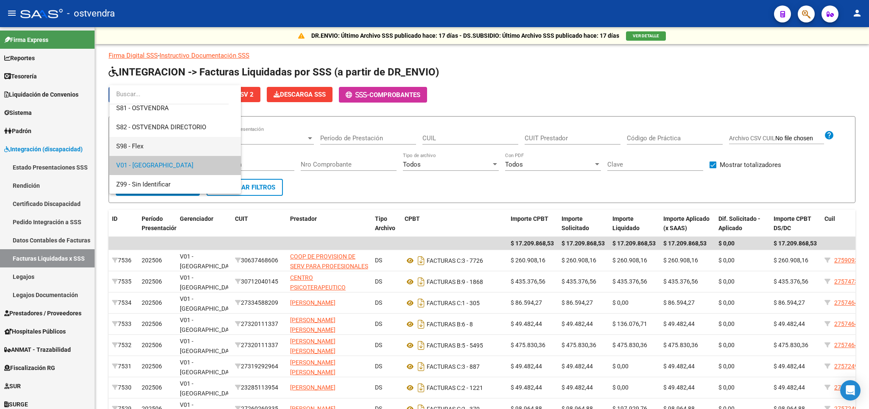
scroll to position [51, 0]
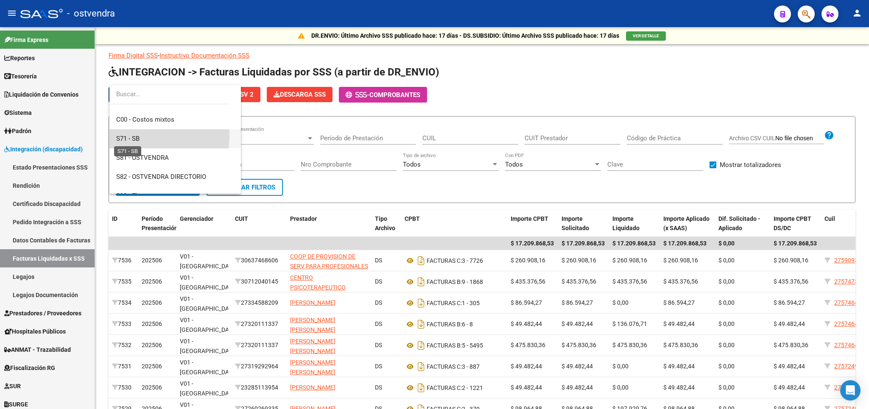
click at [134, 136] on span "S71 - SB" at bounding box center [127, 139] width 23 height 8
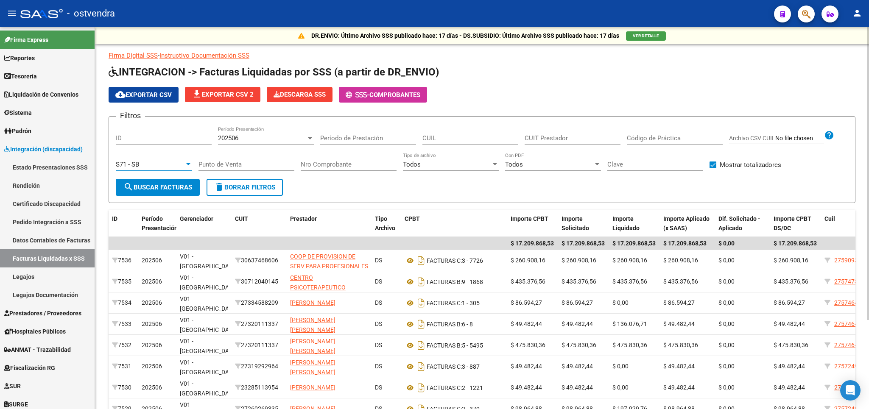
click at [147, 188] on span "search Buscar Facturas" at bounding box center [157, 188] width 69 height 8
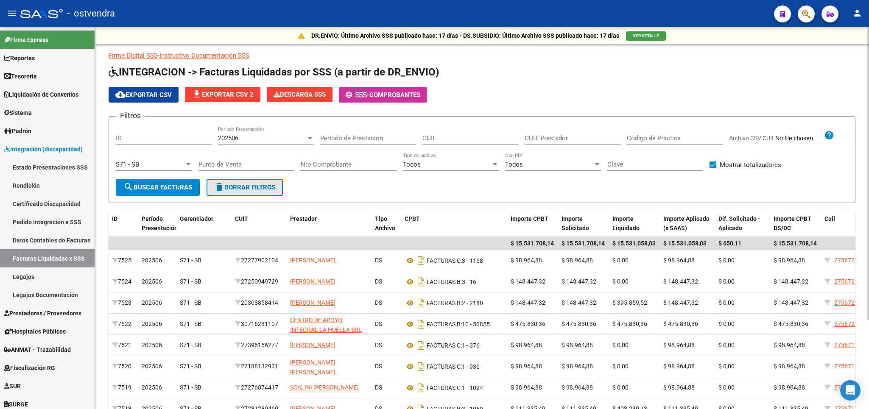
click at [222, 191] on mat-icon "delete" at bounding box center [219, 187] width 10 height 10
checkbox input "false"
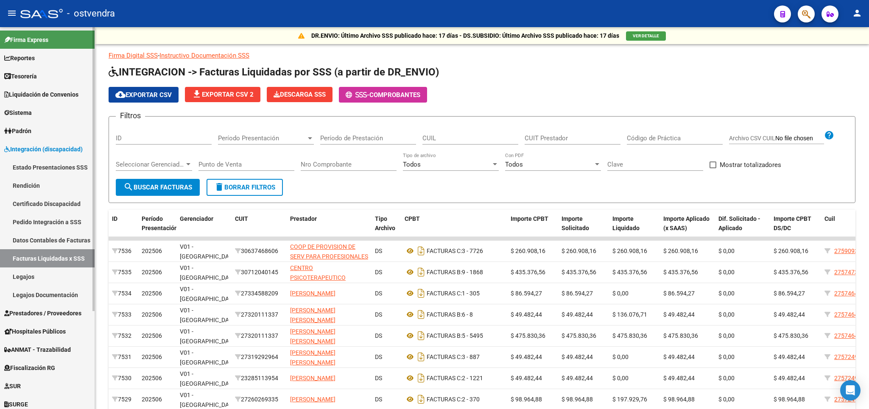
click at [29, 298] on link "Legajos Documentación" at bounding box center [47, 295] width 95 height 18
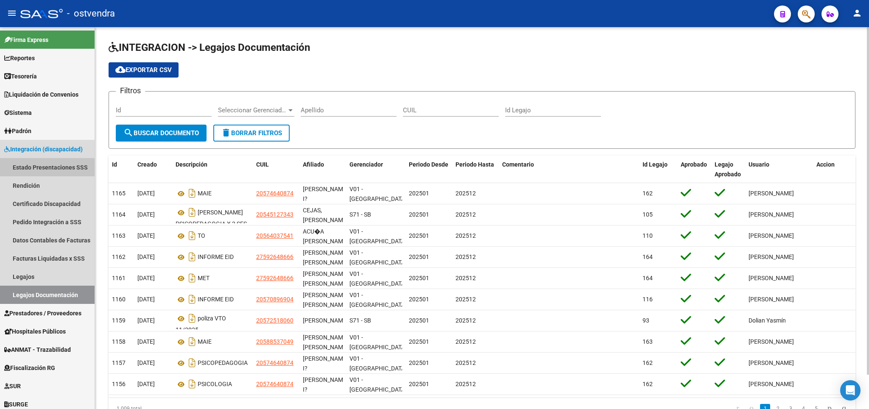
drag, startPoint x: 17, startPoint y: 167, endPoint x: 240, endPoint y: 241, distance: 235.7
click at [19, 169] on link "Estado Presentaciones SSS" at bounding box center [47, 167] width 95 height 18
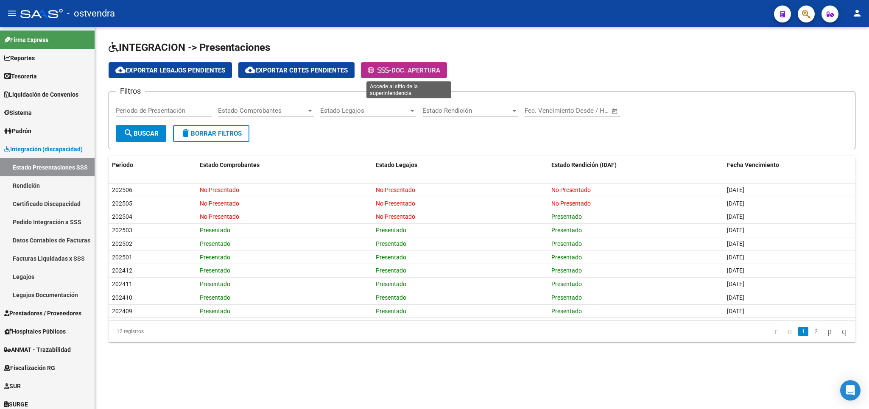
click at [385, 69] on icon at bounding box center [383, 70] width 4 height 6
click at [417, 62] on app-list-header "INTEGRACION -> Presentaciones cloud_download Exportar Legajos Pendientes cloud_…" at bounding box center [482, 95] width 747 height 109
click at [415, 71] on span "Doc. Apertura" at bounding box center [415, 71] width 49 height 8
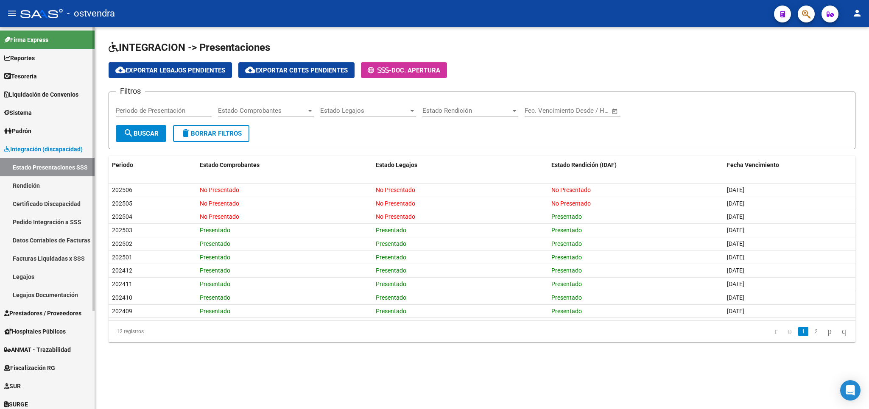
click at [35, 185] on link "Rendición" at bounding box center [47, 185] width 95 height 18
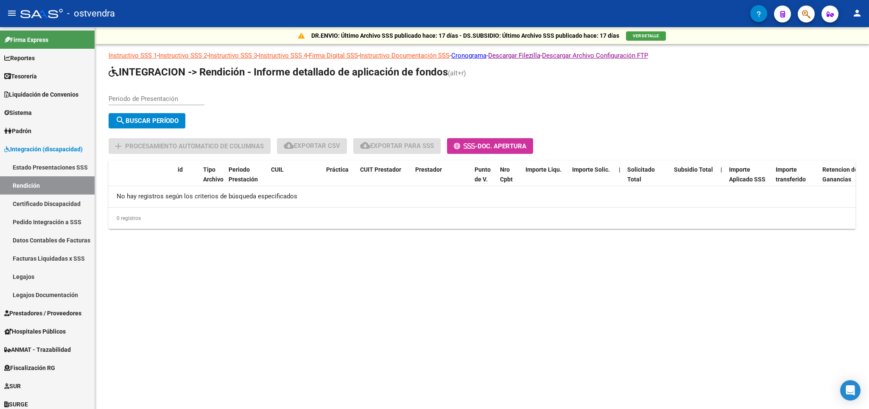
click at [163, 100] on input "Periodo de Presentación" at bounding box center [157, 99] width 96 height 8
type input "202506"
click at [172, 122] on span "search Buscar Período" at bounding box center [146, 121] width 63 height 8
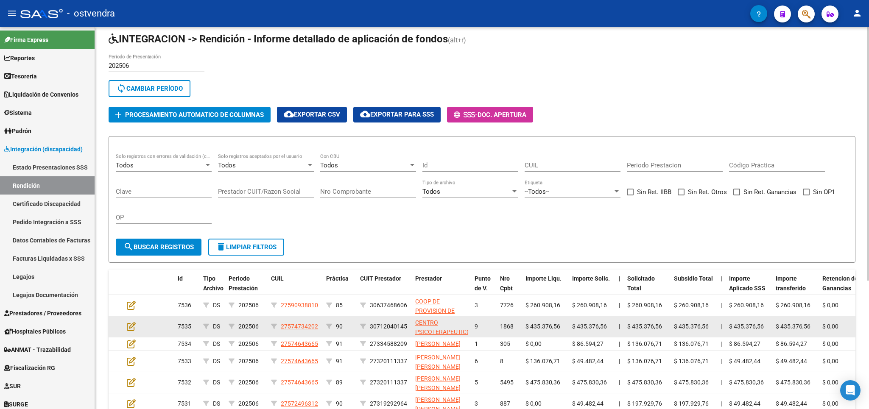
scroll to position [50, 0]
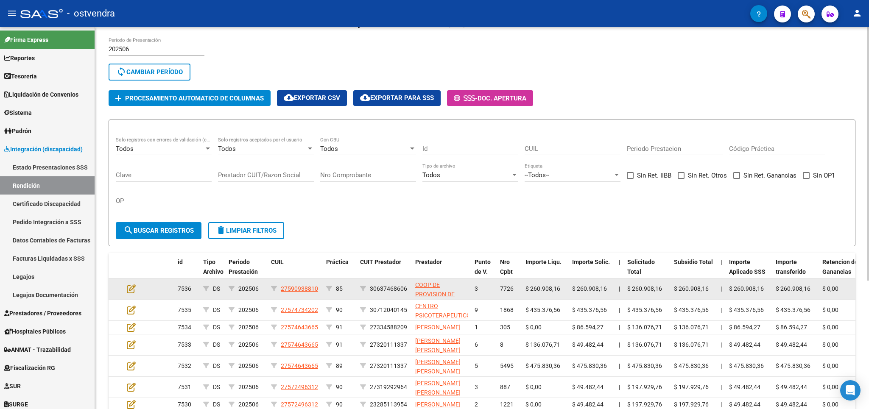
click at [128, 284] on datatable-body-cell at bounding box center [138, 289] width 30 height 21
click at [129, 289] on icon at bounding box center [131, 288] width 9 height 9
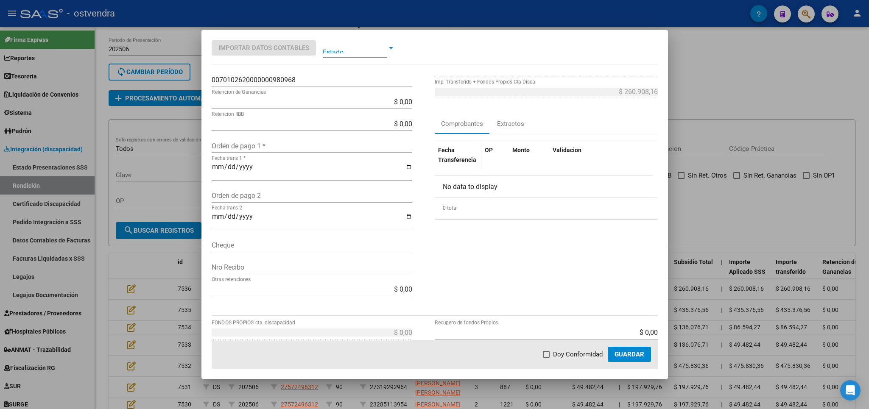
scroll to position [0, 0]
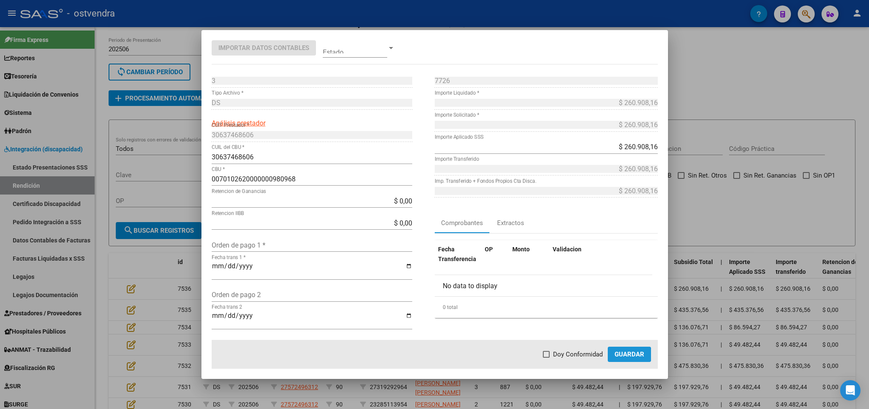
click at [624, 354] on span "Guardar" at bounding box center [629, 355] width 30 height 8
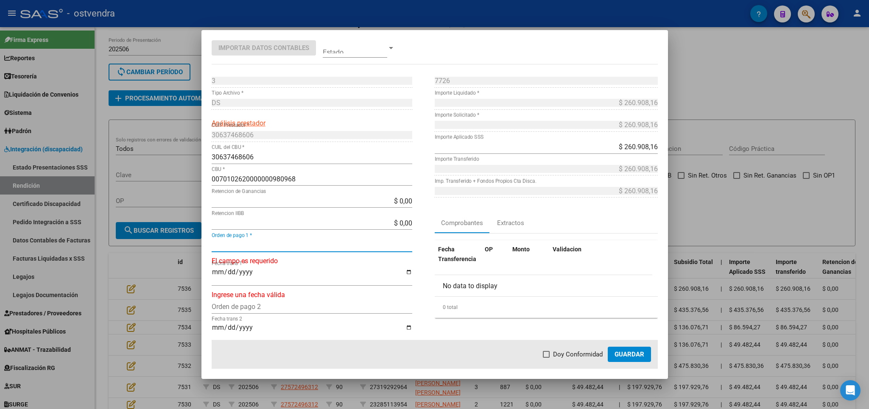
click at [253, 245] on input "Orden de pago 1 *" at bounding box center [312, 245] width 201 height 8
click at [755, 89] on div at bounding box center [434, 204] width 869 height 409
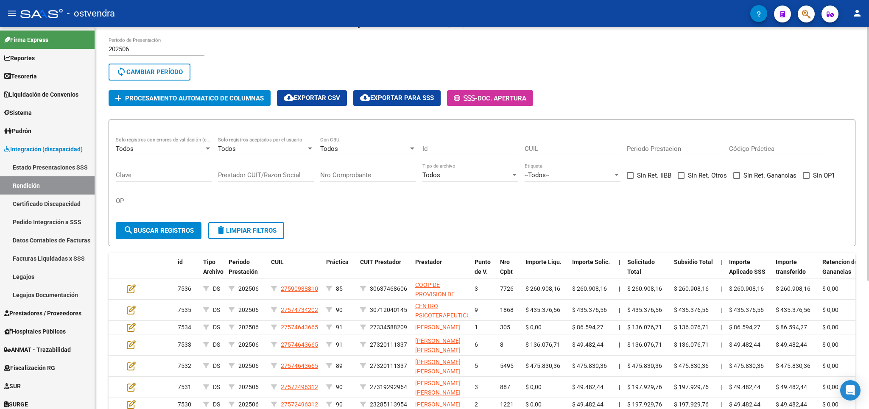
click at [134, 50] on input "202506" at bounding box center [157, 49] width 96 height 8
drag, startPoint x: 150, startPoint y: 72, endPoint x: 136, endPoint y: 48, distance: 27.9
click at [150, 71] on span "sync Cambiar Período" at bounding box center [149, 72] width 67 height 8
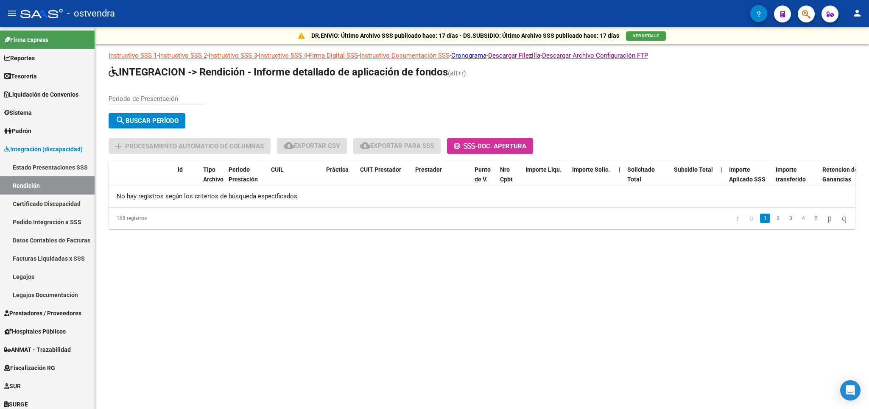
click at [167, 99] on input "Periodo de Presentación" at bounding box center [157, 99] width 96 height 8
type input "202505"
click at [144, 118] on span "search Buscar Período" at bounding box center [146, 121] width 63 height 8
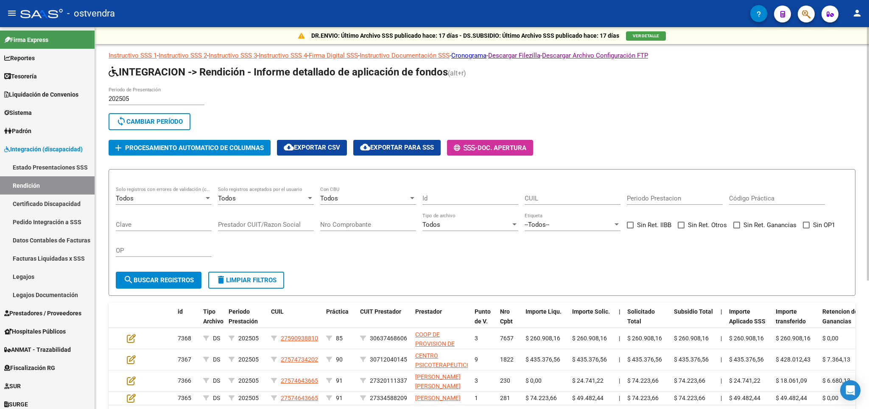
click at [382, 195] on div "Todos" at bounding box center [364, 199] width 88 height 8
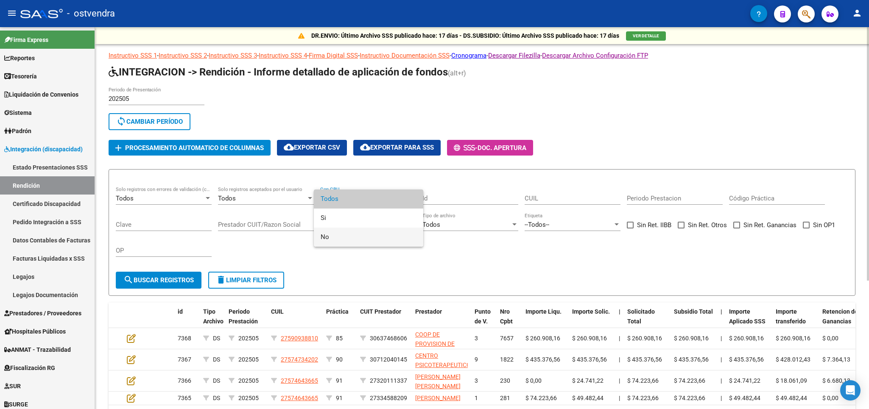
drag, startPoint x: 351, startPoint y: 236, endPoint x: 323, endPoint y: 231, distance: 27.9
click at [349, 237] on span "No" at bounding box center [368, 237] width 96 height 19
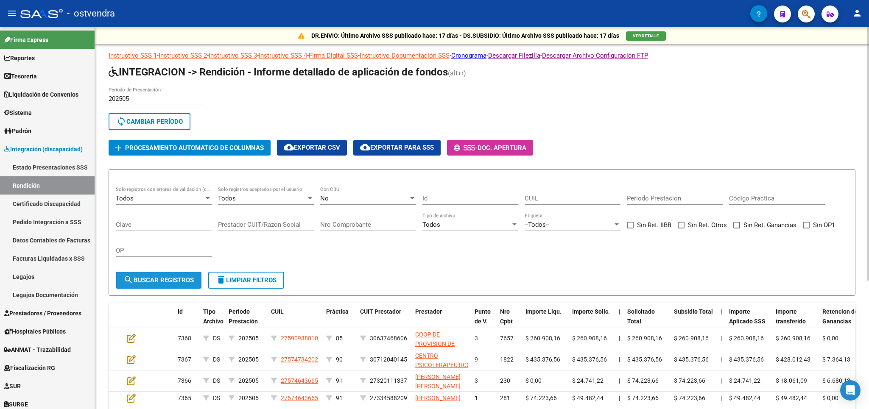
click at [166, 282] on span "search Buscar registros" at bounding box center [158, 280] width 70 height 8
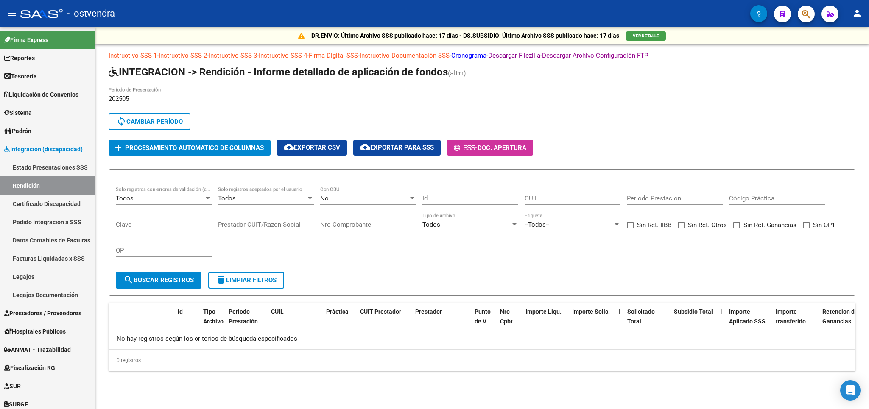
click at [151, 125] on span "sync Cambiar Período" at bounding box center [149, 122] width 67 height 8
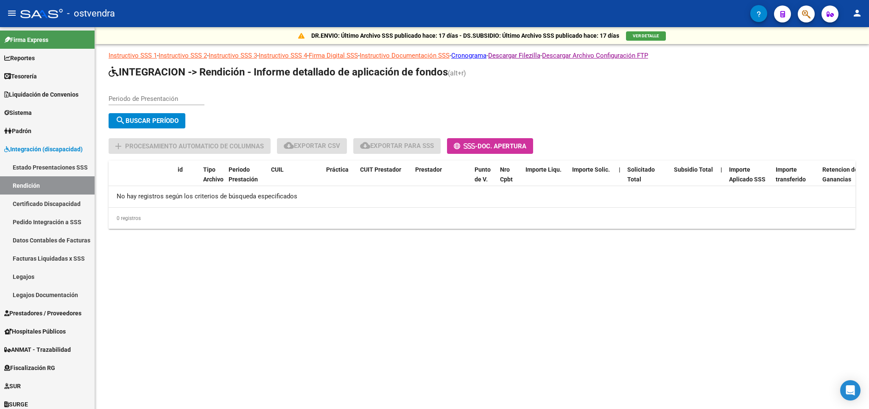
click at [142, 100] on input "Periodo de Presentación" at bounding box center [157, 99] width 96 height 8
type input "202506"
click at [163, 121] on span "search Buscar Período" at bounding box center [146, 121] width 63 height 8
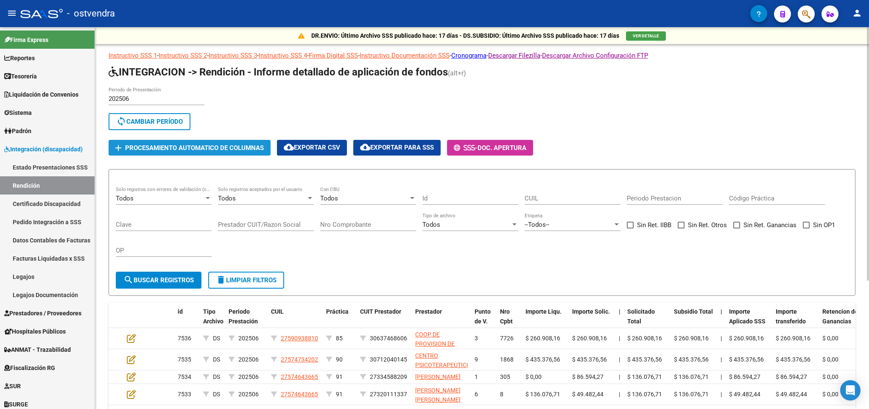
click at [184, 146] on span "Procesamiento automatico de columnas" at bounding box center [194, 148] width 139 height 8
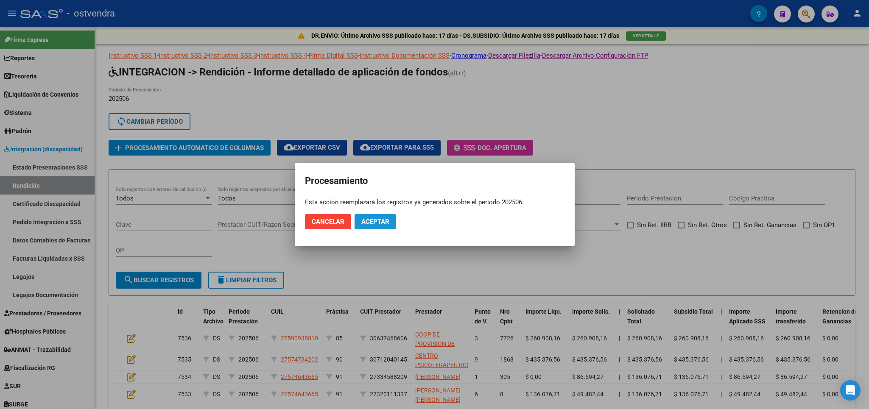
click at [376, 223] on span "Aceptar" at bounding box center [375, 222] width 28 height 8
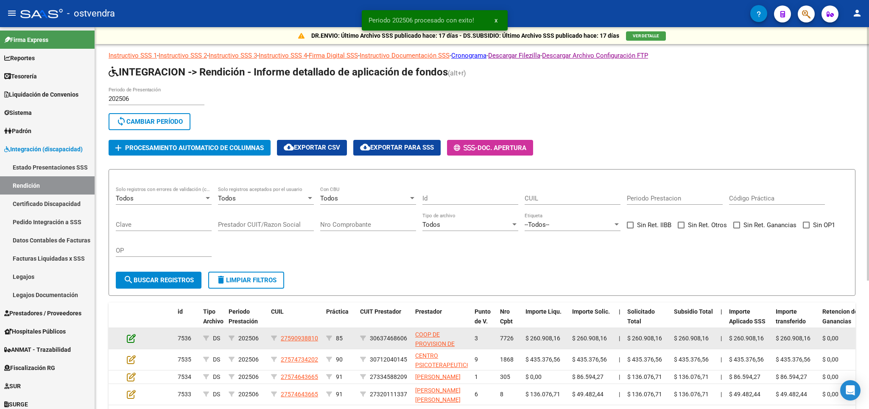
click at [131, 336] on icon at bounding box center [131, 338] width 9 height 9
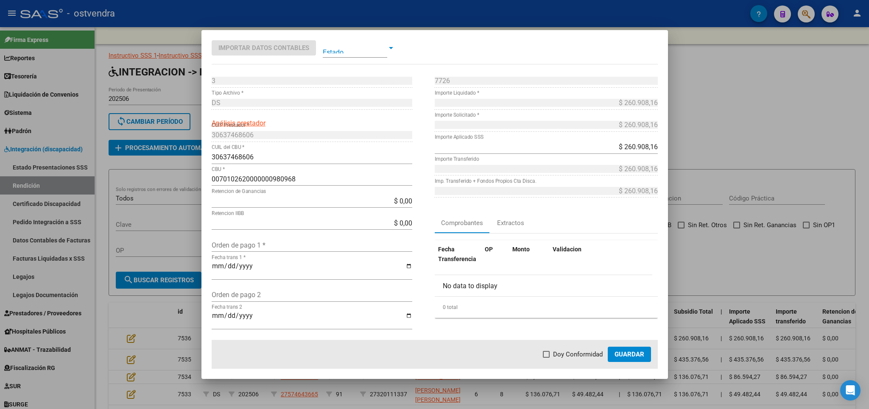
click at [784, 118] on div at bounding box center [434, 204] width 869 height 409
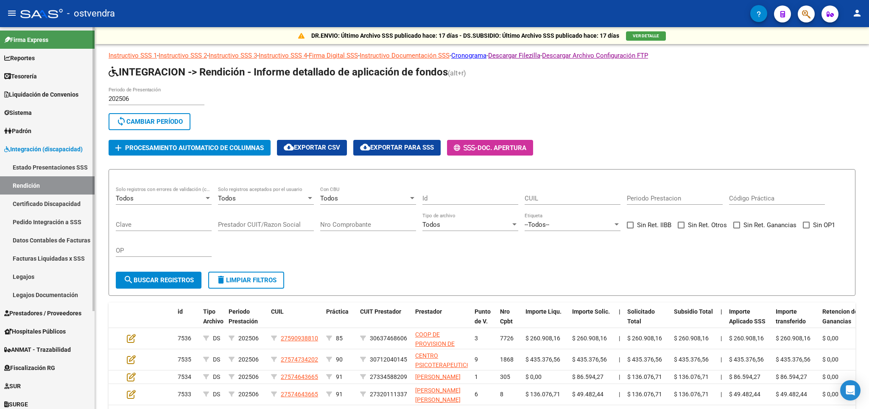
click at [29, 165] on link "Estado Presentaciones SSS" at bounding box center [47, 167] width 95 height 18
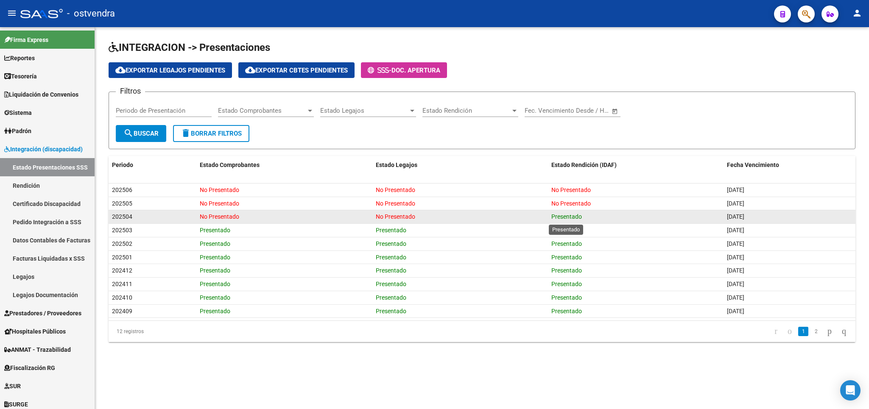
click at [561, 215] on span "Presentado" at bounding box center [566, 216] width 31 height 7
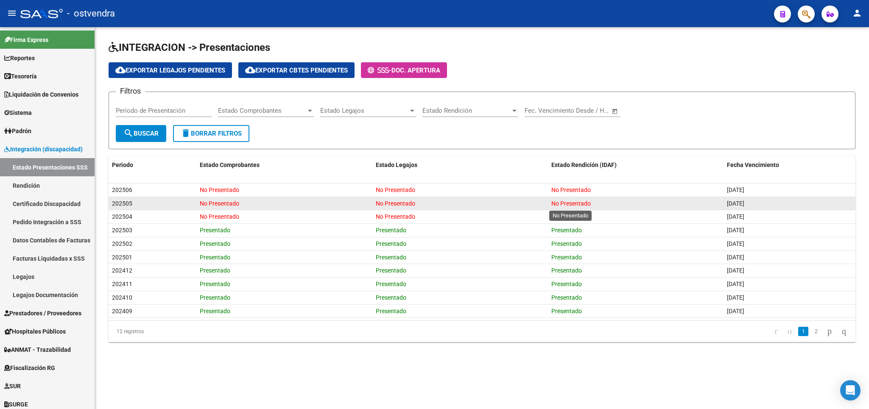
click at [558, 206] on span "No Presentado" at bounding box center [570, 203] width 39 height 7
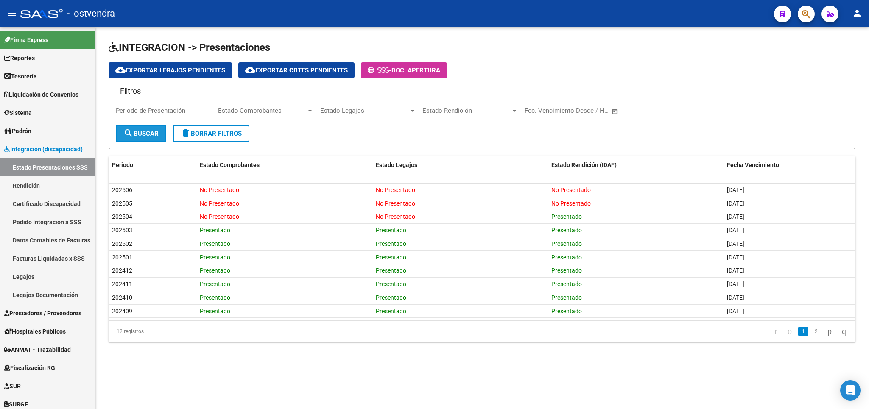
click at [137, 141] on button "search Buscar" at bounding box center [141, 133] width 50 height 17
drag, startPoint x: 197, startPoint y: 137, endPoint x: 187, endPoint y: 140, distance: 10.1
click at [197, 138] on button "delete Borrar Filtros" at bounding box center [211, 133] width 76 height 17
